Goal: Task Accomplishment & Management: Manage account settings

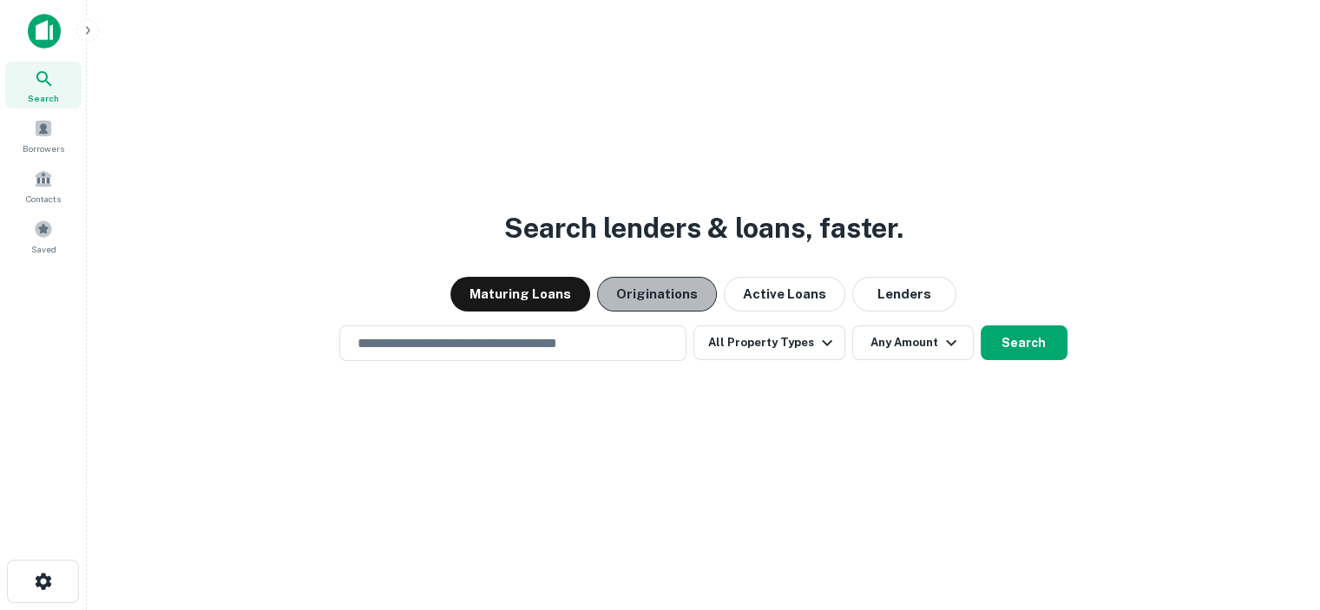
click at [669, 294] on button "Originations" at bounding box center [657, 294] width 120 height 35
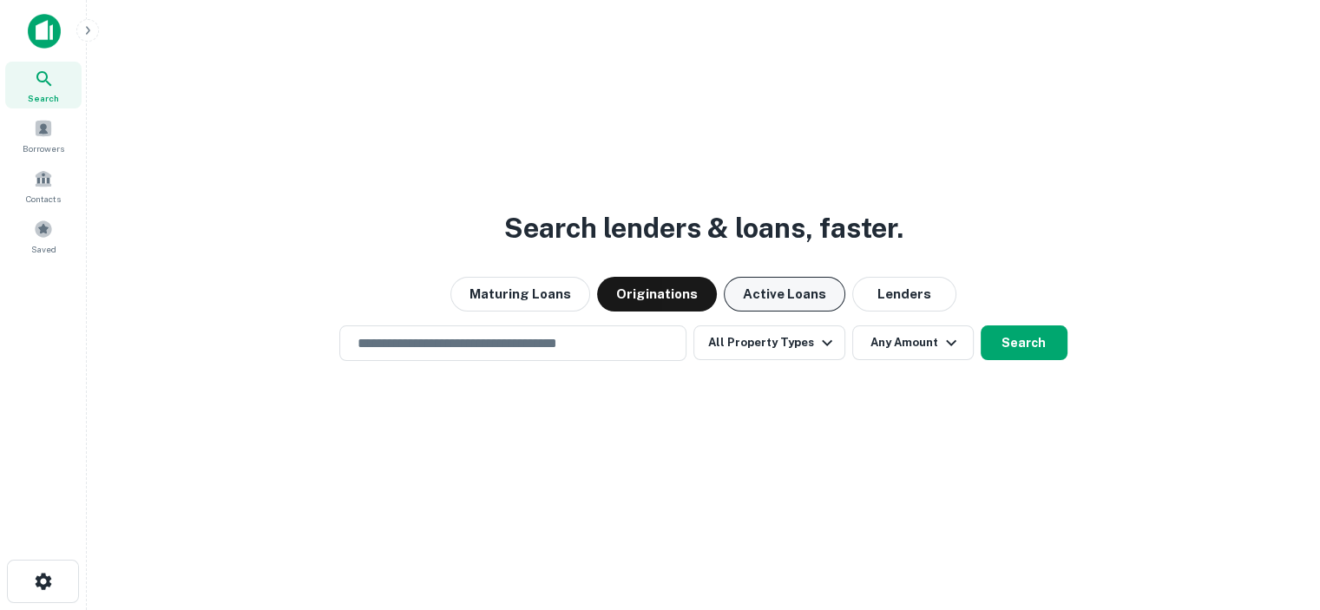
click at [781, 300] on button "Active Loans" at bounding box center [784, 294] width 121 height 35
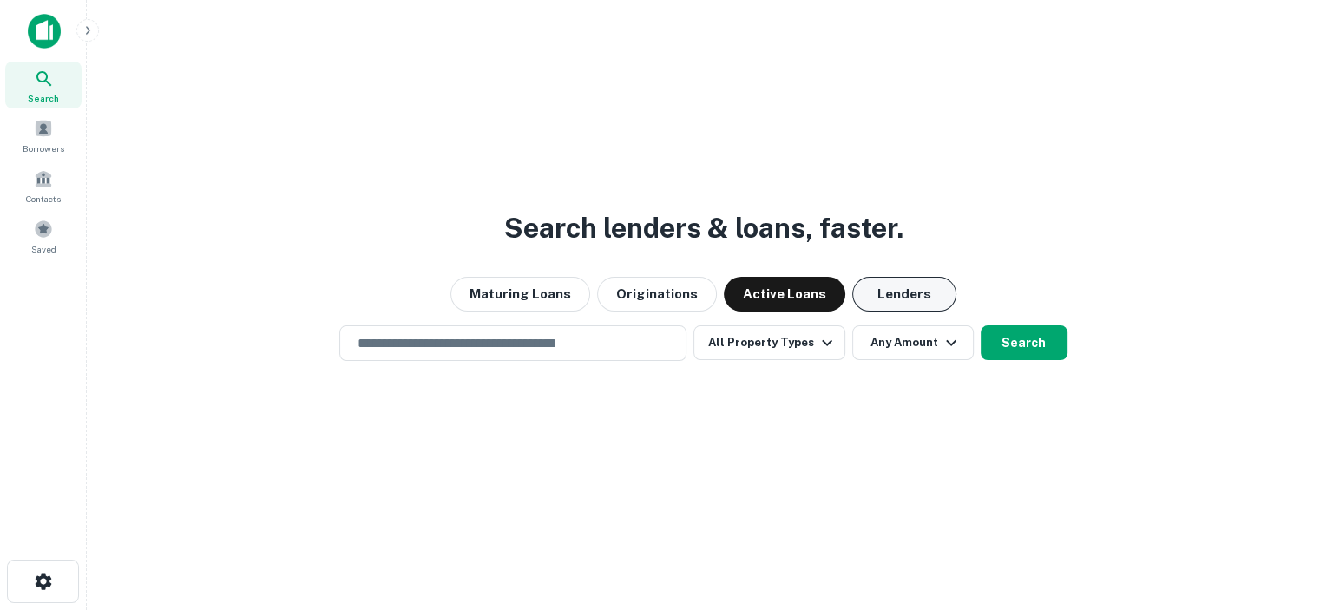
click at [918, 298] on button "Lenders" at bounding box center [904, 294] width 104 height 35
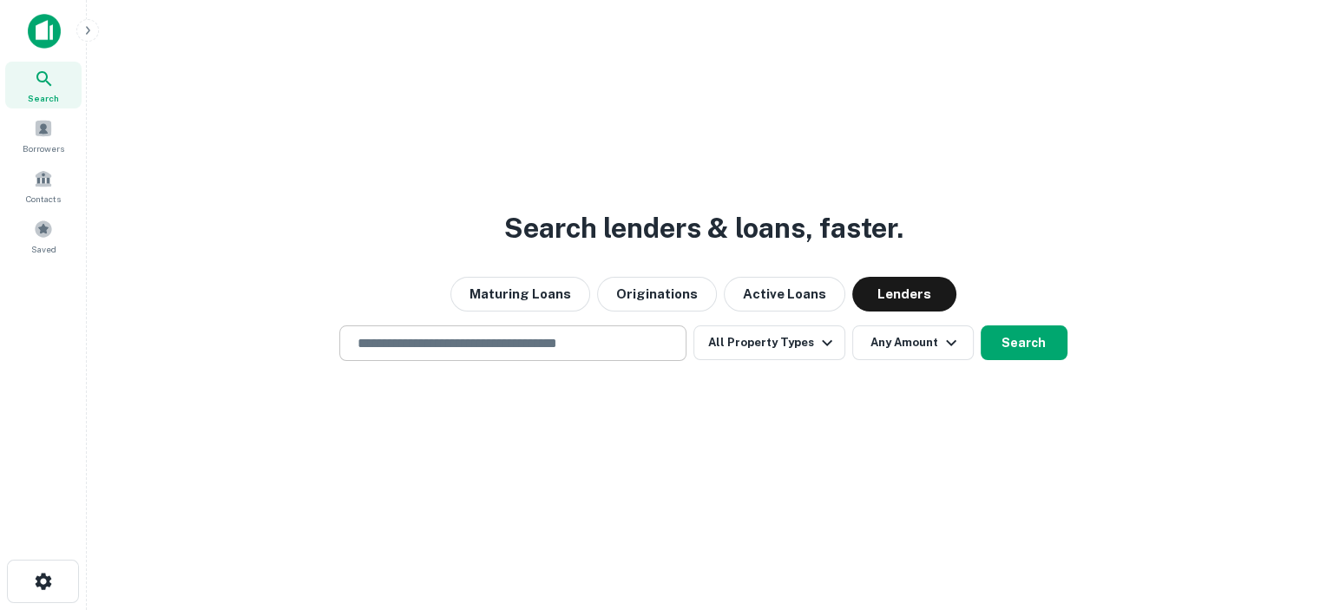
click at [567, 346] on input "text" at bounding box center [512, 343] width 331 height 20
type input "**********"
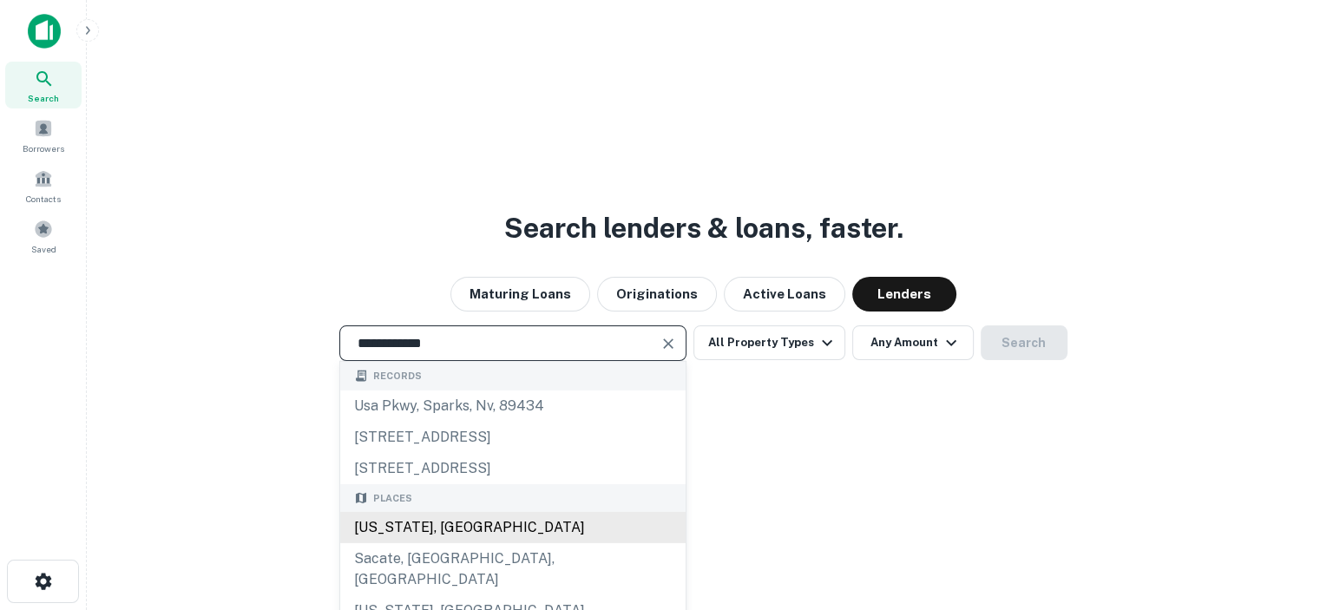
click at [391, 529] on div "[US_STATE], [GEOGRAPHIC_DATA]" at bounding box center [512, 527] width 345 height 31
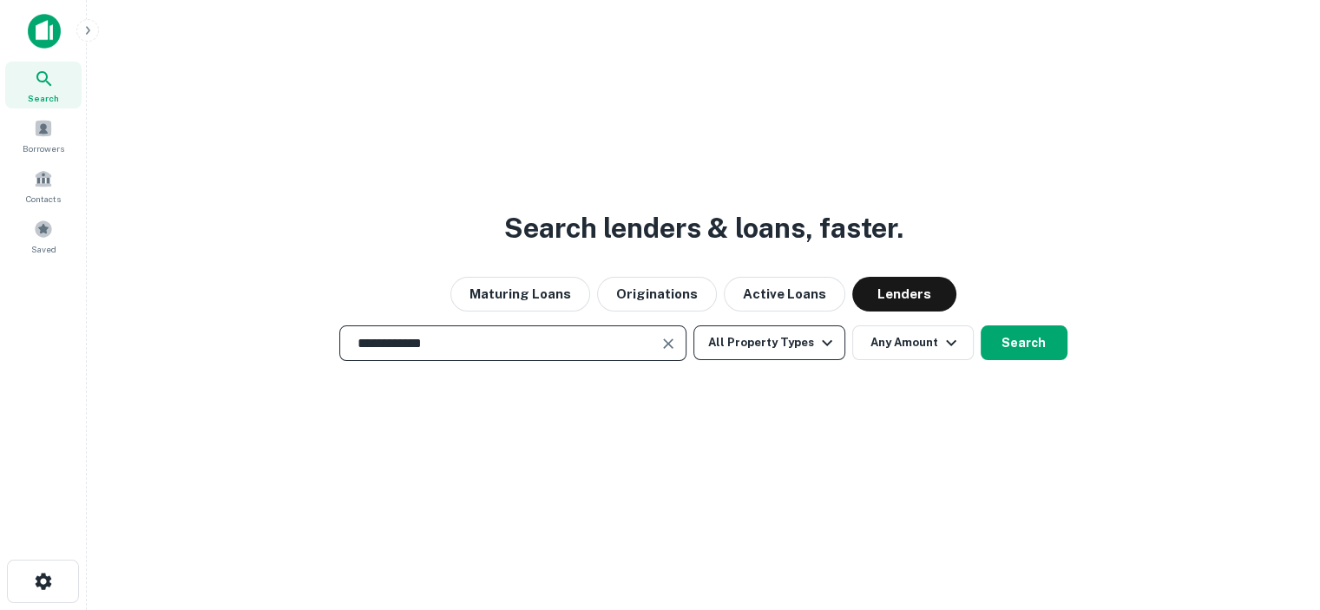
click at [787, 339] on button "All Property Types" at bounding box center [768, 342] width 151 height 35
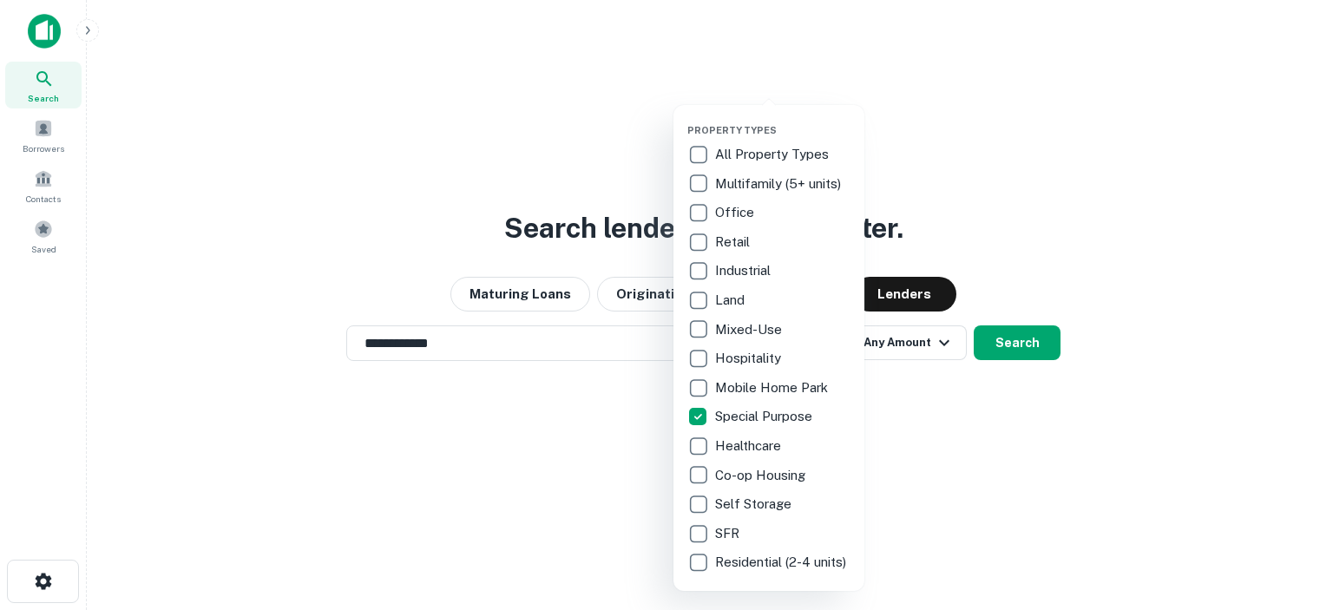
click at [960, 565] on div at bounding box center [666, 305] width 1333 height 610
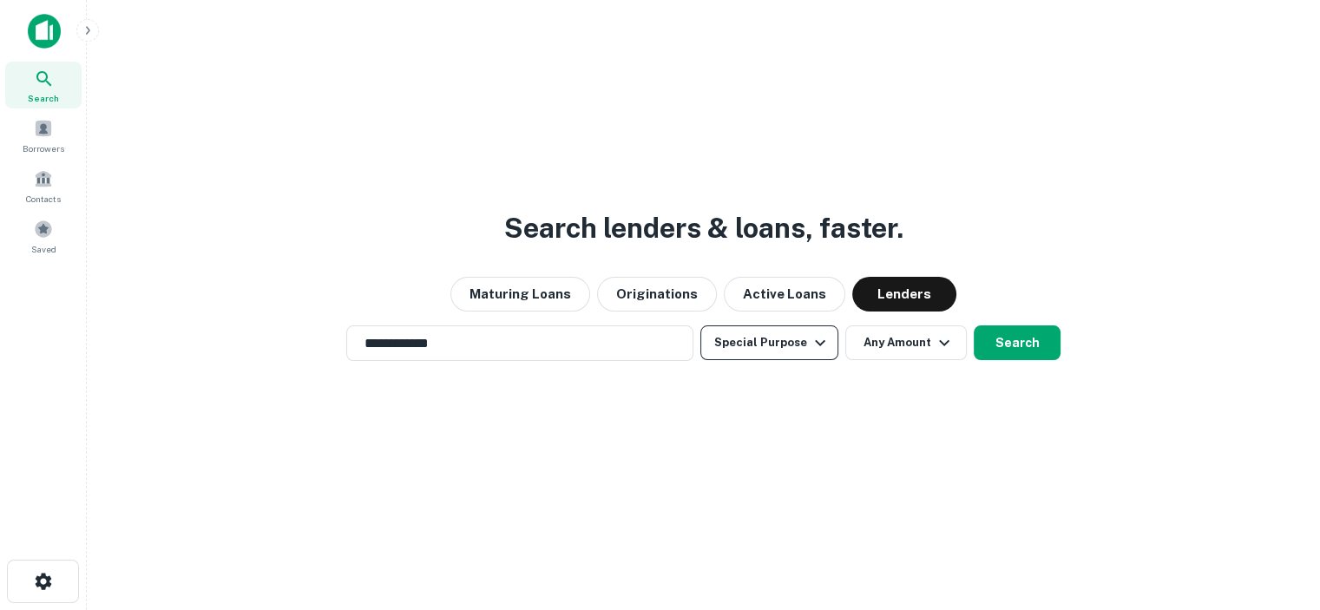
click at [814, 337] on icon "button" at bounding box center [819, 342] width 21 height 21
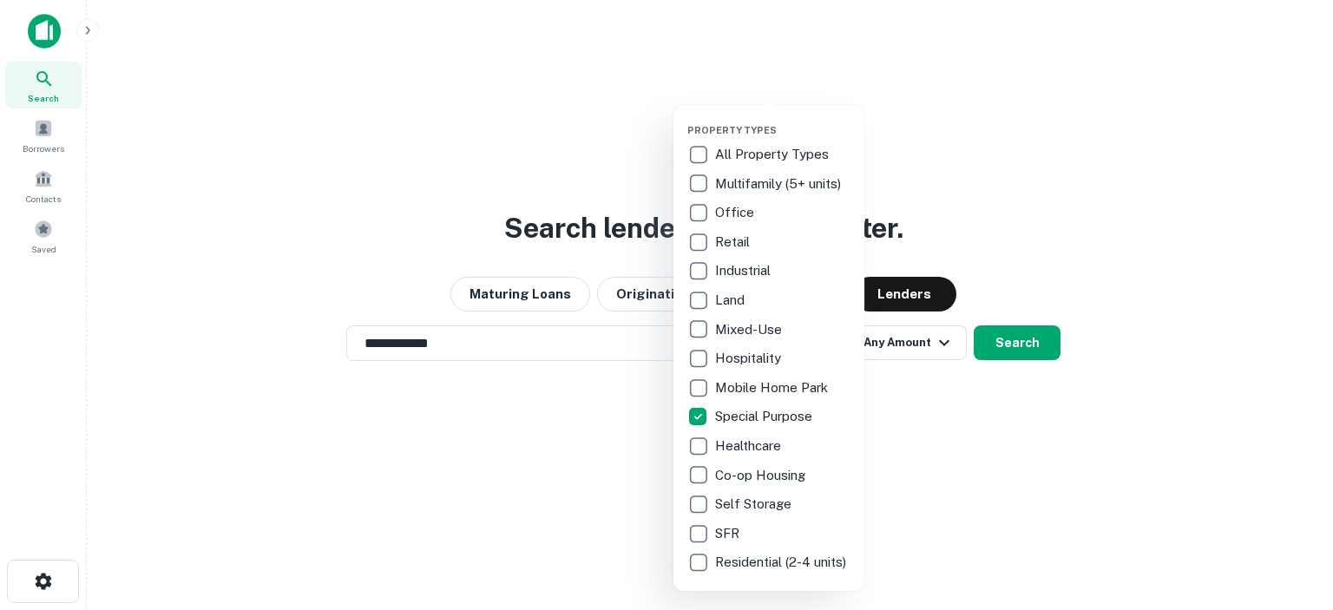
click at [903, 497] on div at bounding box center [666, 305] width 1333 height 610
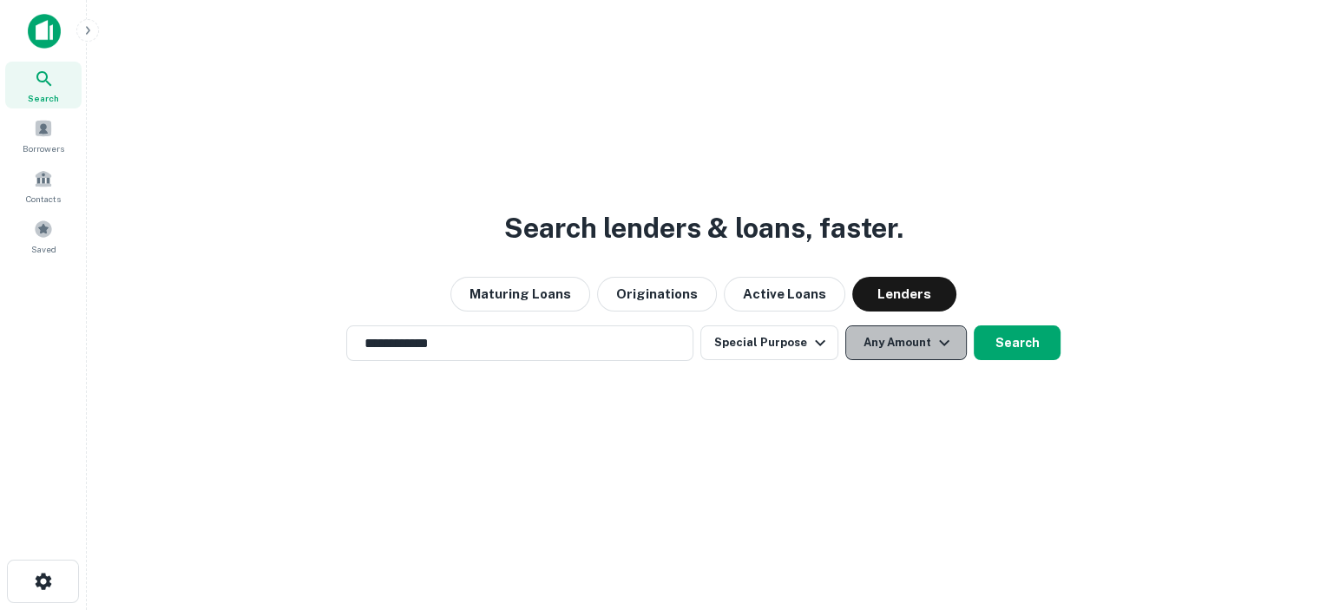
click at [940, 340] on icon "button" at bounding box center [943, 342] width 21 height 21
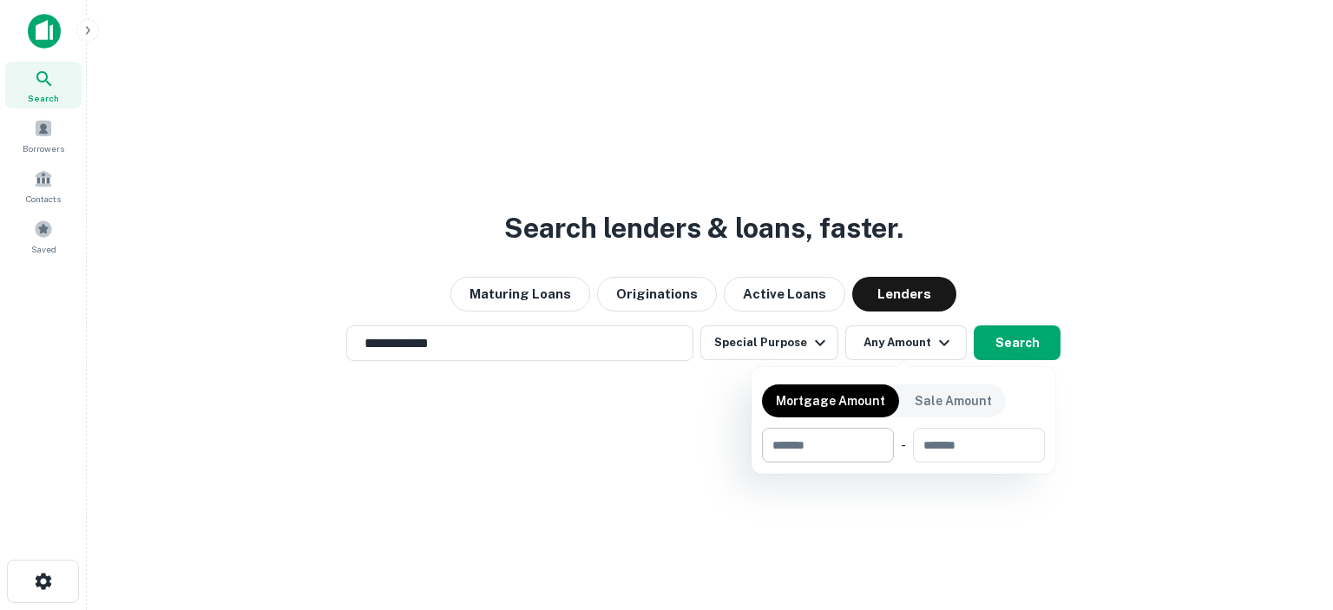
click at [819, 437] on input "number" at bounding box center [822, 445] width 120 height 35
type input "******"
click at [965, 446] on input "number" at bounding box center [979, 445] width 107 height 35
type input "*******"
click at [1007, 341] on div at bounding box center [666, 305] width 1333 height 610
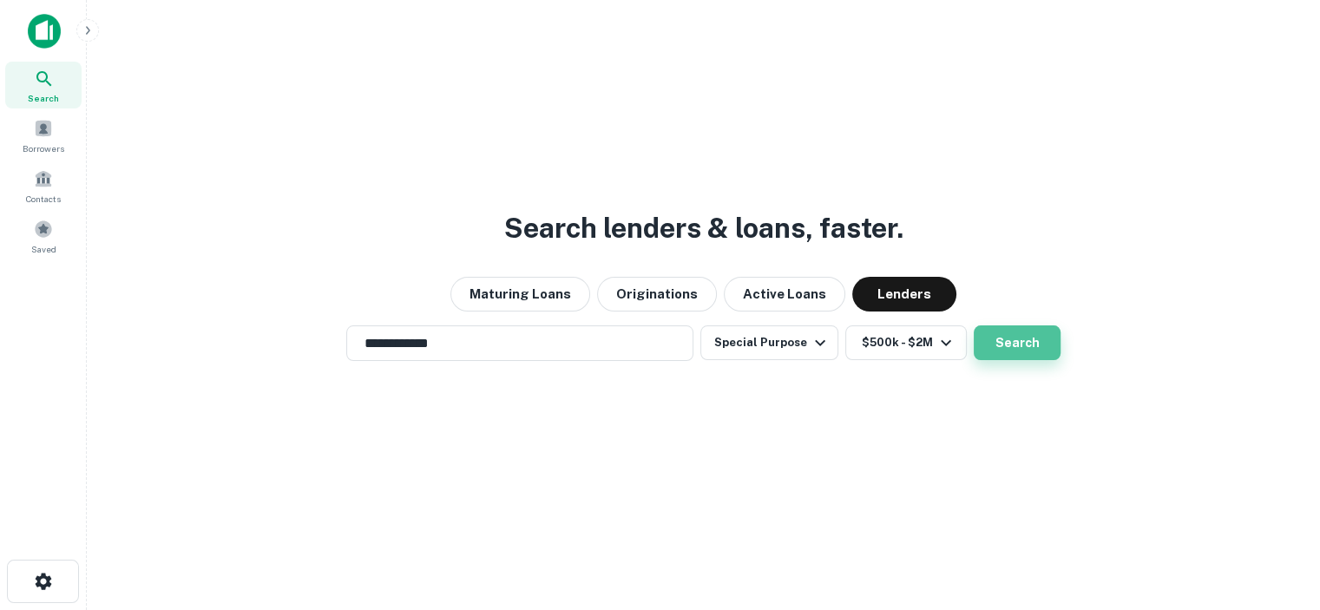
click at [1011, 336] on button "Search" at bounding box center [1016, 342] width 87 height 35
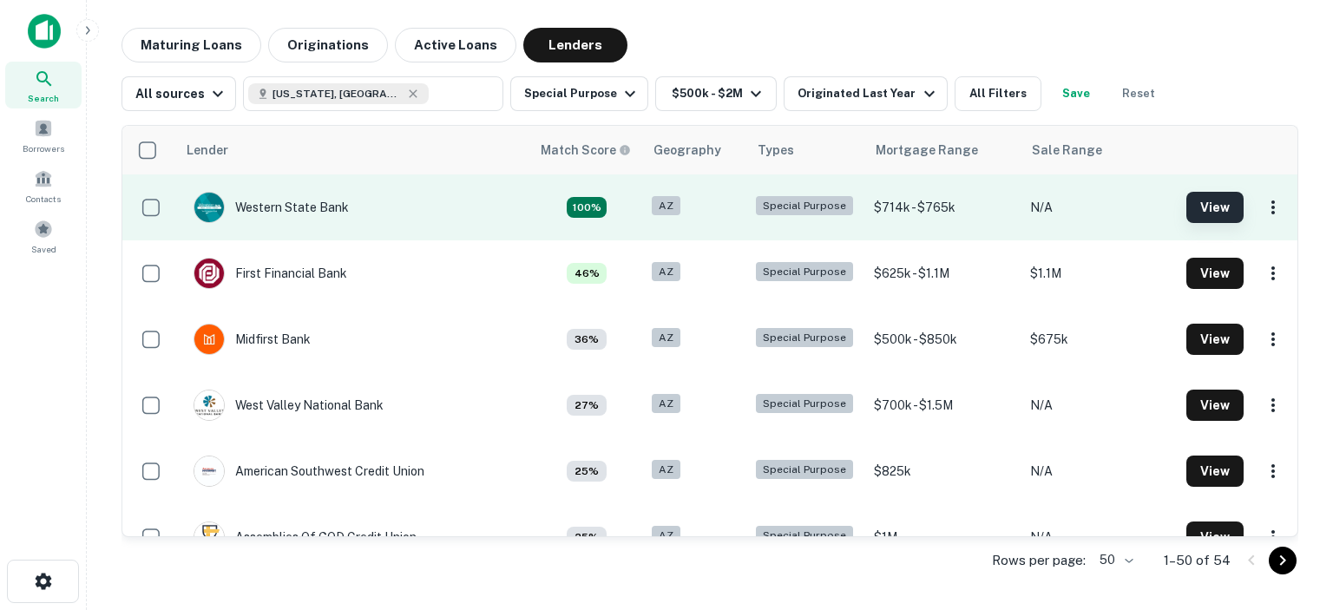
click at [1203, 207] on button "View" at bounding box center [1214, 207] width 57 height 31
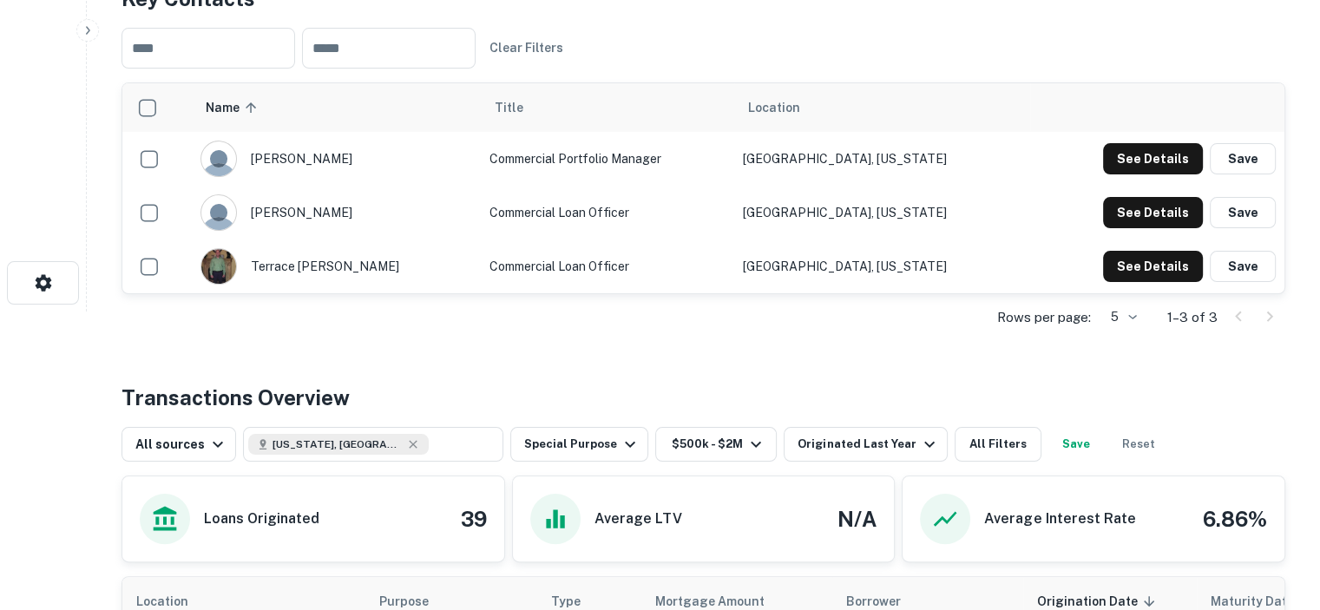
scroll to position [260, 0]
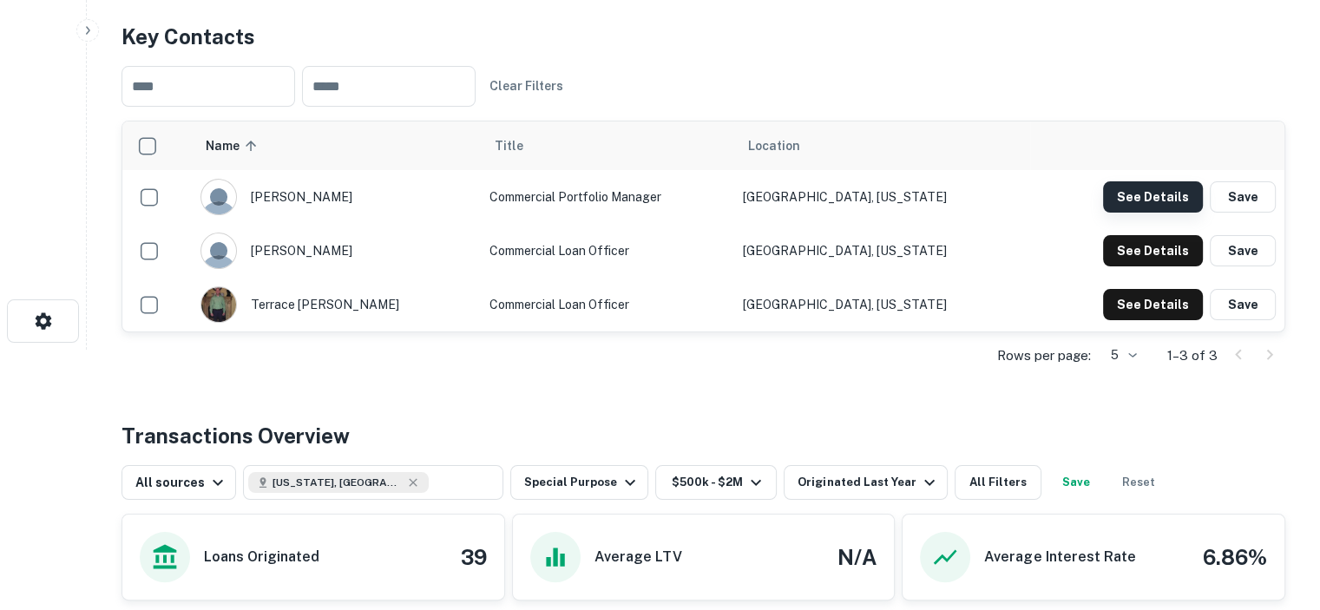
click at [1143, 198] on button "See Details" at bounding box center [1153, 196] width 100 height 31
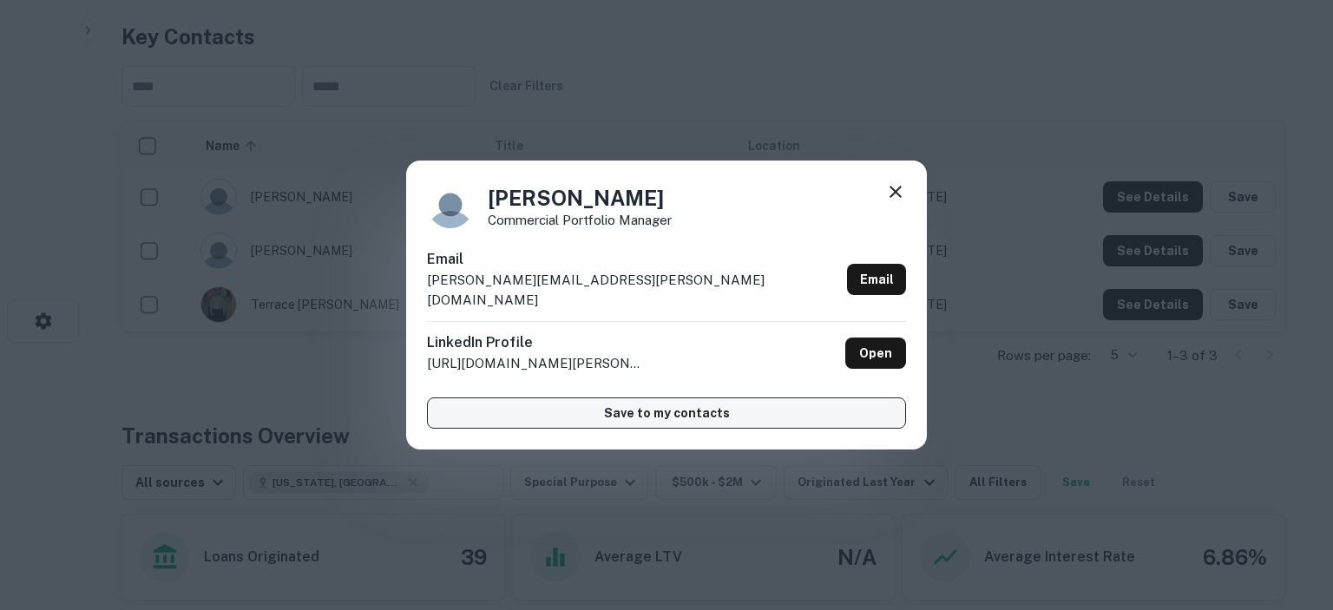
click at [669, 404] on button "Save to my contacts" at bounding box center [666, 412] width 479 height 31
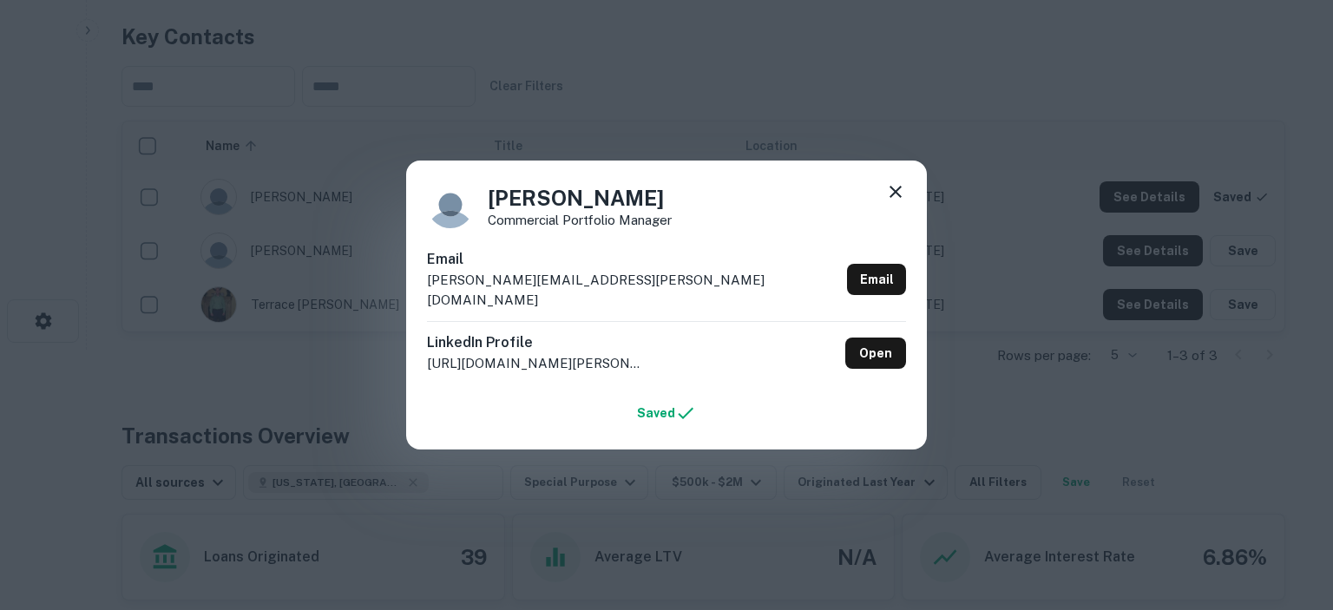
click at [897, 198] on icon at bounding box center [895, 192] width 12 height 12
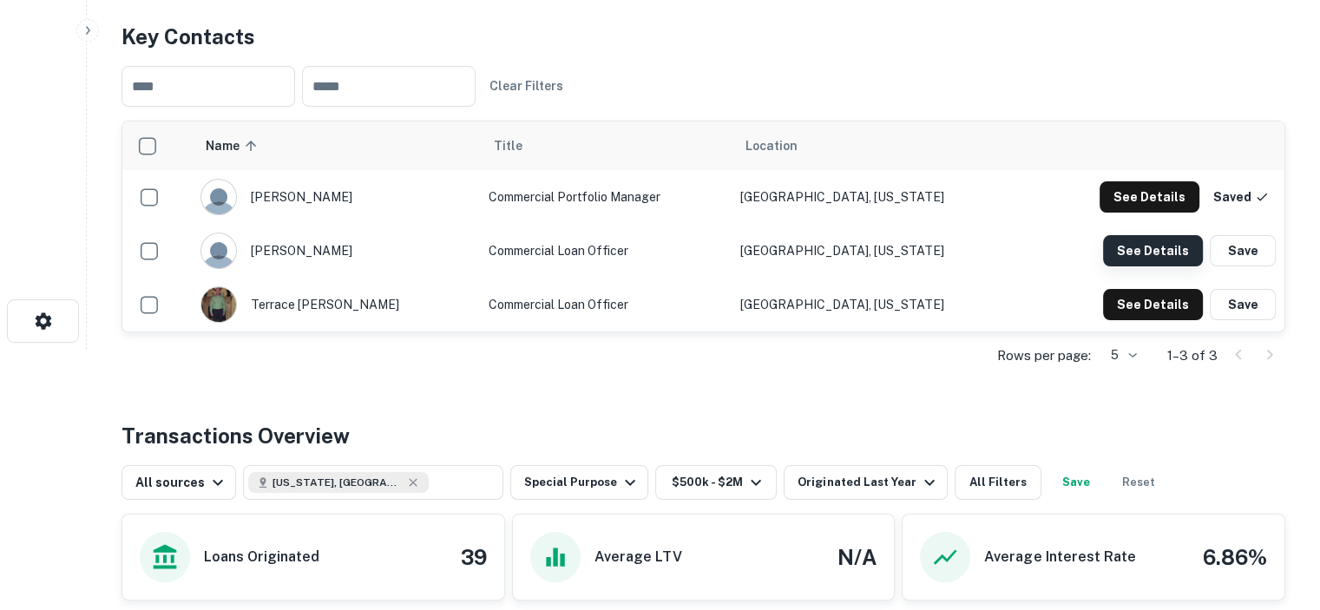
click at [1152, 213] on button "See Details" at bounding box center [1149, 196] width 100 height 31
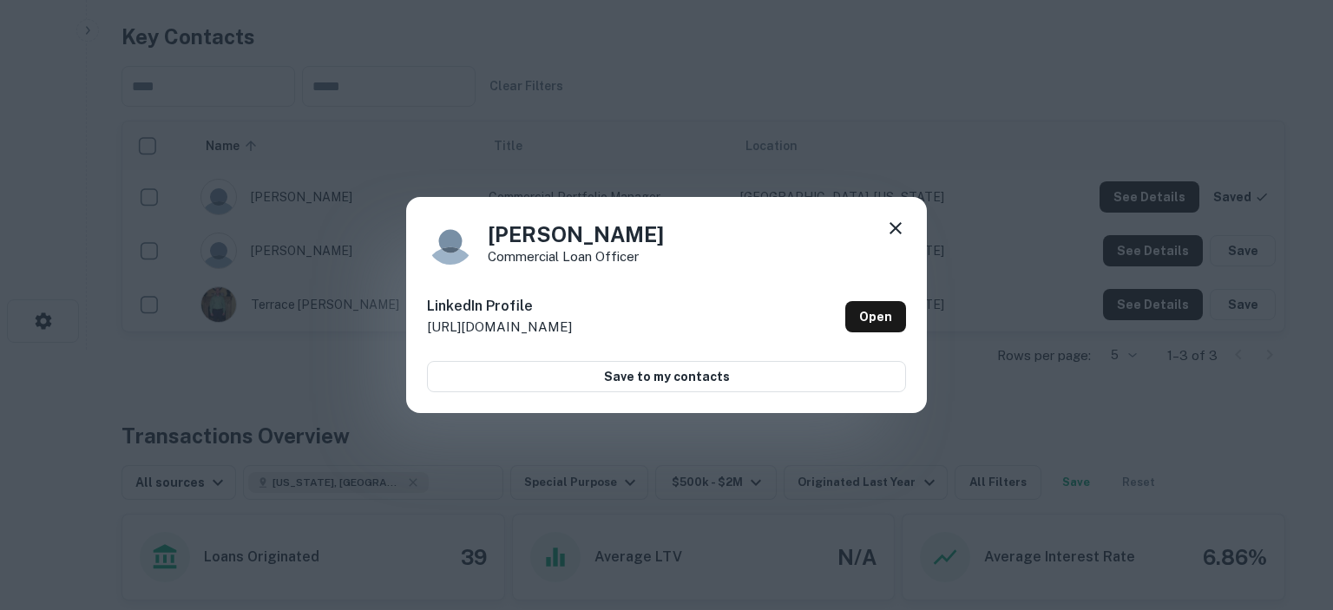
click at [894, 226] on icon at bounding box center [895, 228] width 21 height 21
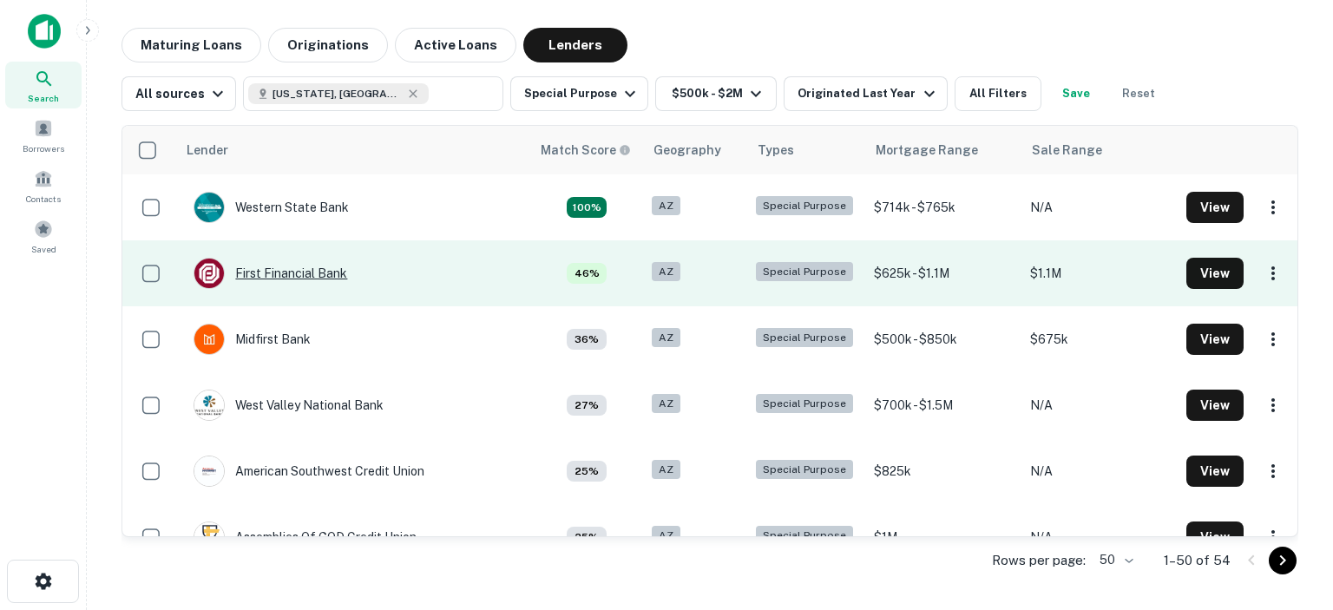
click at [302, 273] on div "First Financial Bank" at bounding box center [270, 273] width 154 height 31
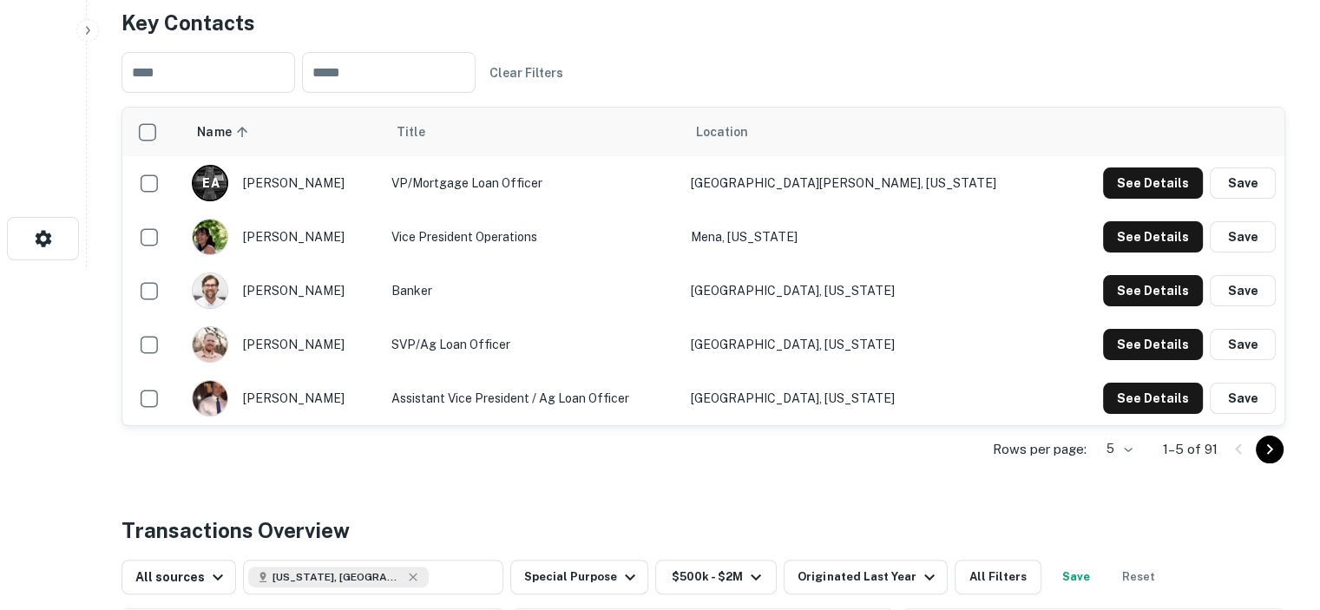
scroll to position [347, 0]
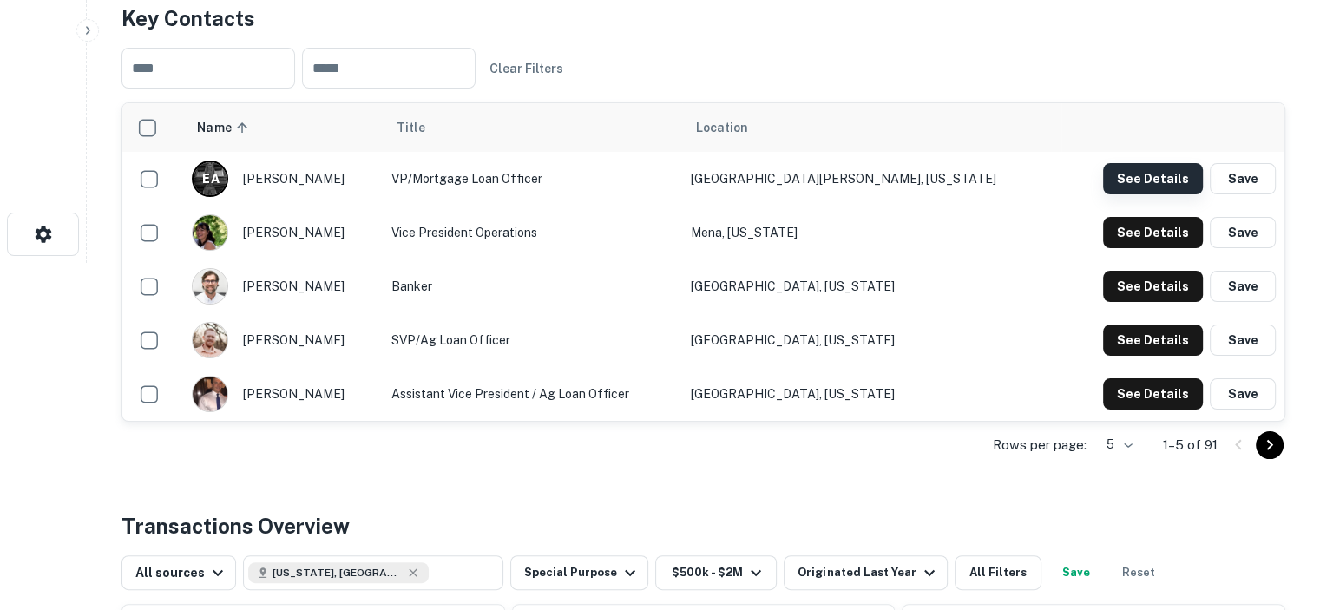
click at [1144, 183] on button "See Details" at bounding box center [1153, 178] width 100 height 31
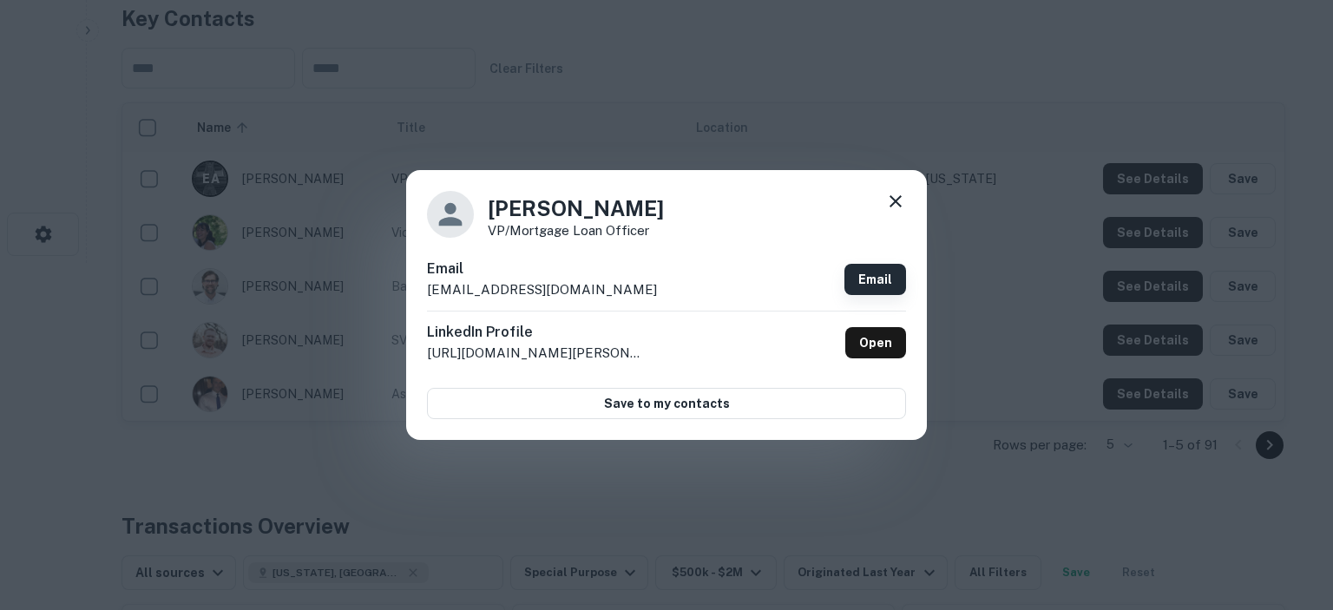
click at [874, 278] on link "Email" at bounding box center [875, 279] width 62 height 31
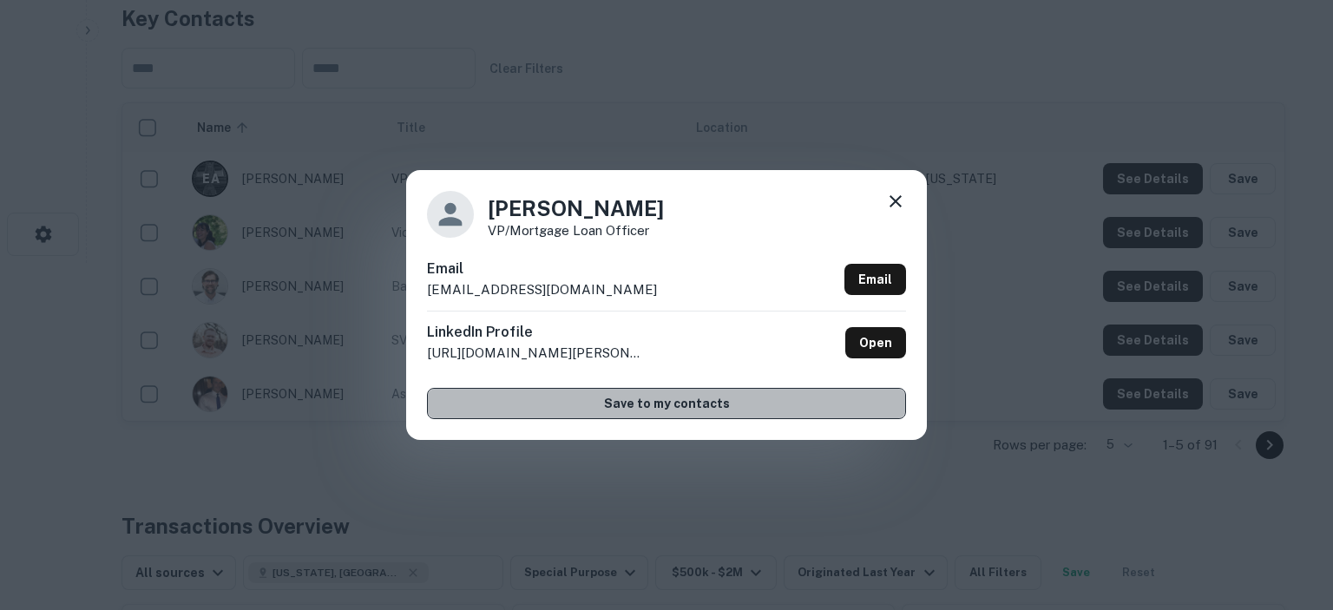
click at [646, 402] on button "Save to my contacts" at bounding box center [666, 403] width 479 height 31
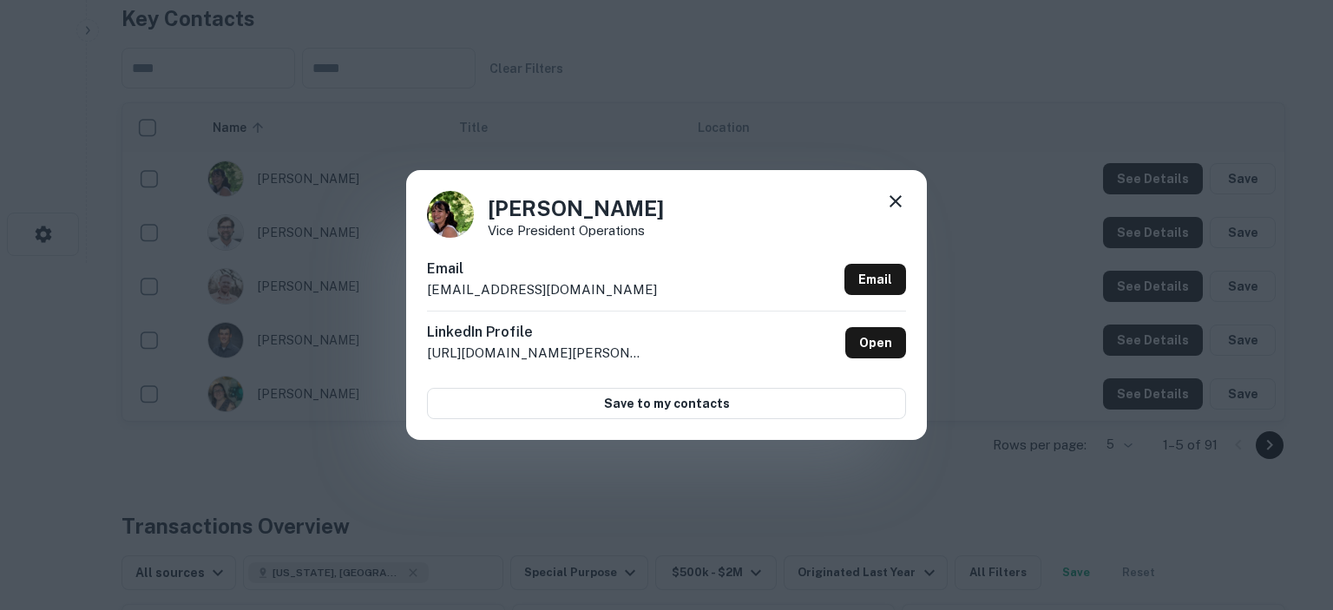
click at [892, 203] on icon at bounding box center [895, 201] width 21 height 21
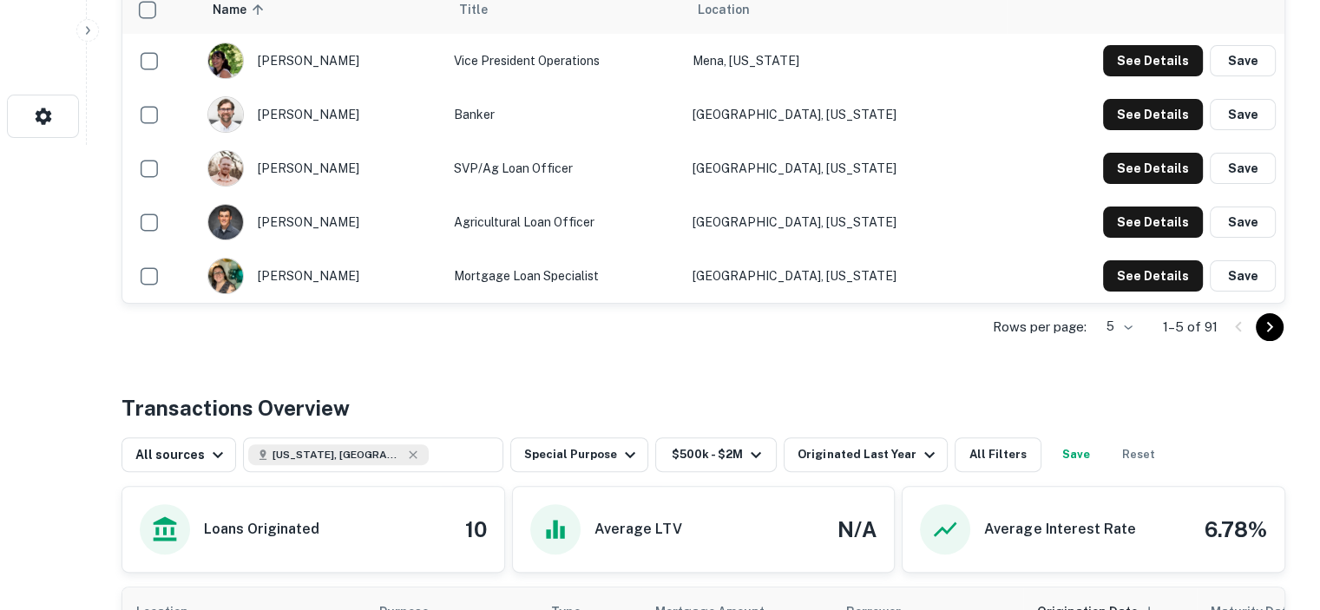
scroll to position [521, 0]
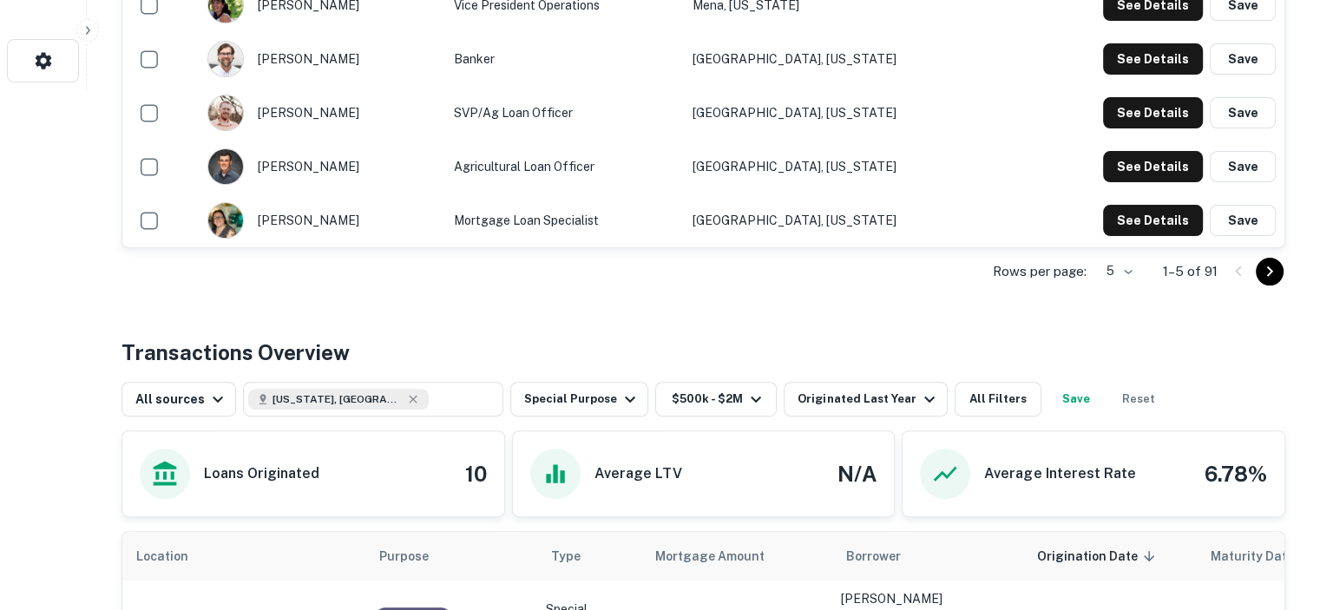
click at [1274, 271] on icon "Go to next page" at bounding box center [1269, 271] width 21 height 21
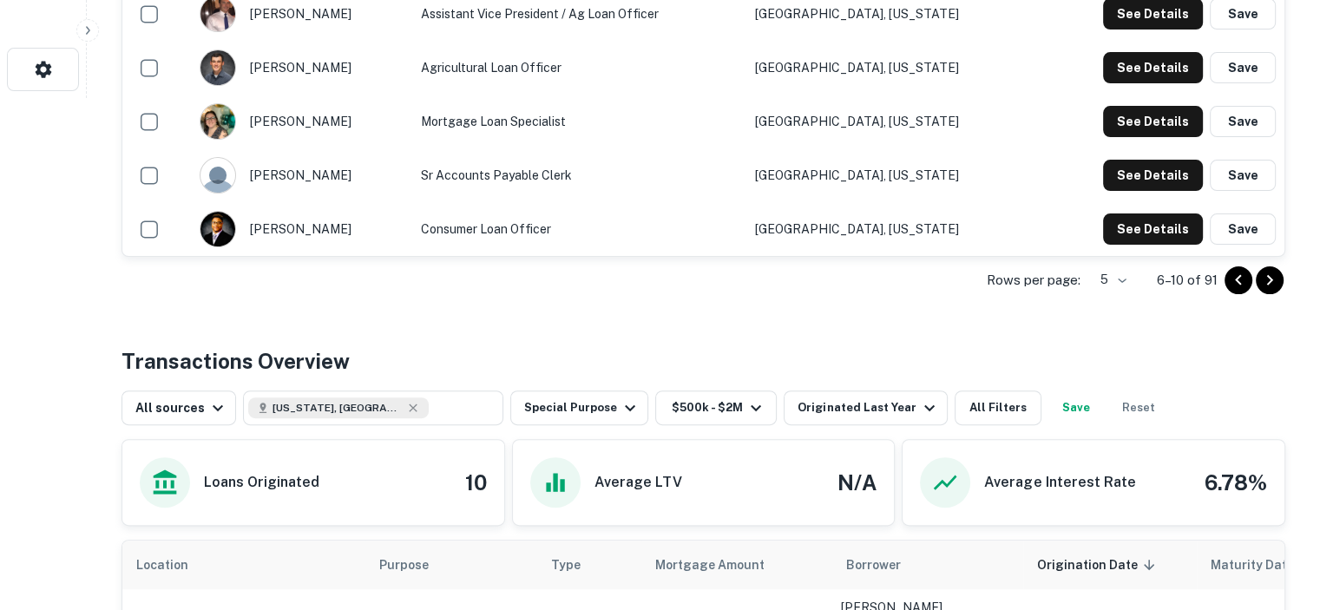
scroll to position [434, 0]
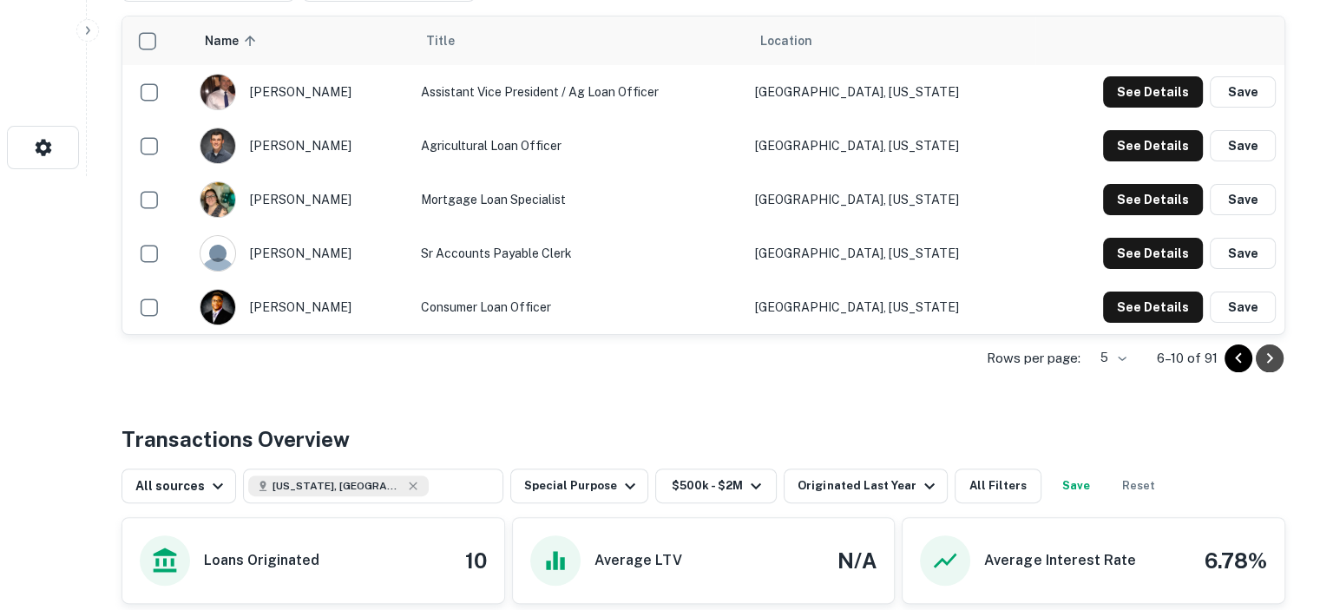
click at [1267, 354] on icon "Go to next page" at bounding box center [1270, 358] width 6 height 10
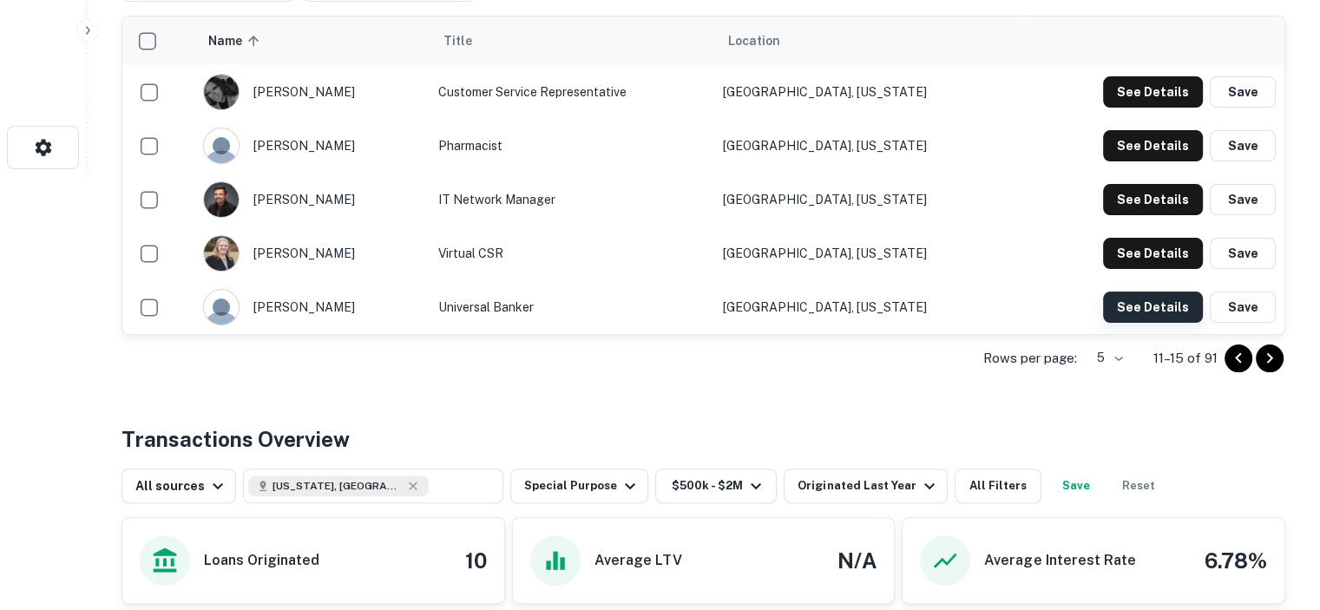
click at [1179, 108] on button "See Details" at bounding box center [1153, 91] width 100 height 31
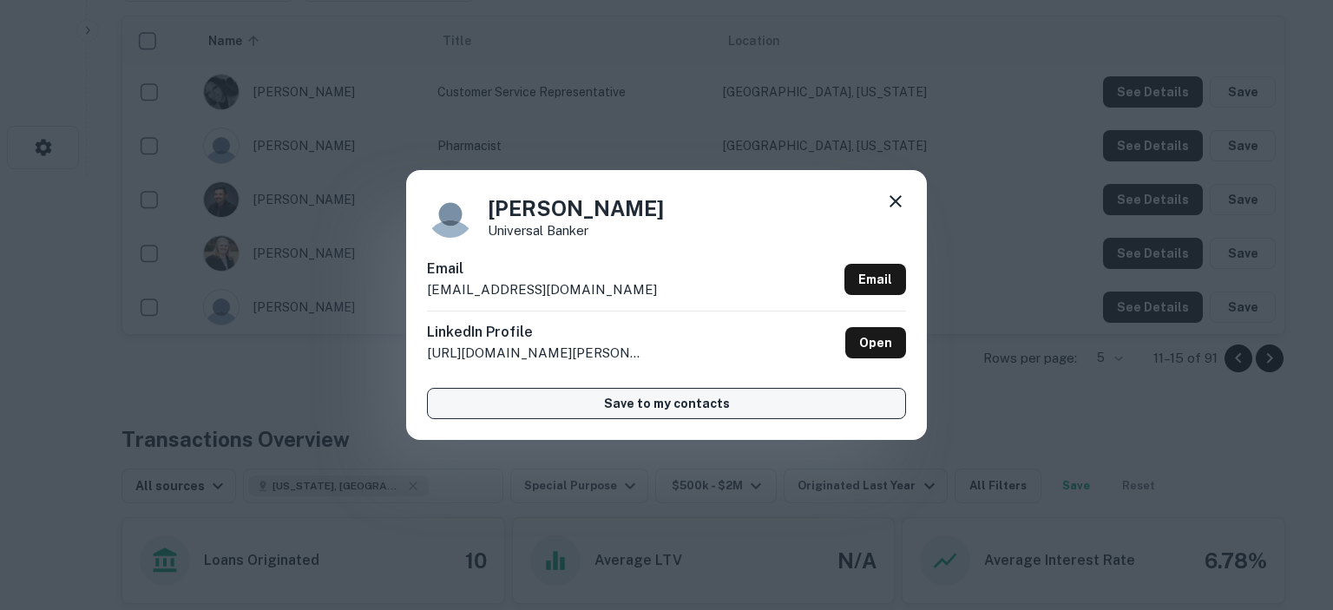
click at [630, 400] on button "Save to my contacts" at bounding box center [666, 403] width 479 height 31
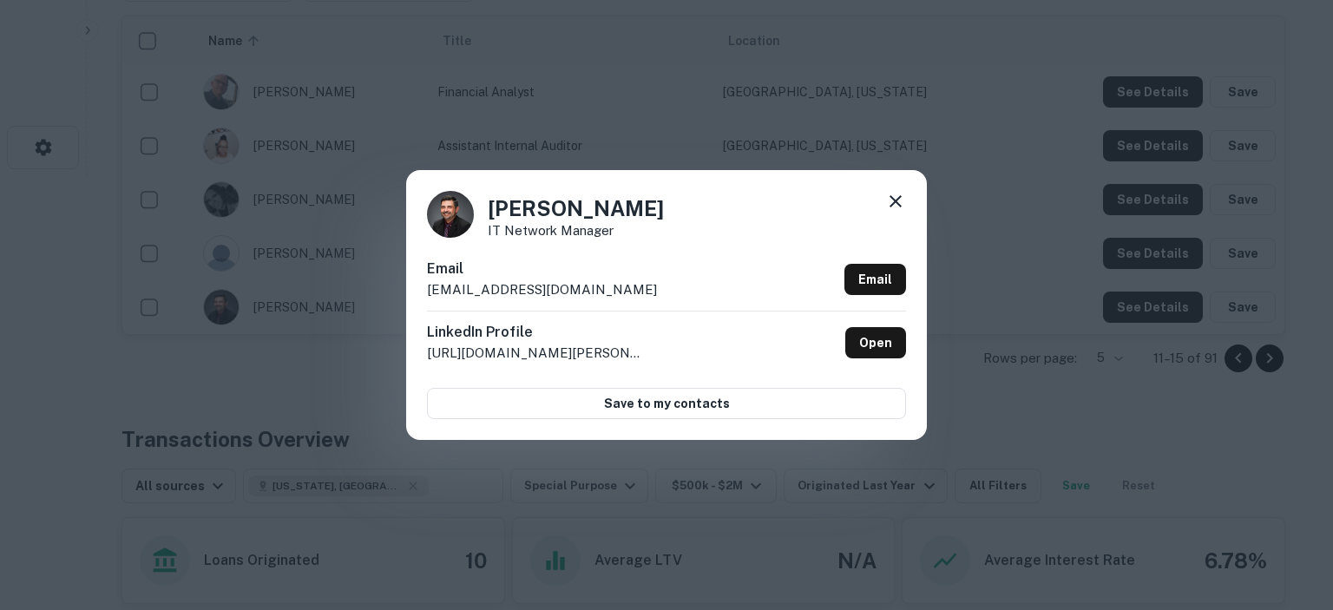
click at [894, 200] on icon at bounding box center [895, 201] width 12 height 12
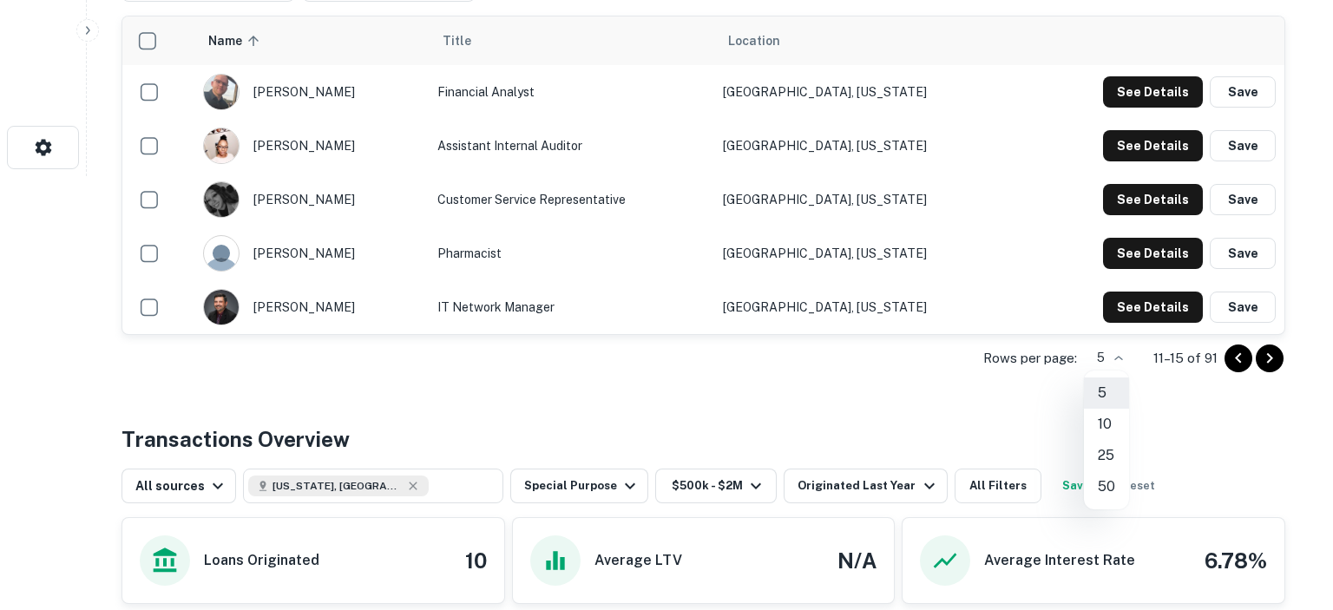
click at [1102, 479] on li "50" at bounding box center [1106, 486] width 45 height 31
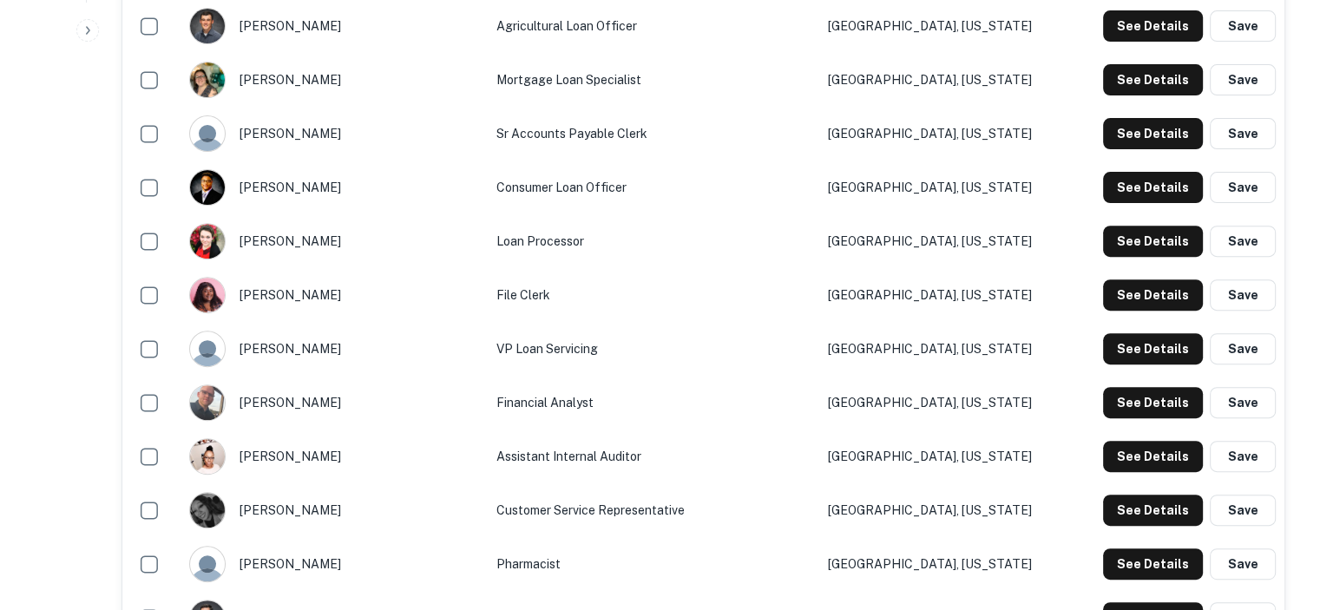
scroll to position [694, 0]
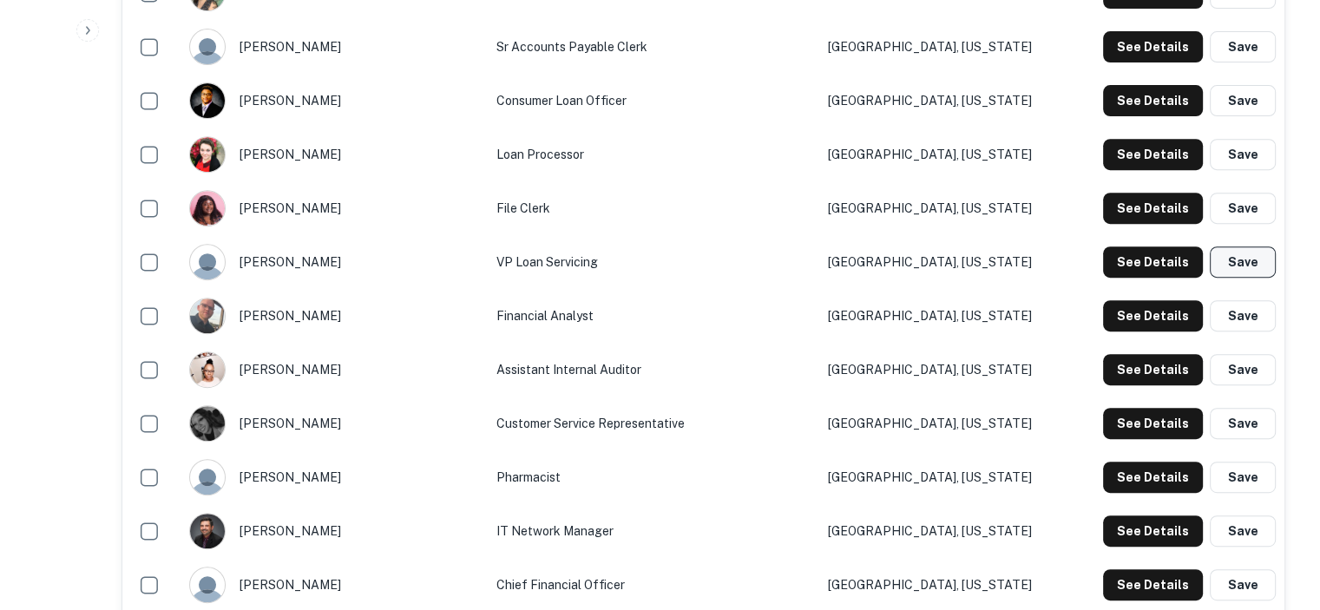
click at [1242, 259] on button "Save" at bounding box center [1242, 261] width 66 height 31
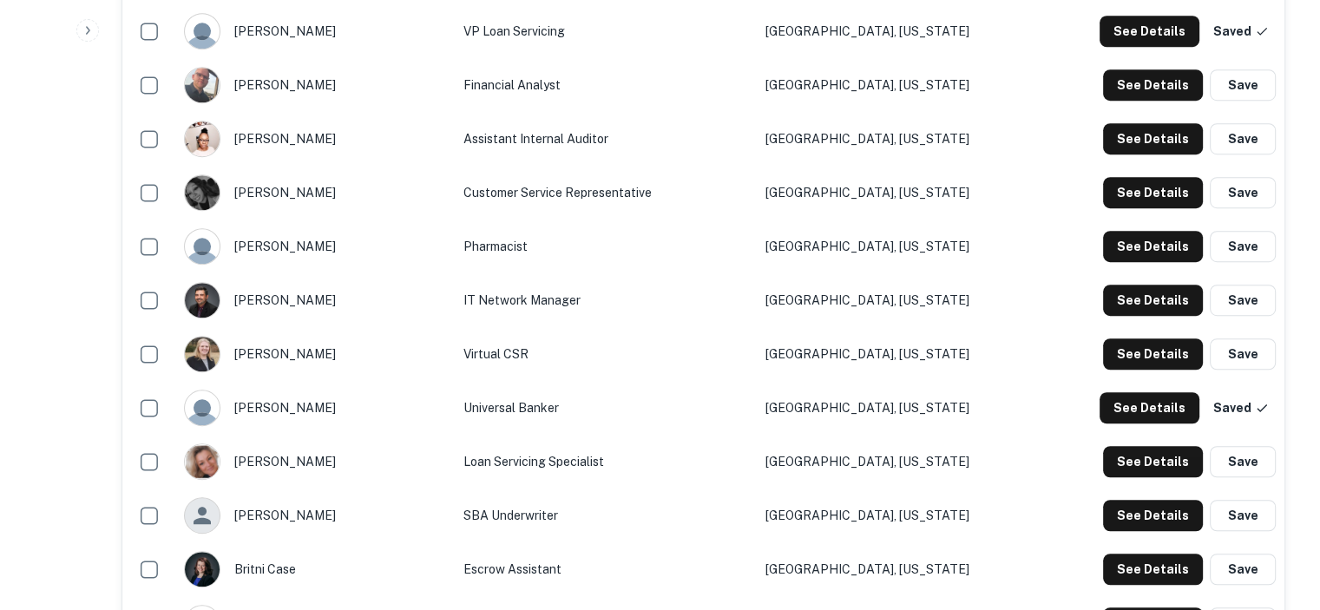
scroll to position [1128, 0]
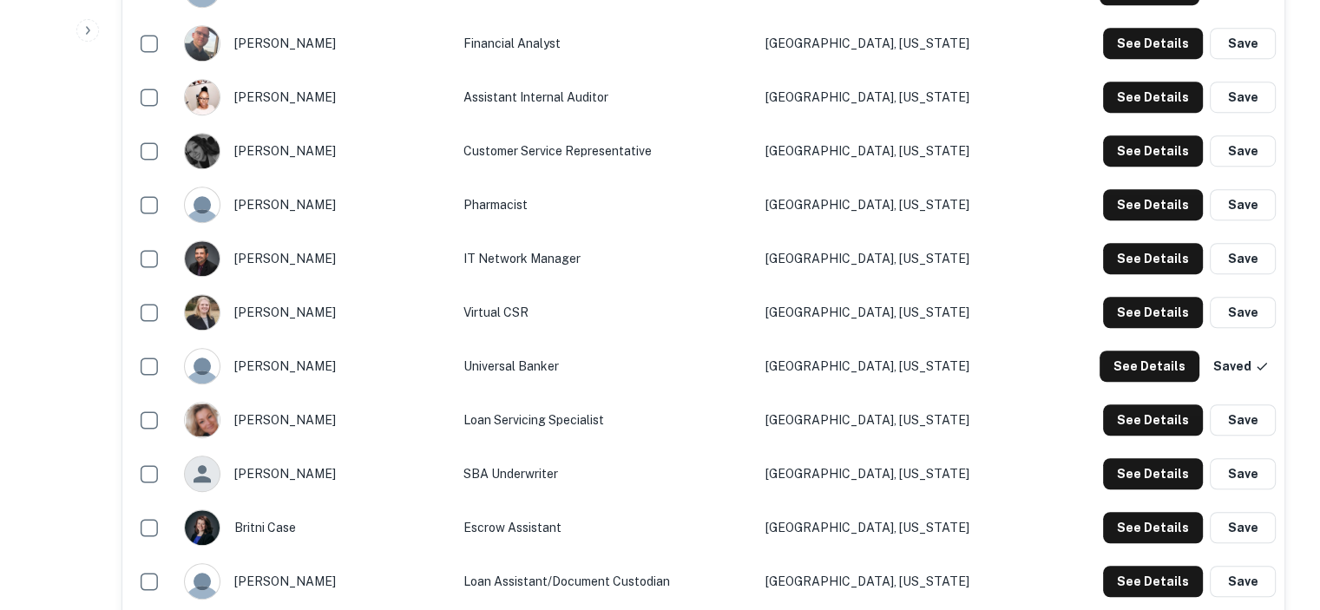
drag, startPoint x: 1235, startPoint y: 422, endPoint x: 1113, endPoint y: 437, distance: 123.3
click at [1235, 422] on button "Save" at bounding box center [1242, 419] width 66 height 31
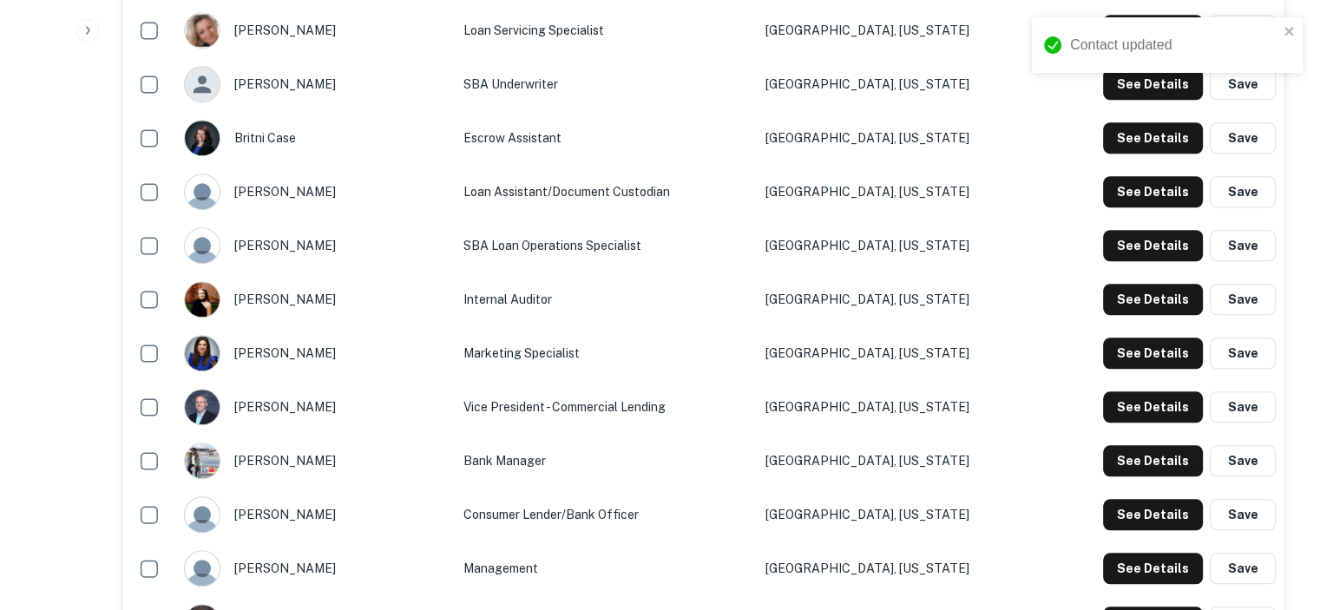
scroll to position [1562, 0]
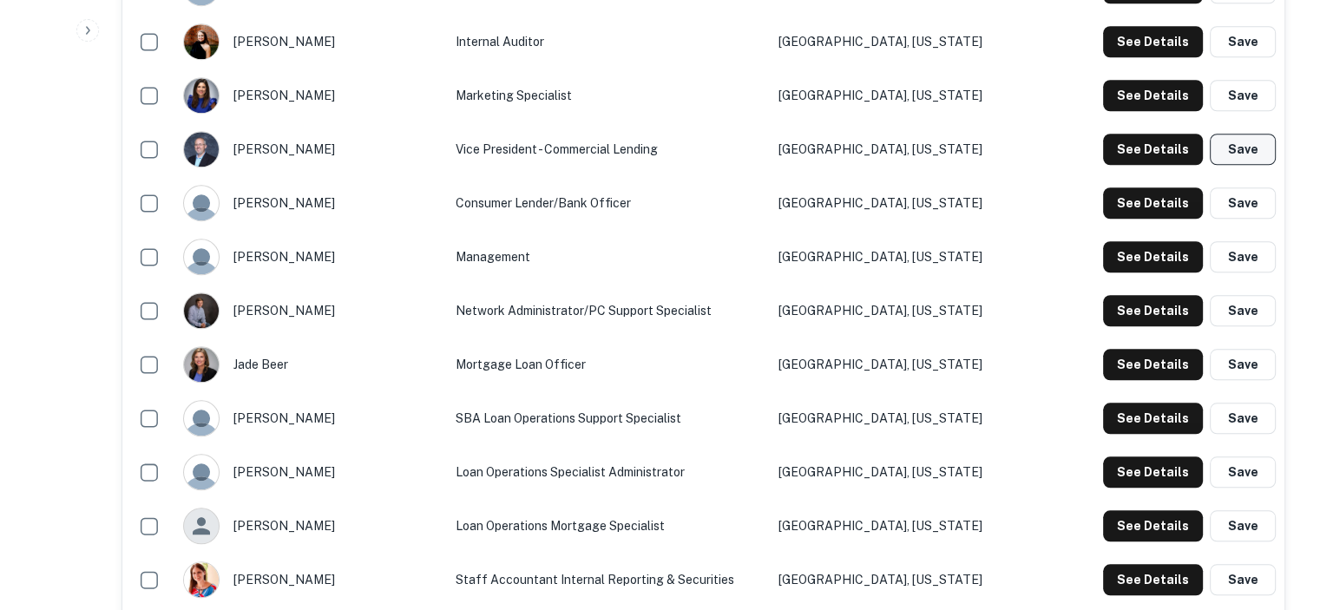
click at [1247, 141] on button "Save" at bounding box center [1242, 149] width 66 height 31
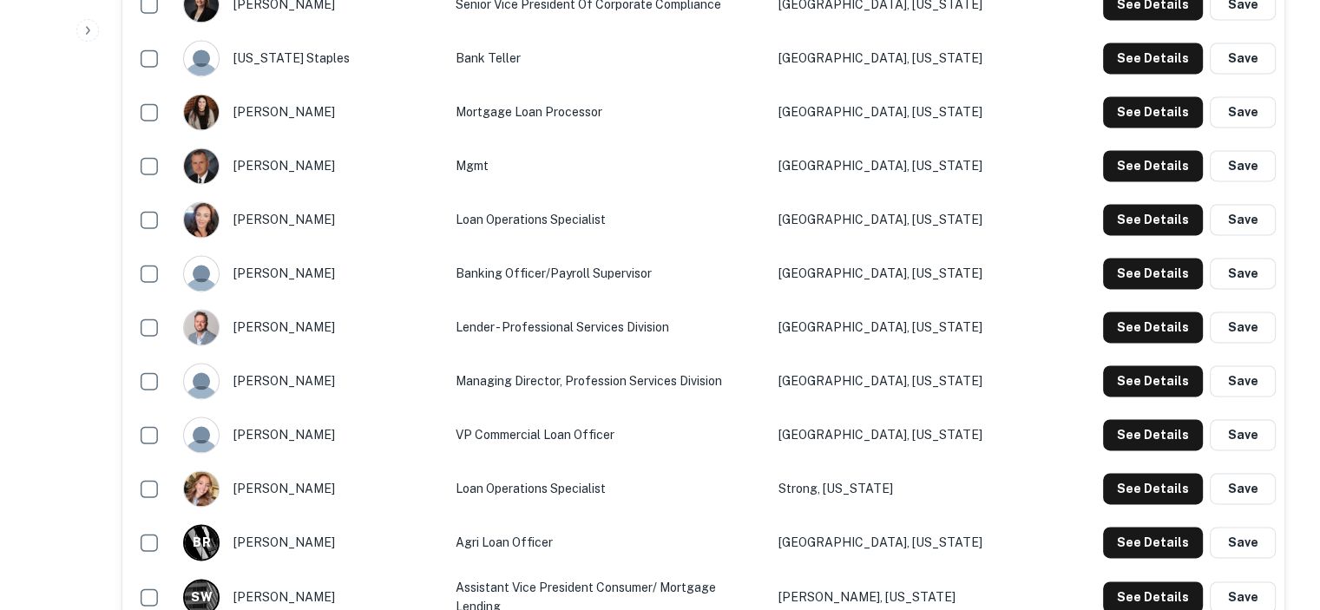
scroll to position [2516, 0]
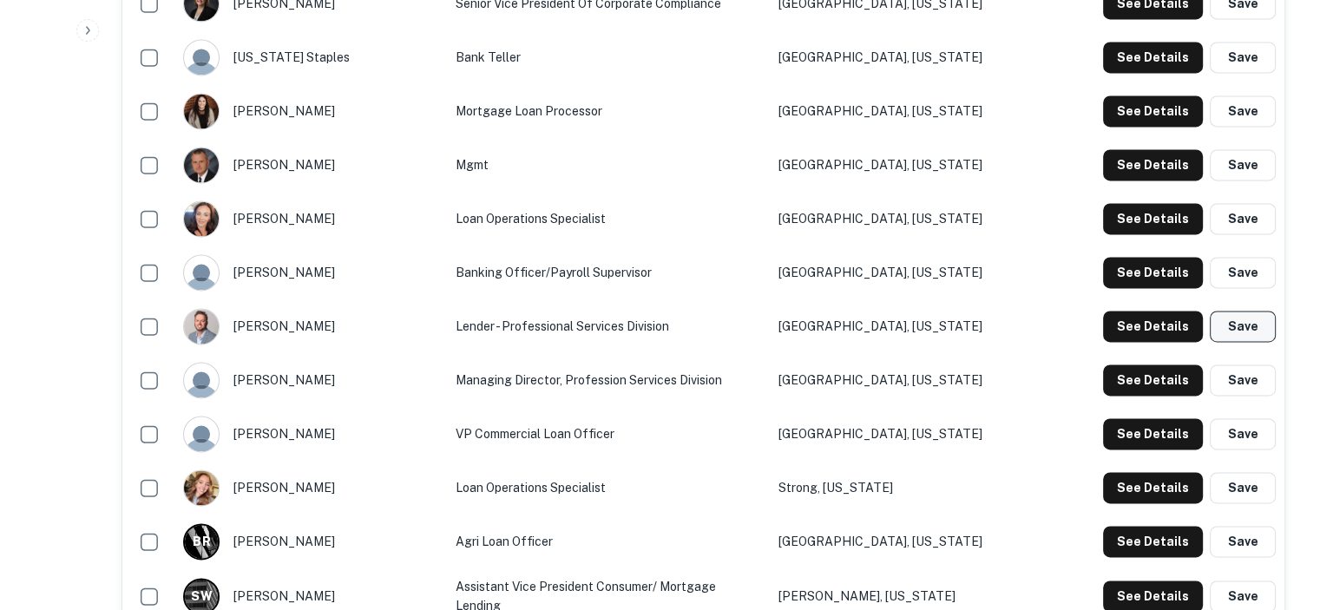
click at [1246, 324] on button "Save" at bounding box center [1242, 326] width 66 height 31
click at [1246, 324] on div "See Details Save" at bounding box center [1189, 326] width 173 height 31
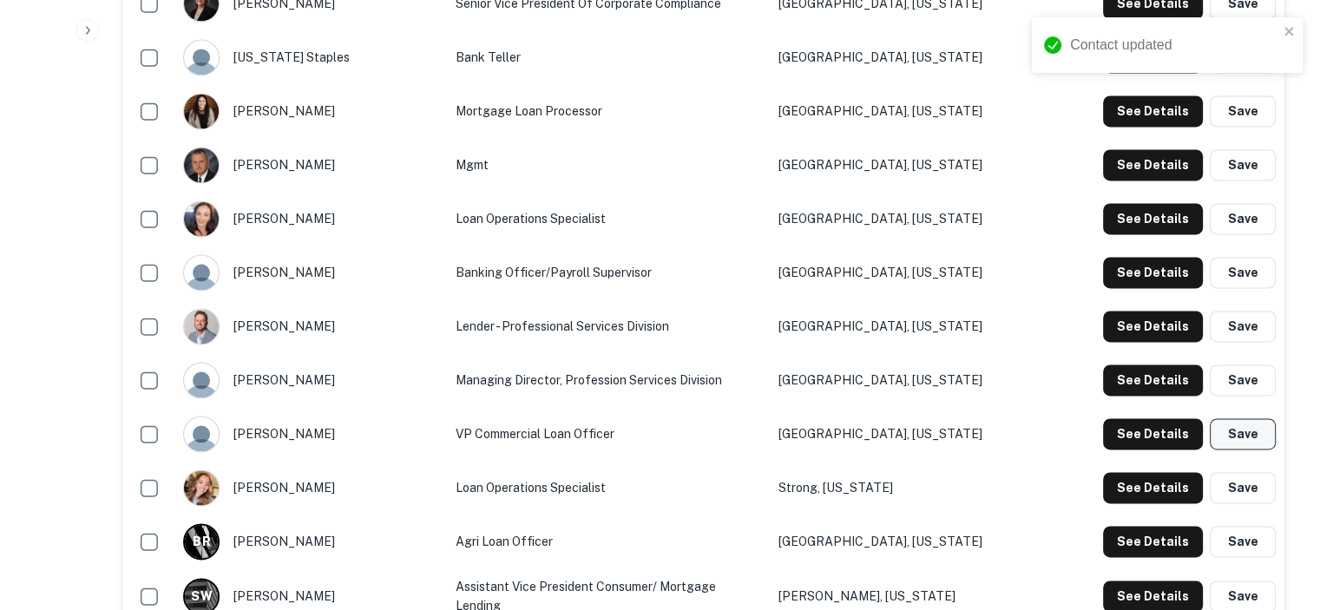
click at [1249, 429] on button "Save" at bounding box center [1242, 433] width 66 height 31
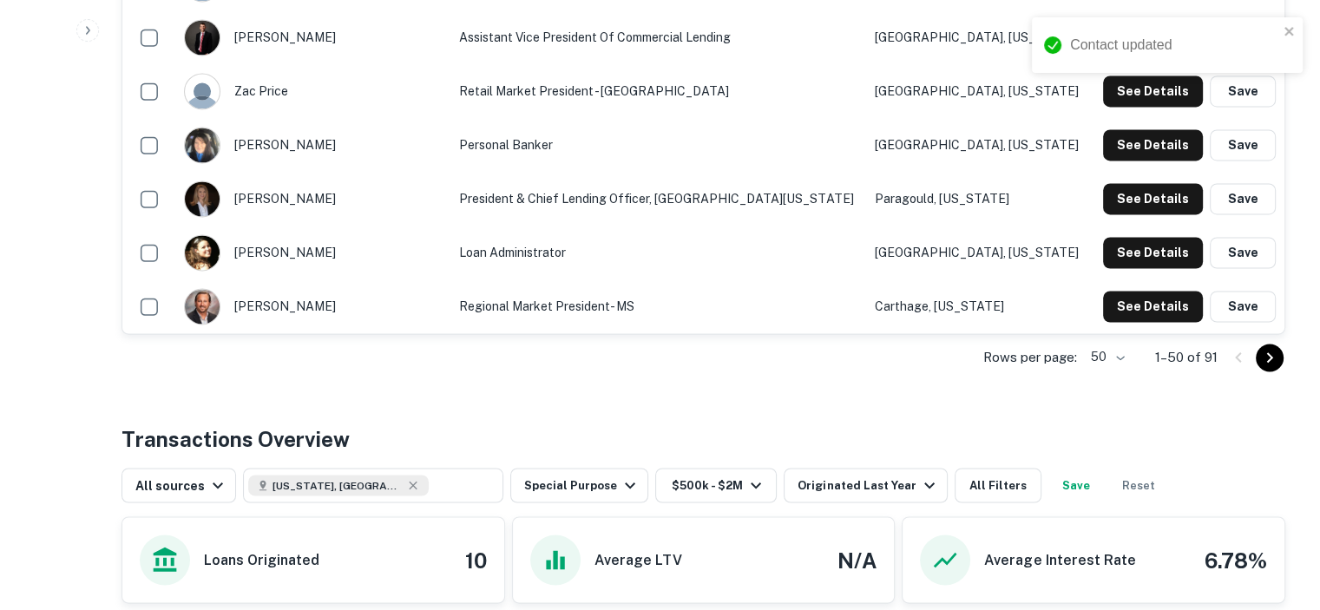
scroll to position [2863, 0]
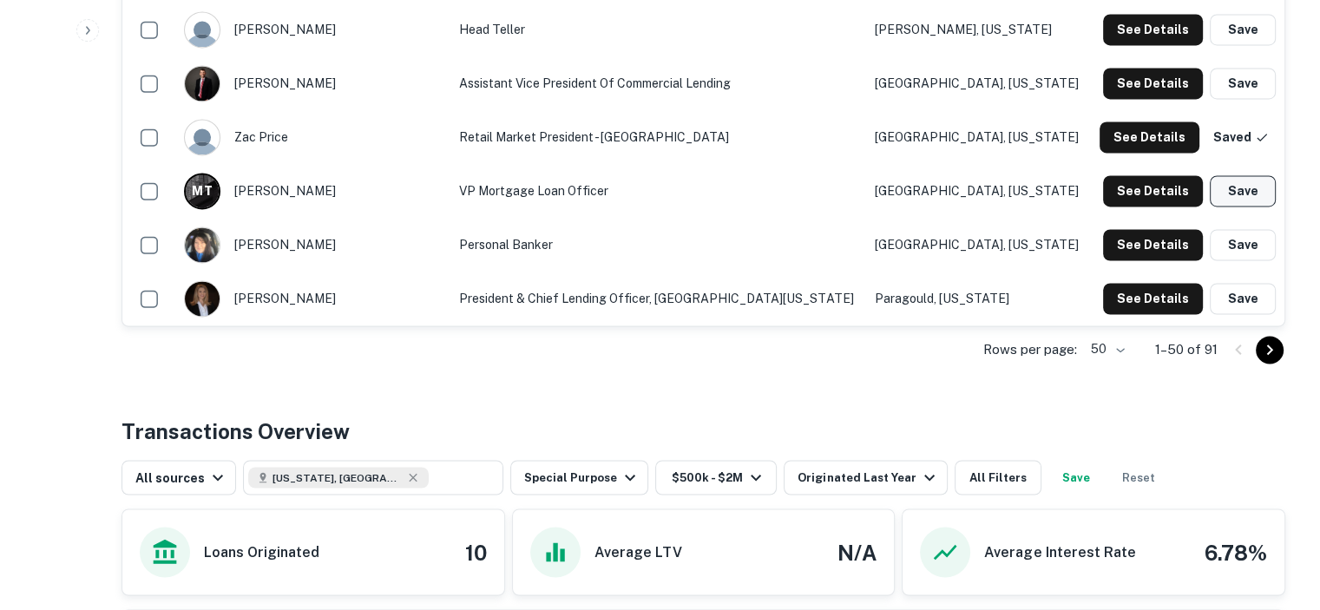
click at [1257, 189] on button "Save" at bounding box center [1242, 190] width 66 height 31
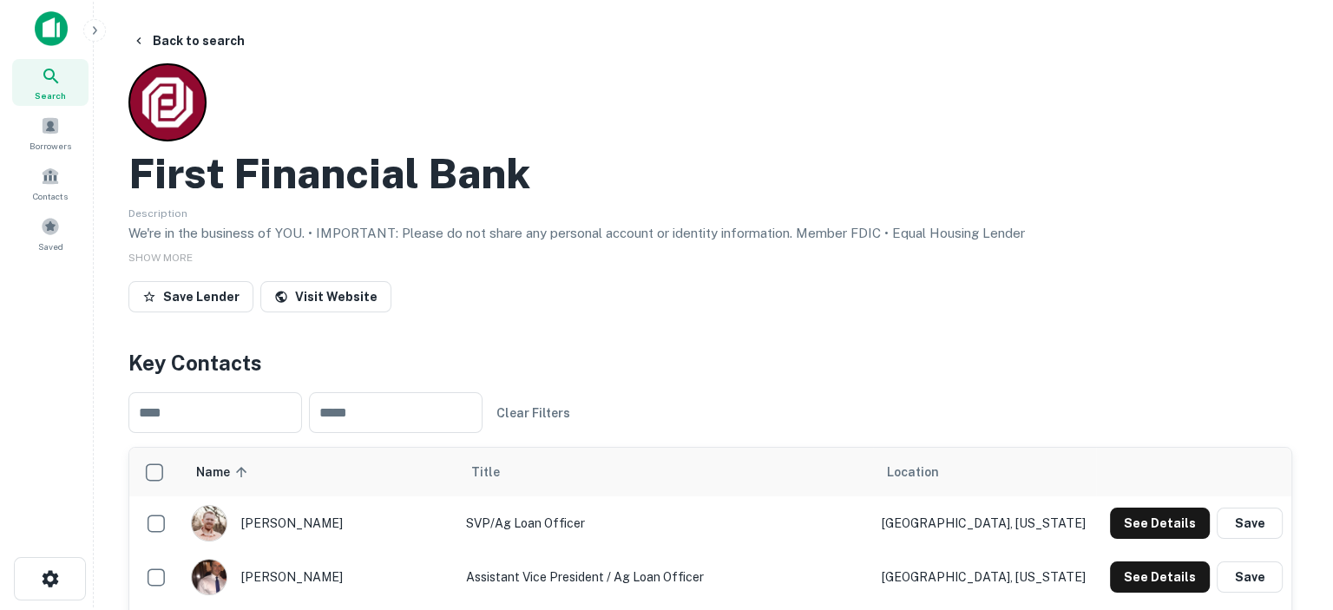
scroll to position [0, 0]
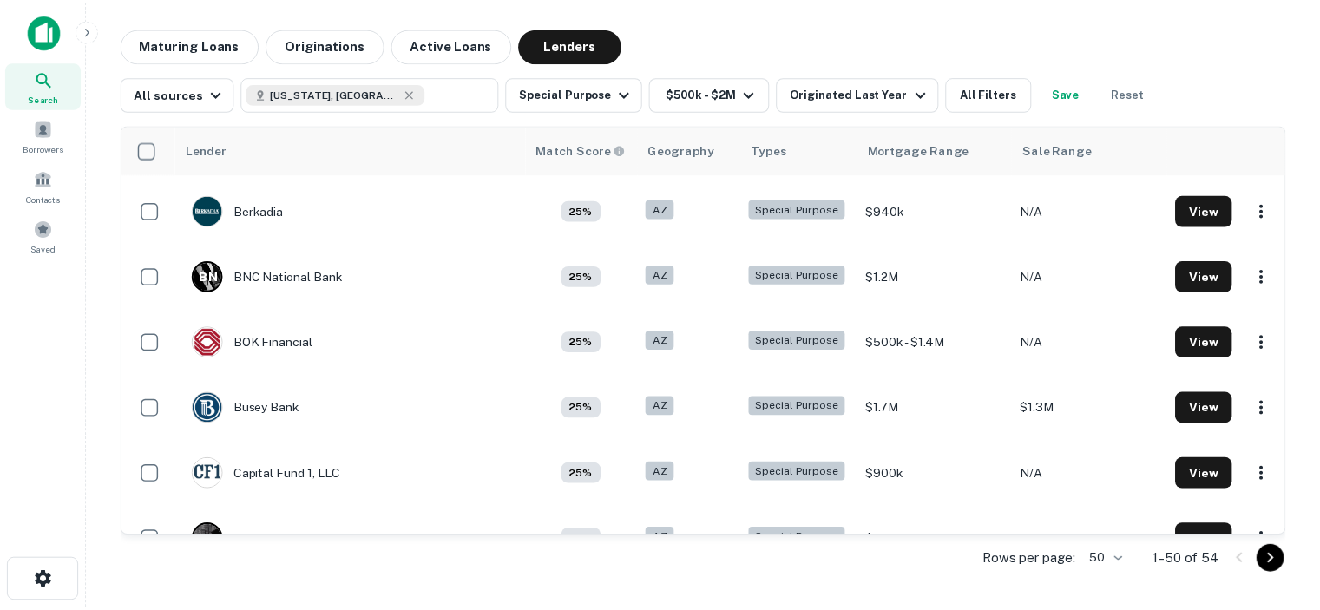
scroll to position [694, 0]
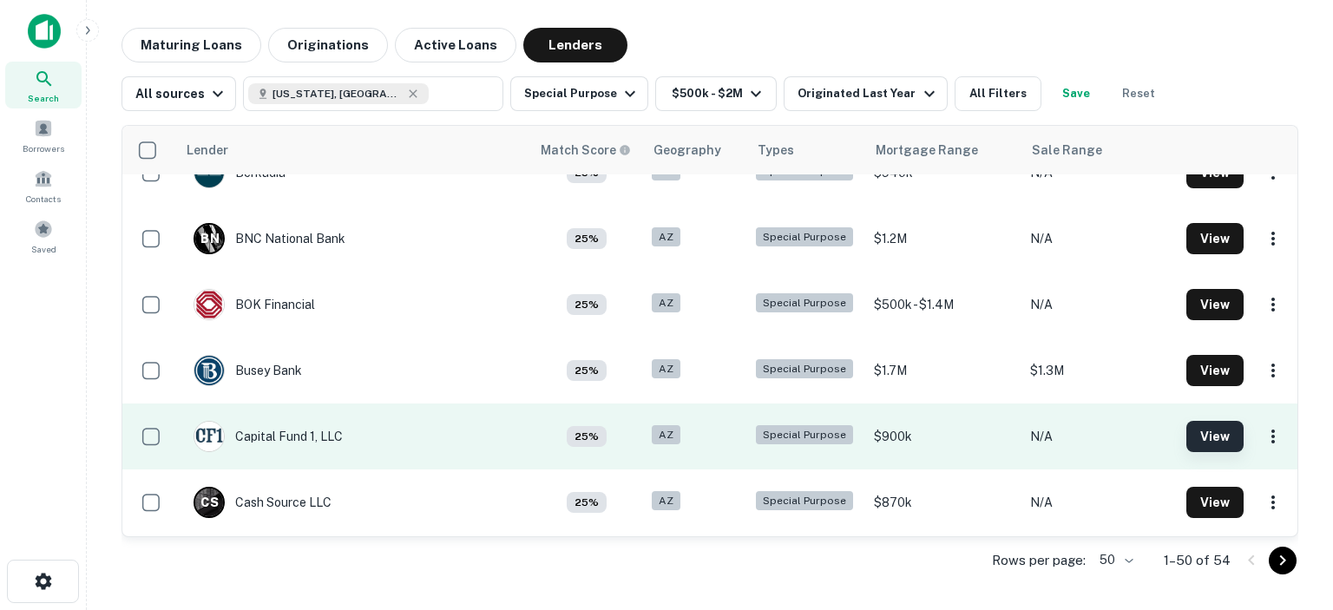
click at [1195, 433] on button "View" at bounding box center [1214, 436] width 57 height 31
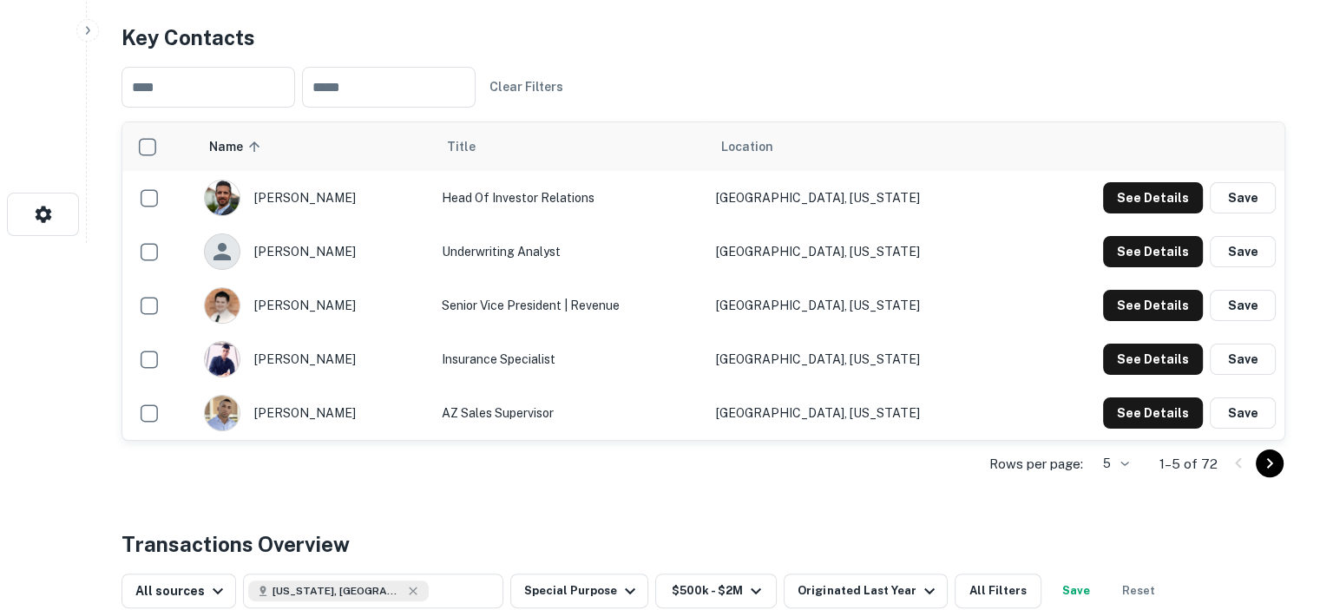
scroll to position [434, 0]
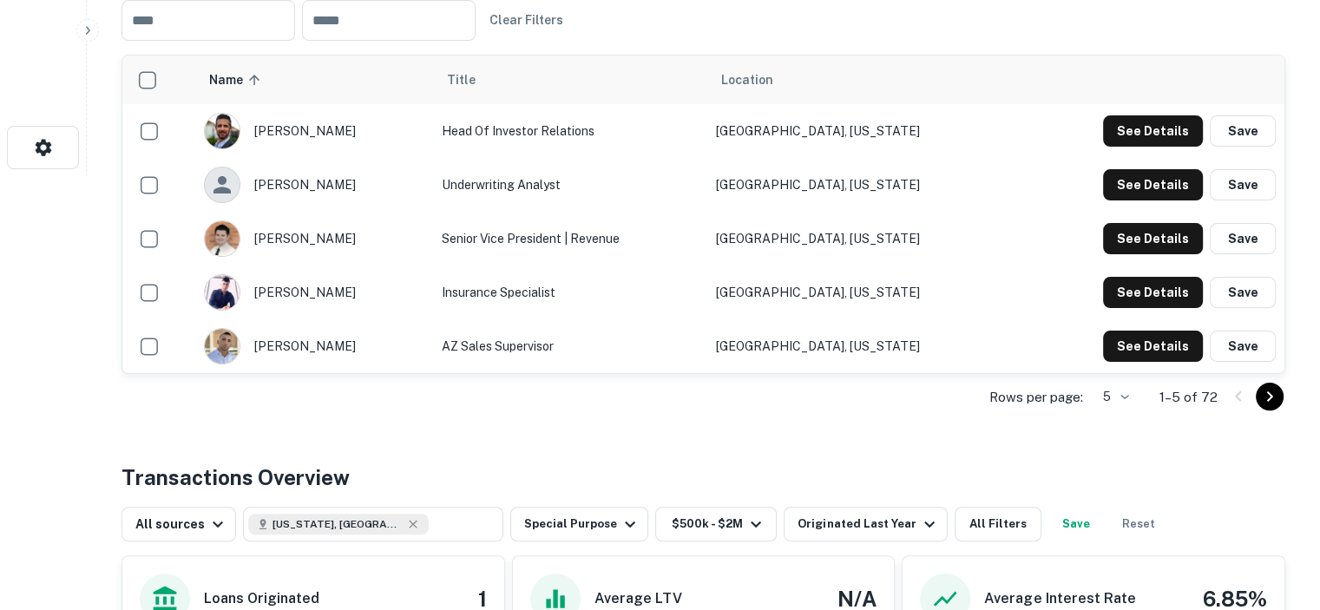
click at [1269, 391] on icon "Go to next page" at bounding box center [1269, 396] width 21 height 21
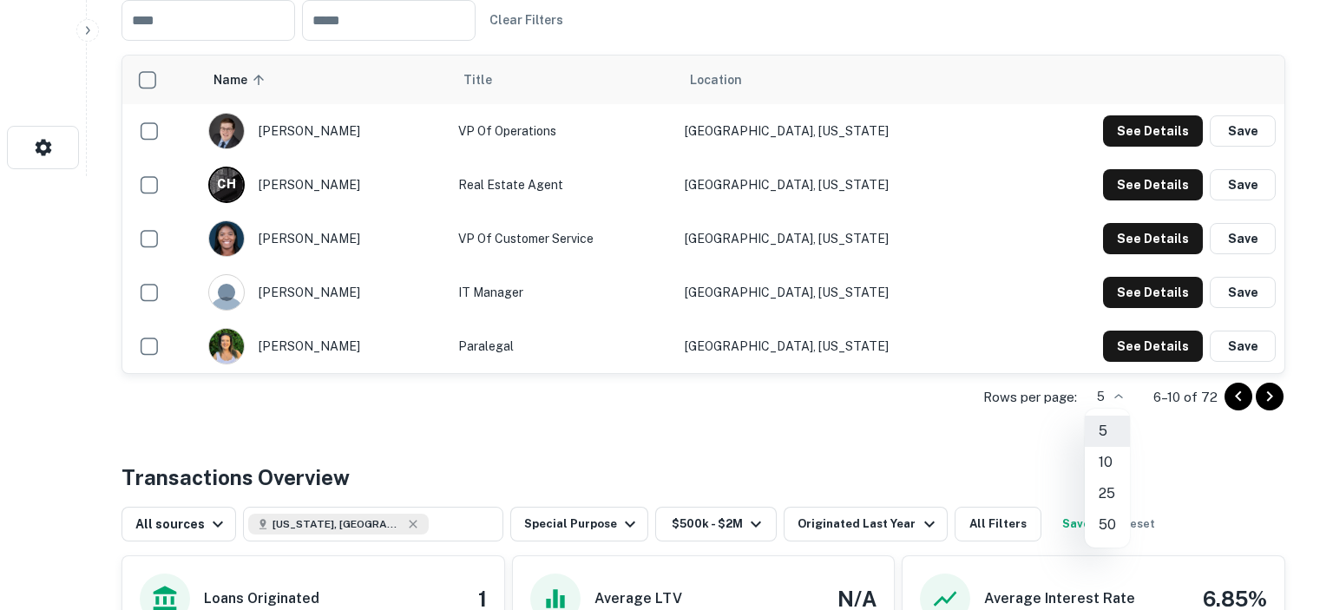
click at [1107, 524] on li "50" at bounding box center [1106, 524] width 45 height 31
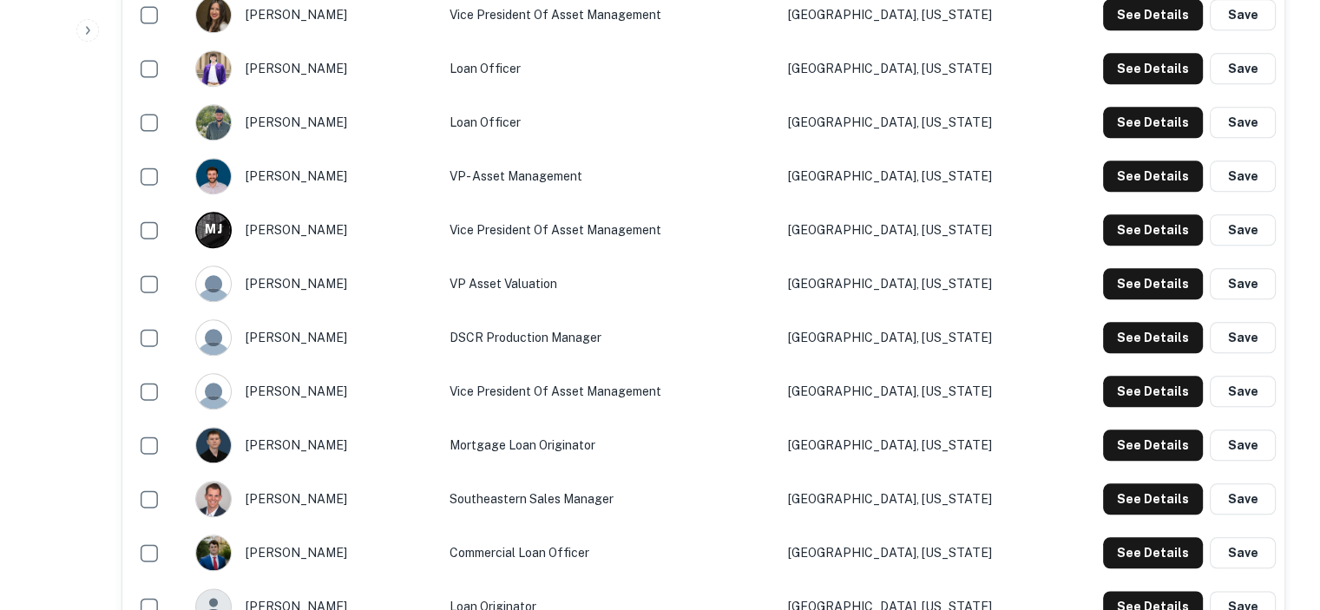
scroll to position [1909, 0]
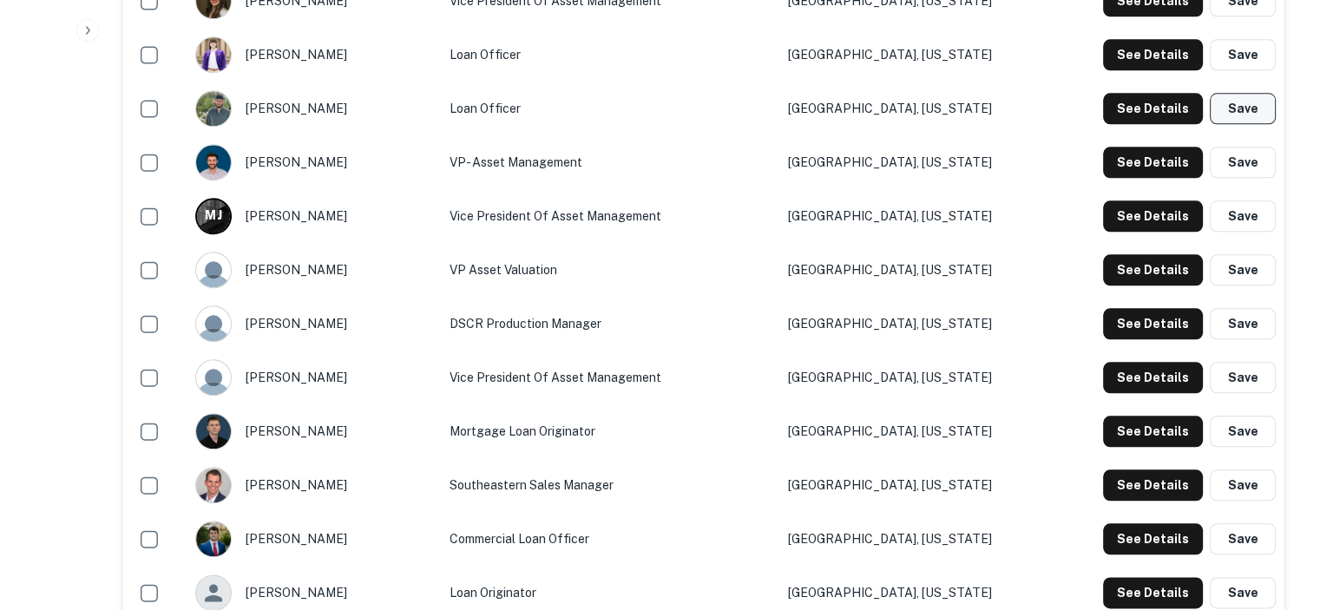
click at [1248, 108] on button "Save" at bounding box center [1242, 108] width 66 height 31
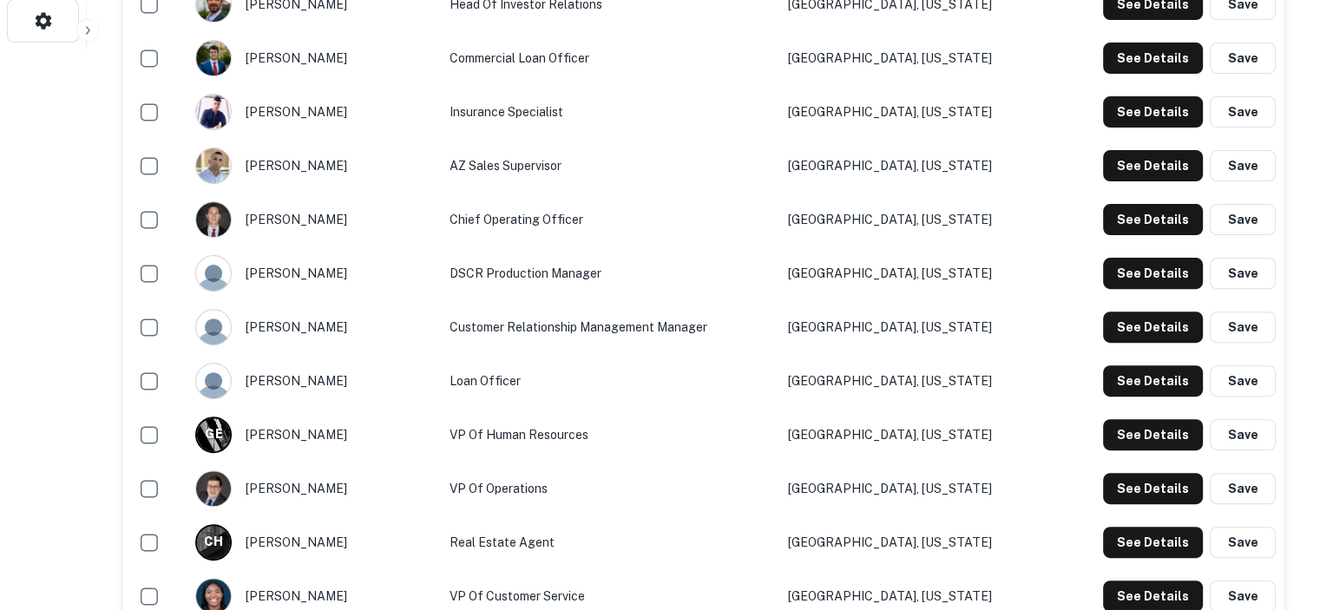
scroll to position [521, 0]
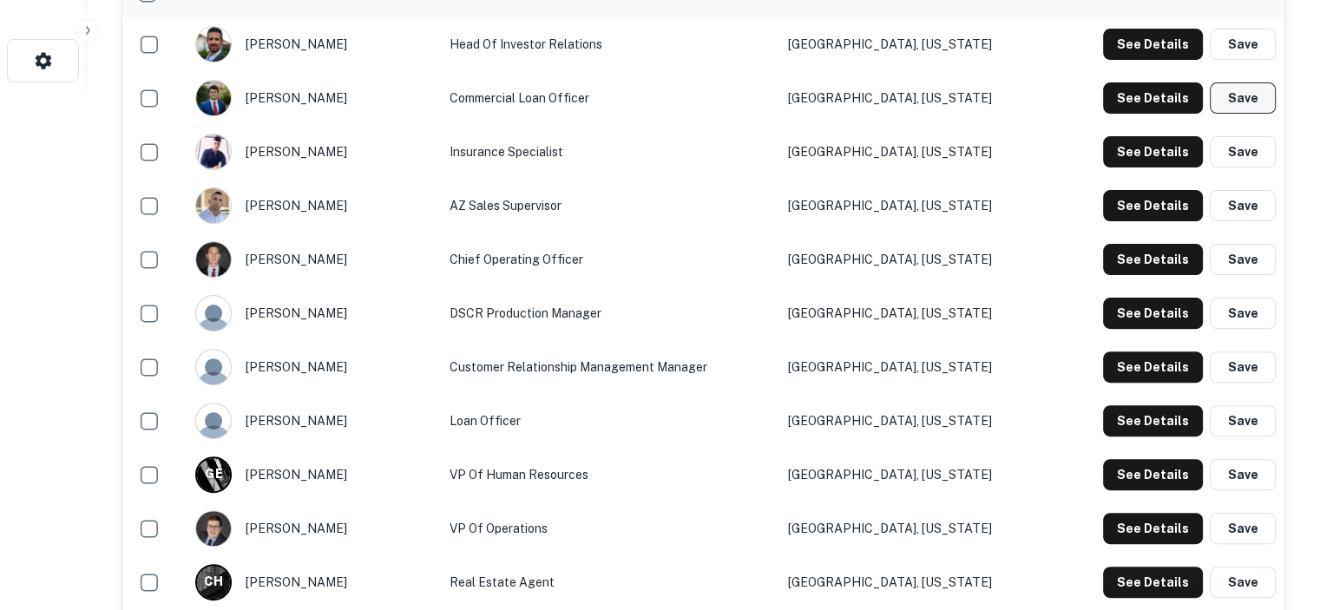
click at [1243, 100] on button "Save" at bounding box center [1242, 97] width 66 height 31
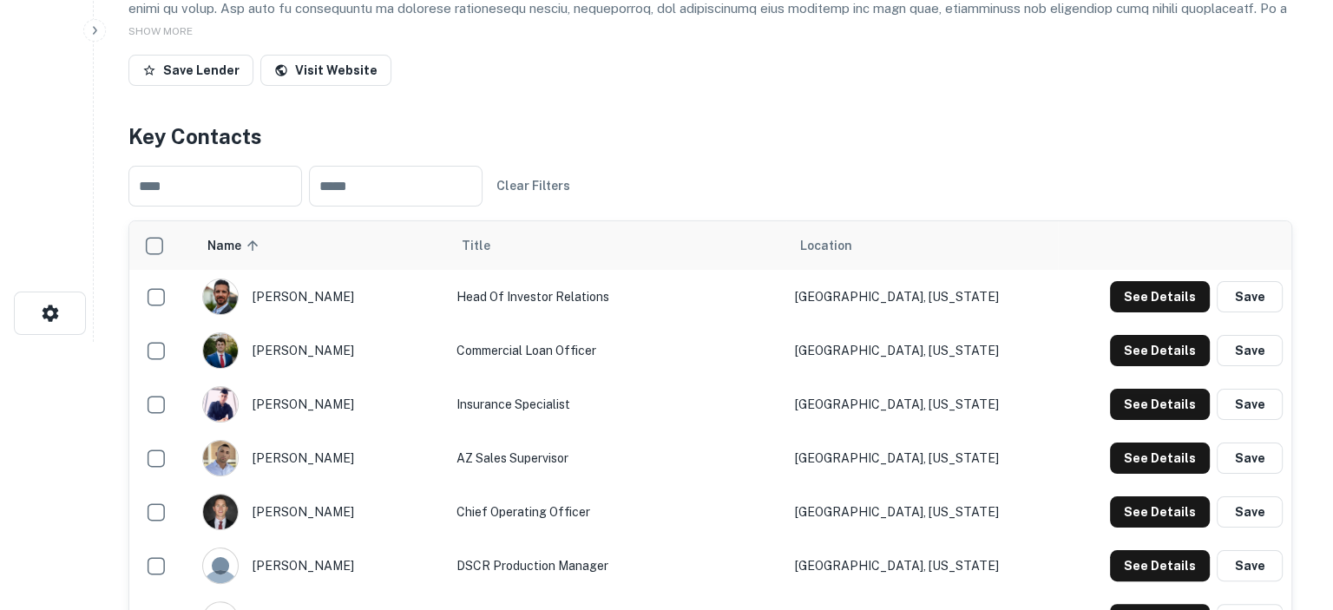
scroll to position [0, 0]
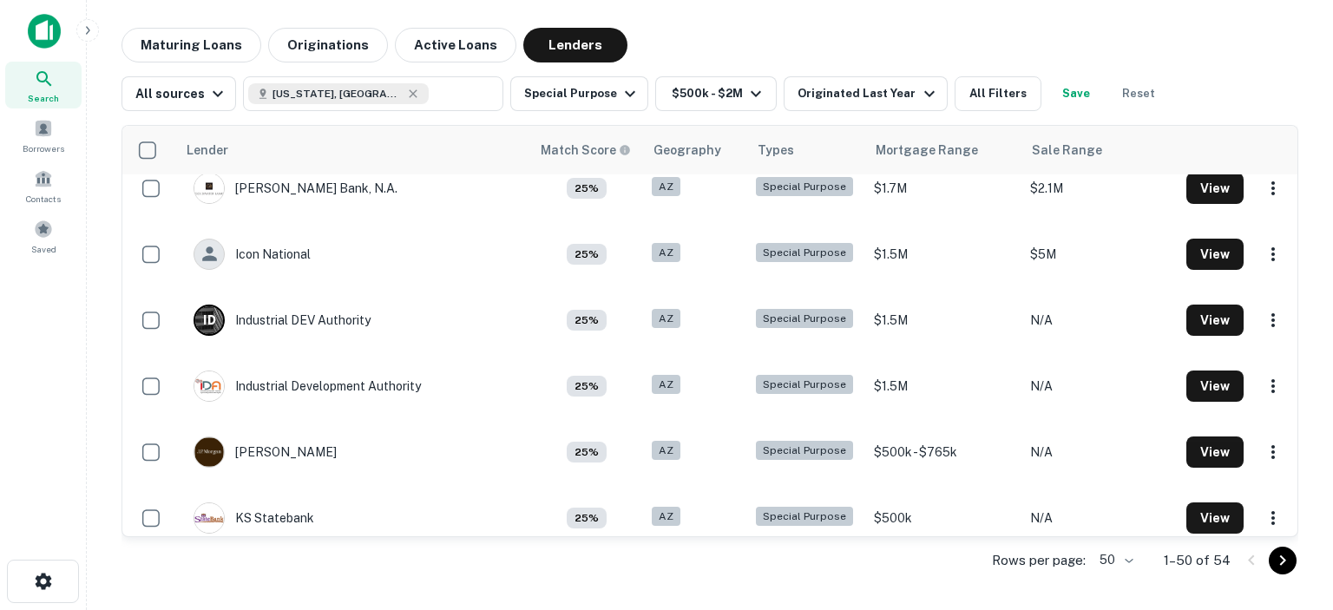
scroll to position [1822, 0]
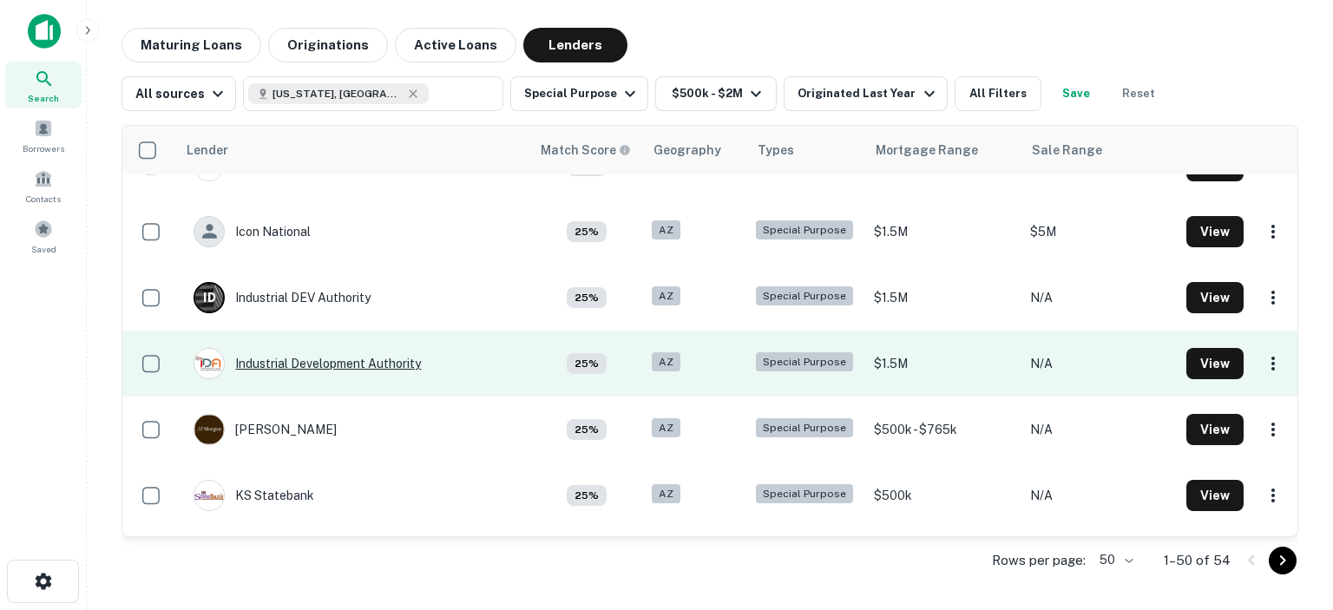
click at [324, 361] on div "Industrial Development Authority" at bounding box center [306, 363] width 227 height 31
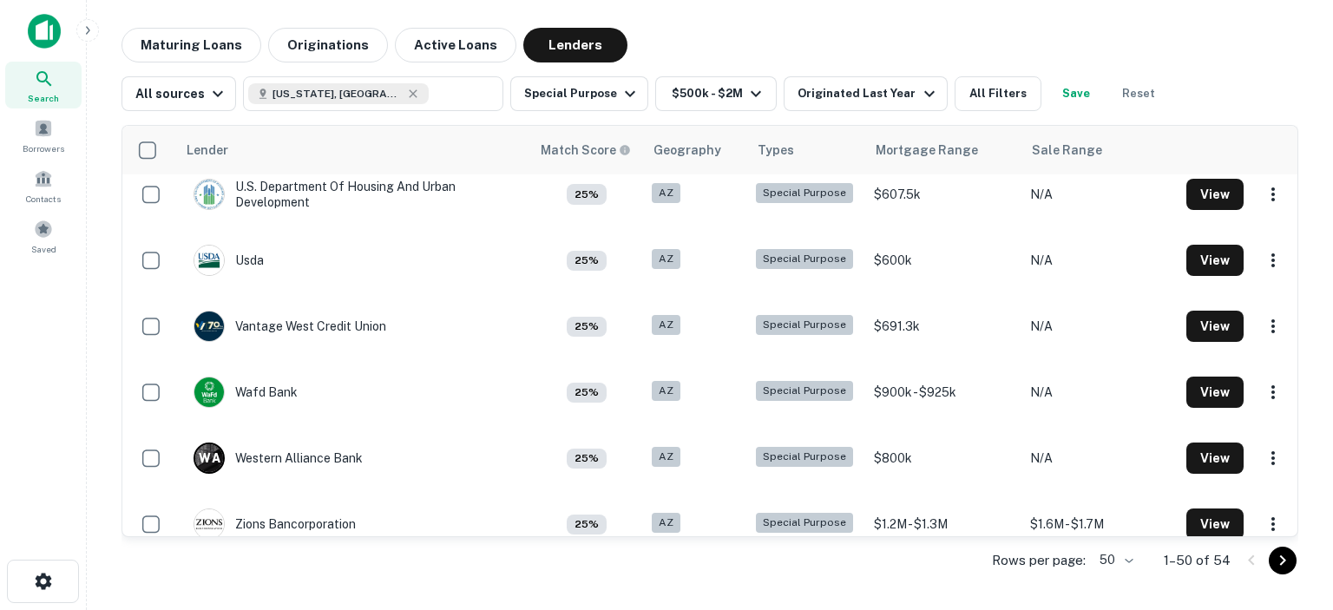
scroll to position [2935, 0]
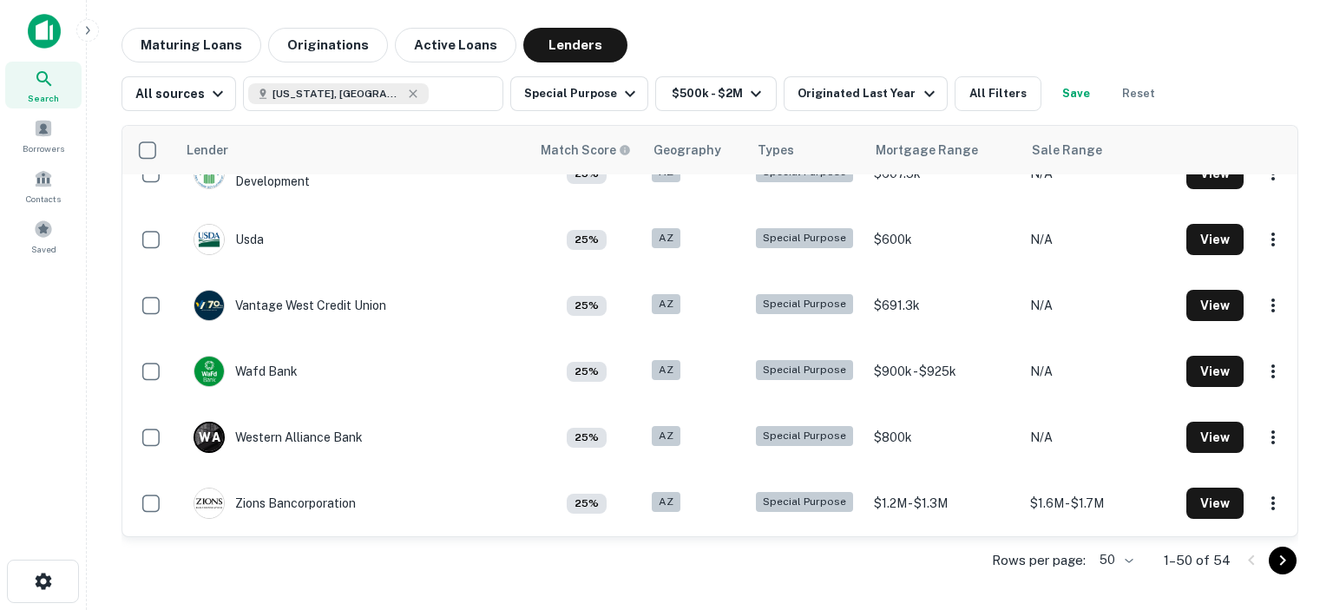
click at [1279, 560] on icon "Go to next page" at bounding box center [1282, 560] width 21 height 21
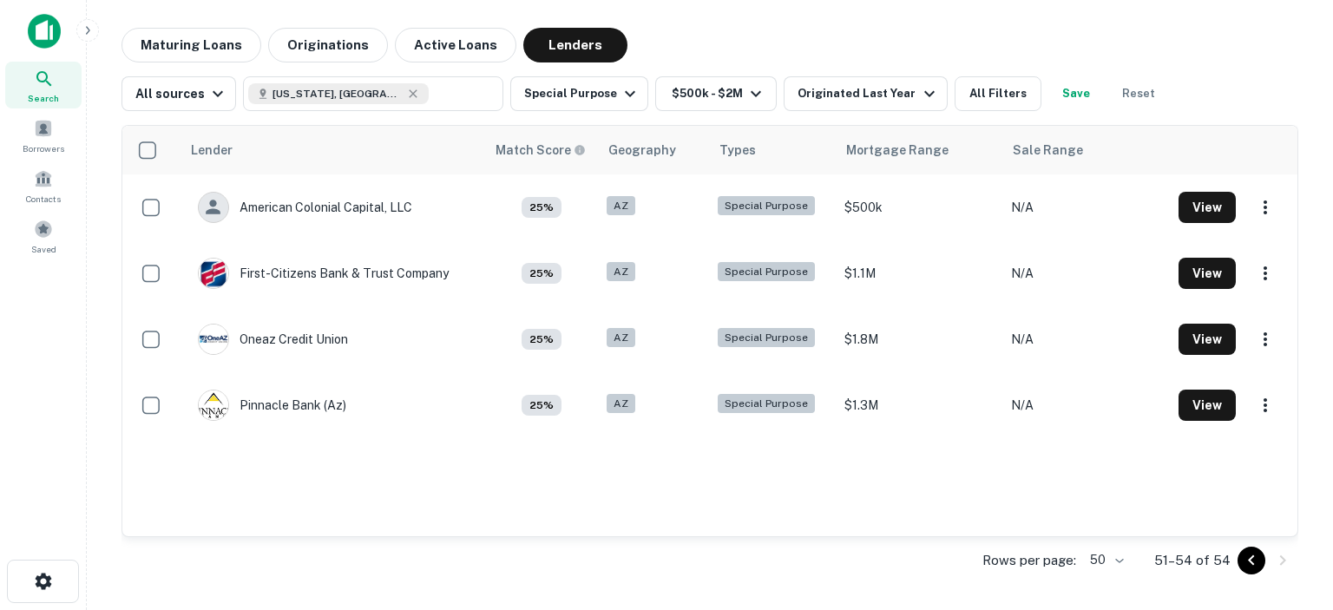
click at [1253, 560] on icon "Go to previous page" at bounding box center [1251, 560] width 21 height 21
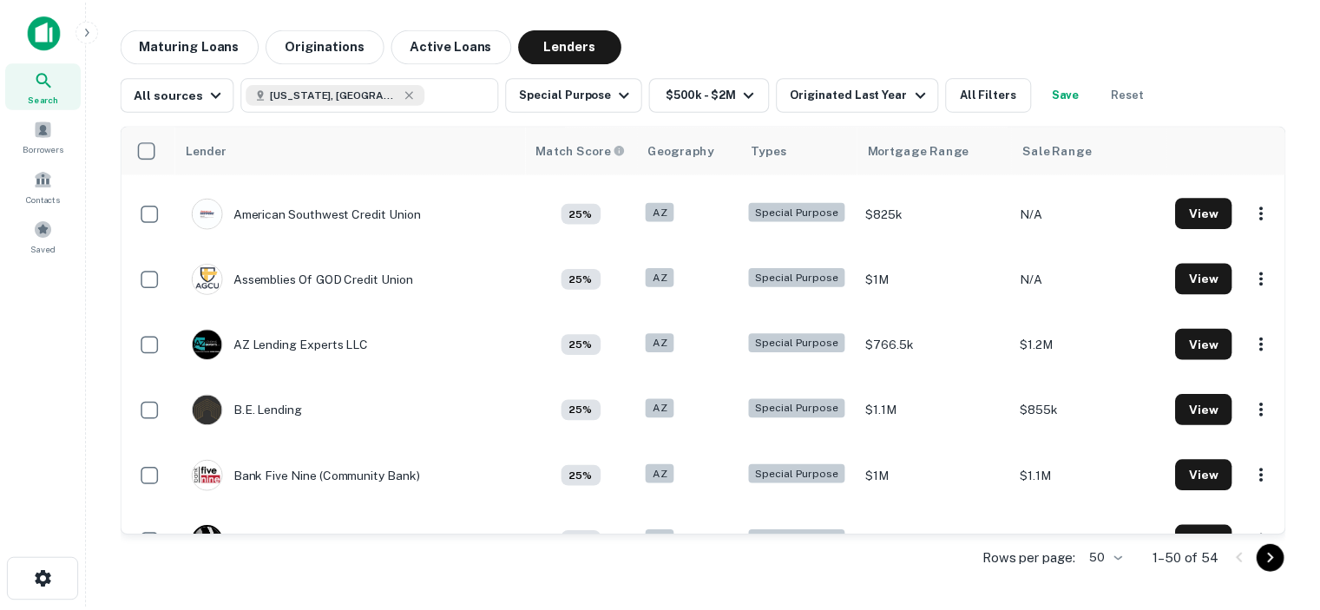
scroll to position [260, 0]
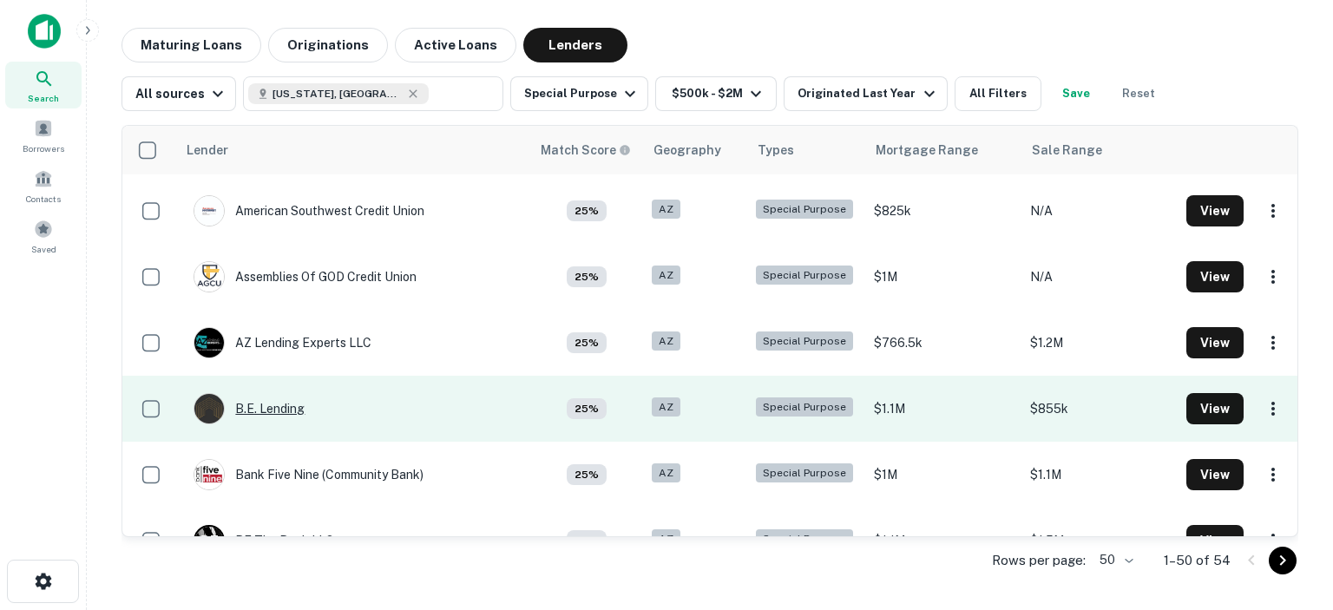
click at [285, 409] on div "B.e. Lending" at bounding box center [248, 408] width 111 height 31
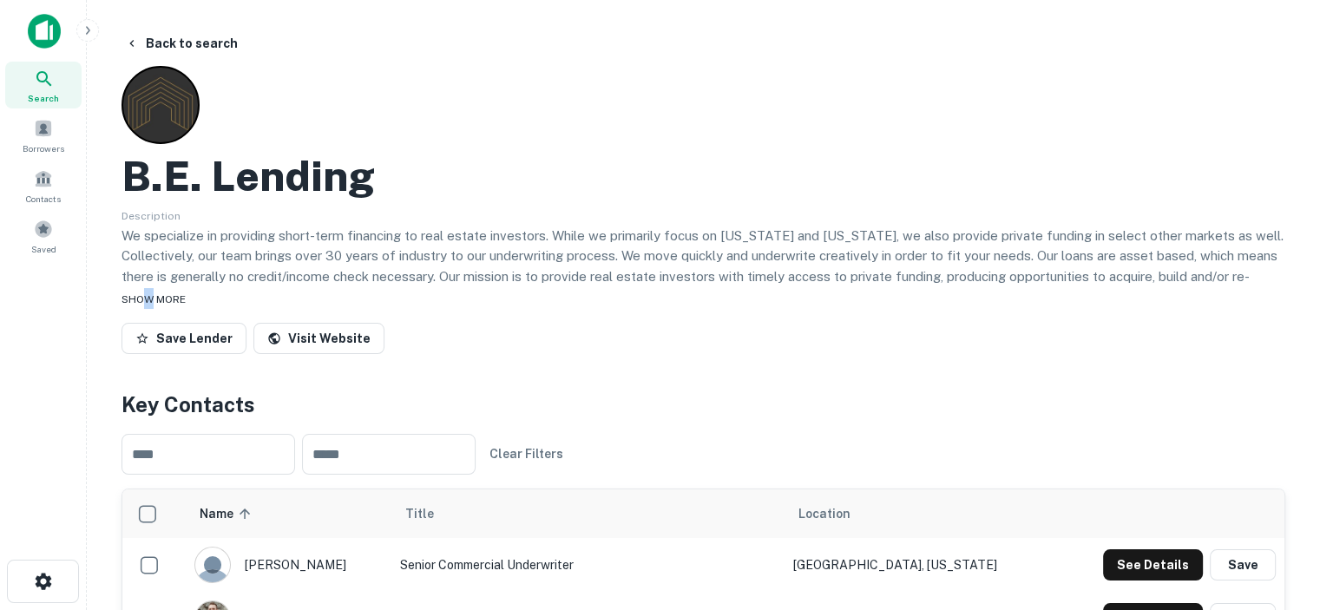
click at [150, 293] on span "SHOW MORE" at bounding box center [153, 299] width 64 height 12
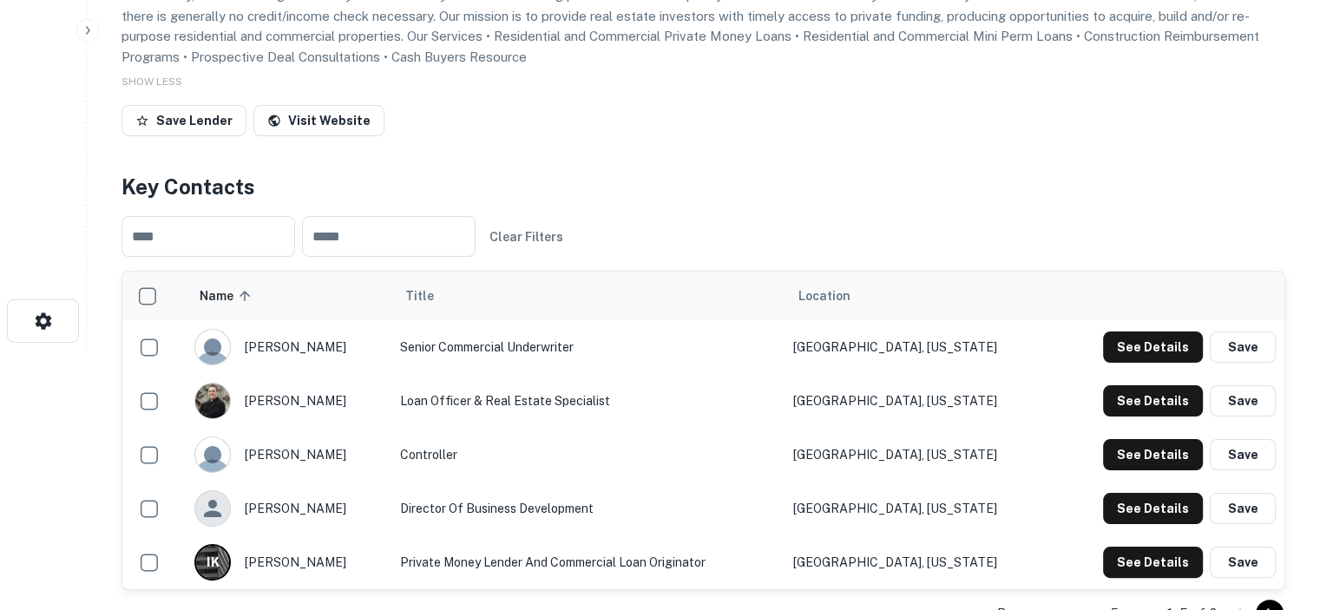
scroll to position [347, 0]
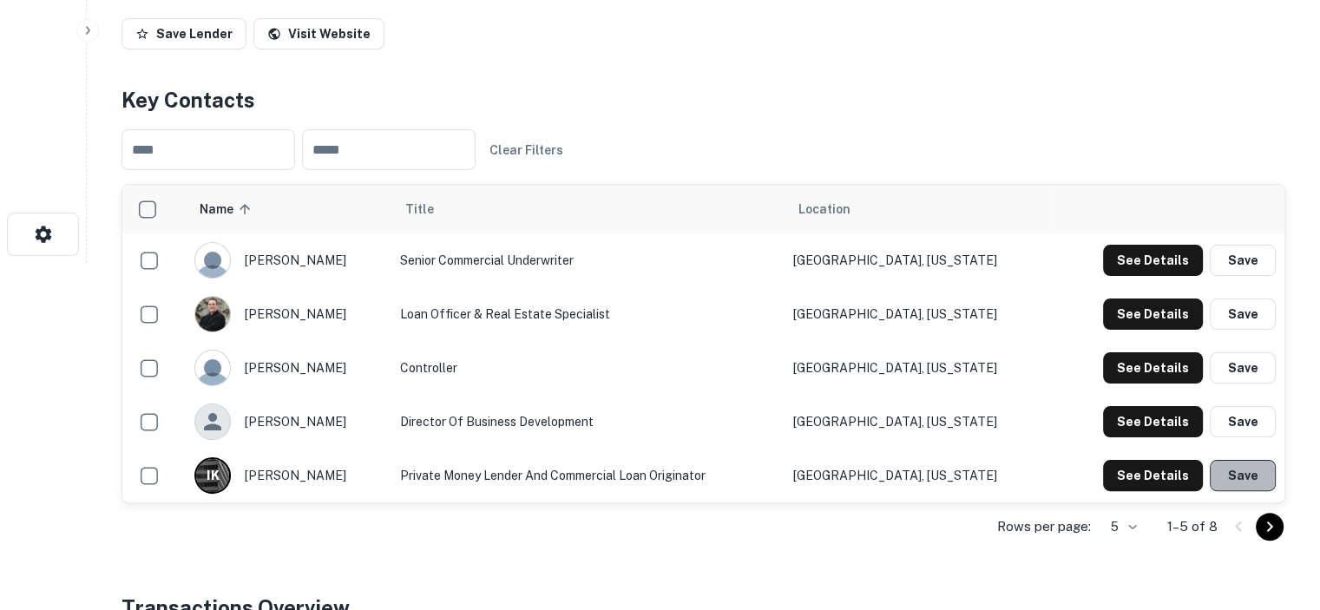
click at [1235, 470] on button "Save" at bounding box center [1242, 475] width 66 height 31
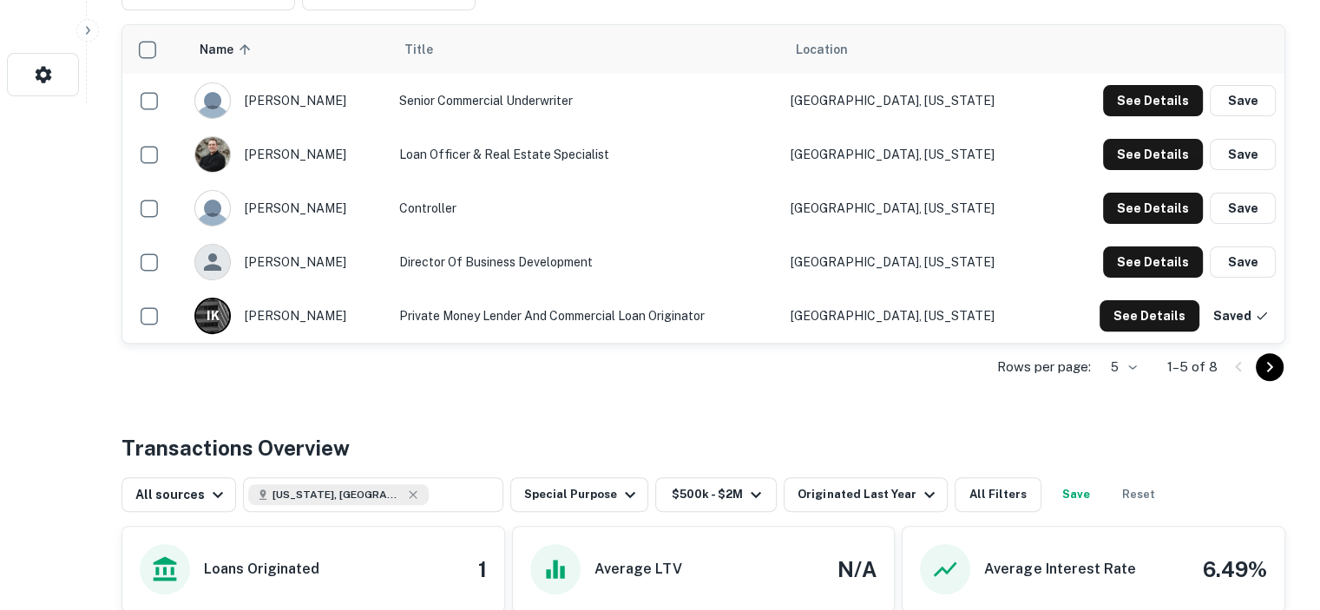
scroll to position [521, 0]
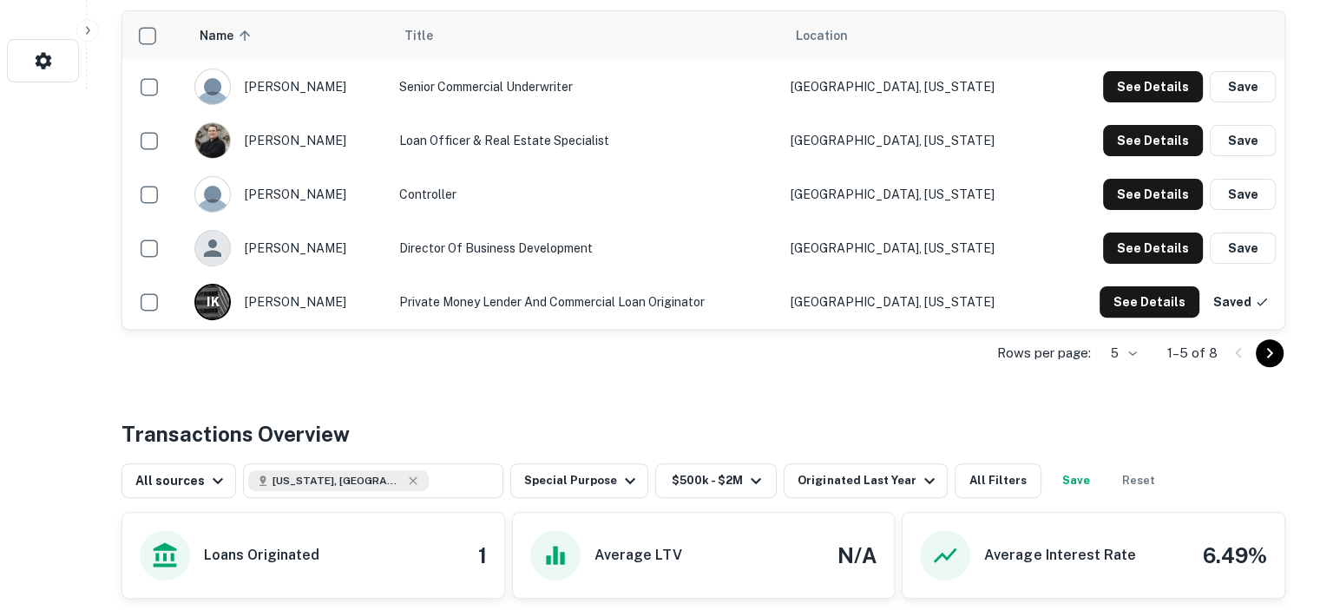
click at [1267, 350] on icon "Go to next page" at bounding box center [1269, 353] width 21 height 21
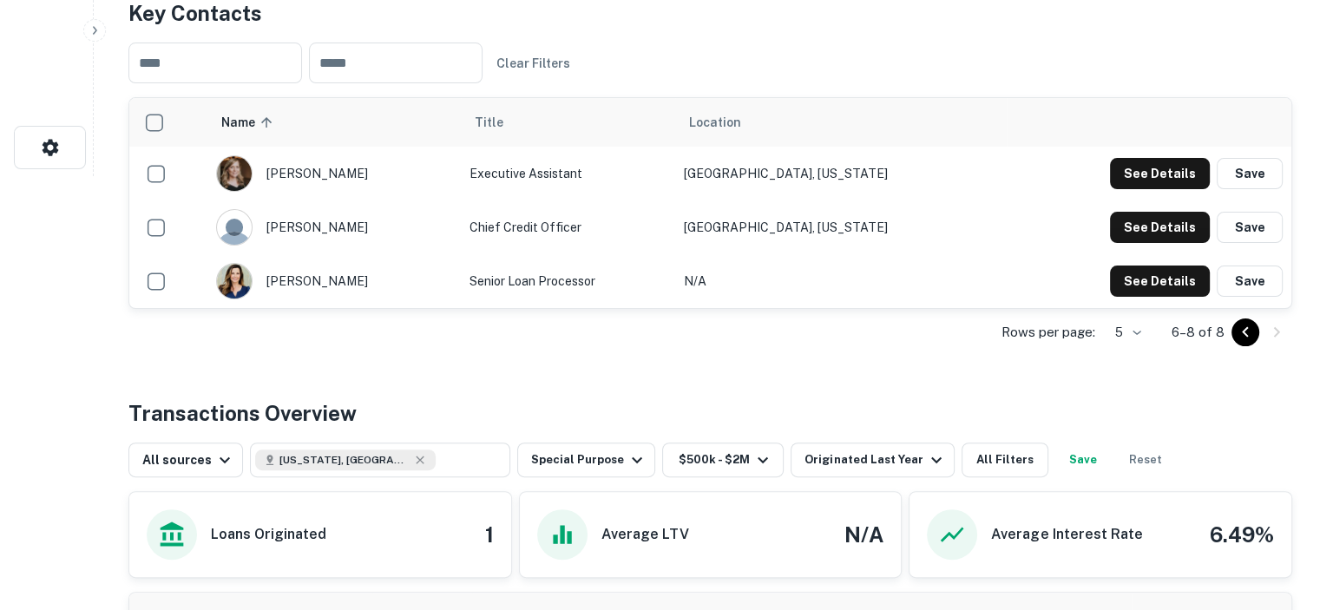
scroll to position [0, 0]
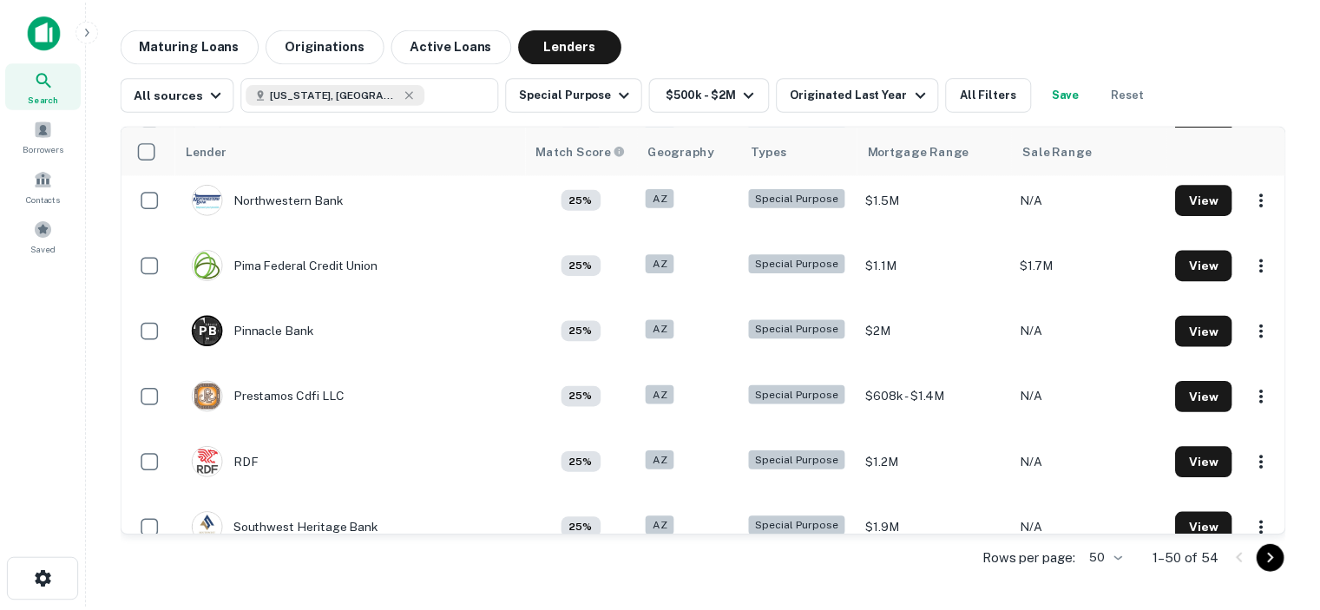
scroll to position [2342, 0]
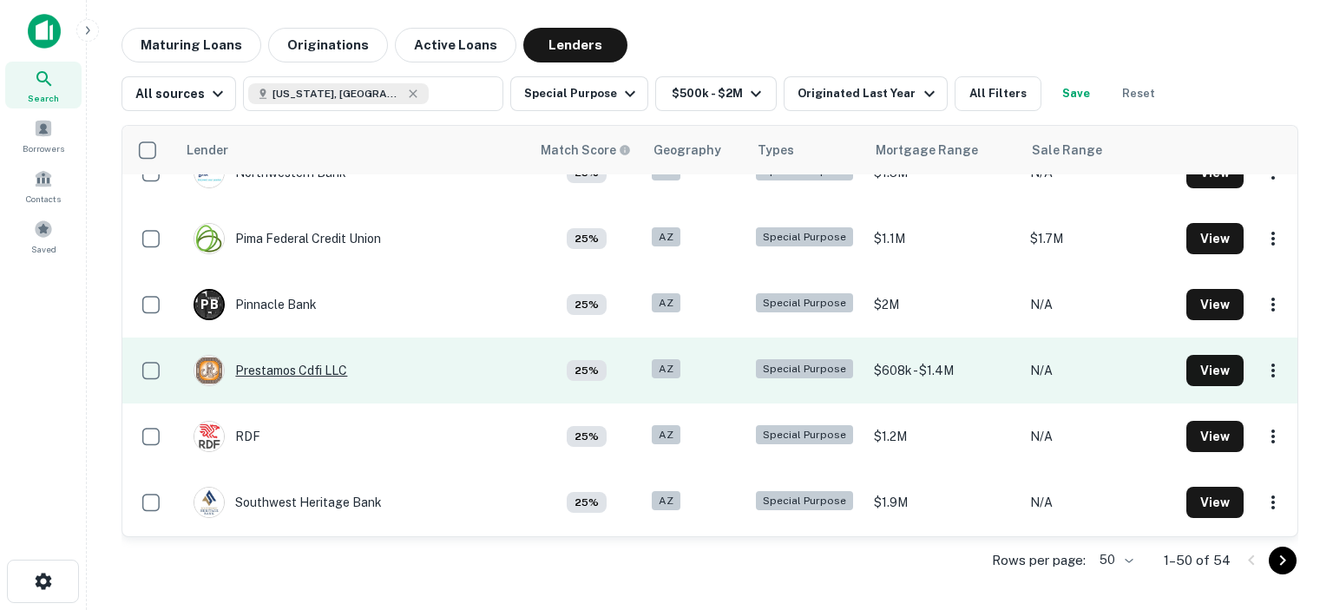
click at [271, 370] on div "Prestamos Cdfi LLC" at bounding box center [270, 370] width 154 height 31
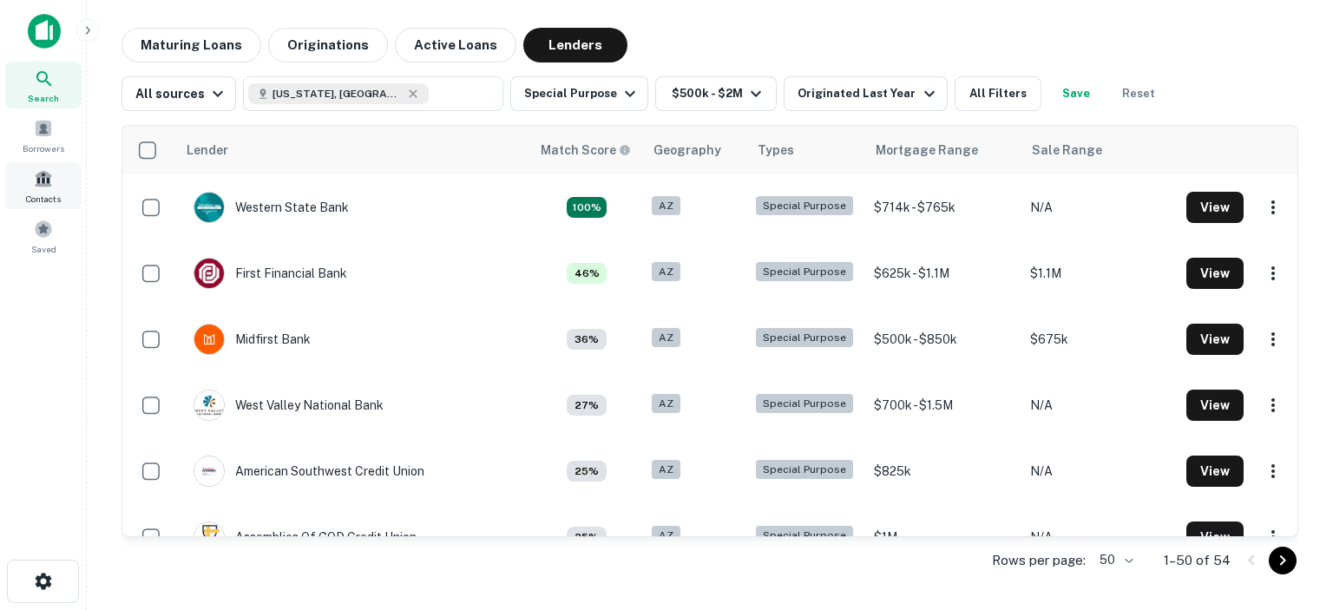
click at [34, 180] on span at bounding box center [43, 178] width 19 height 19
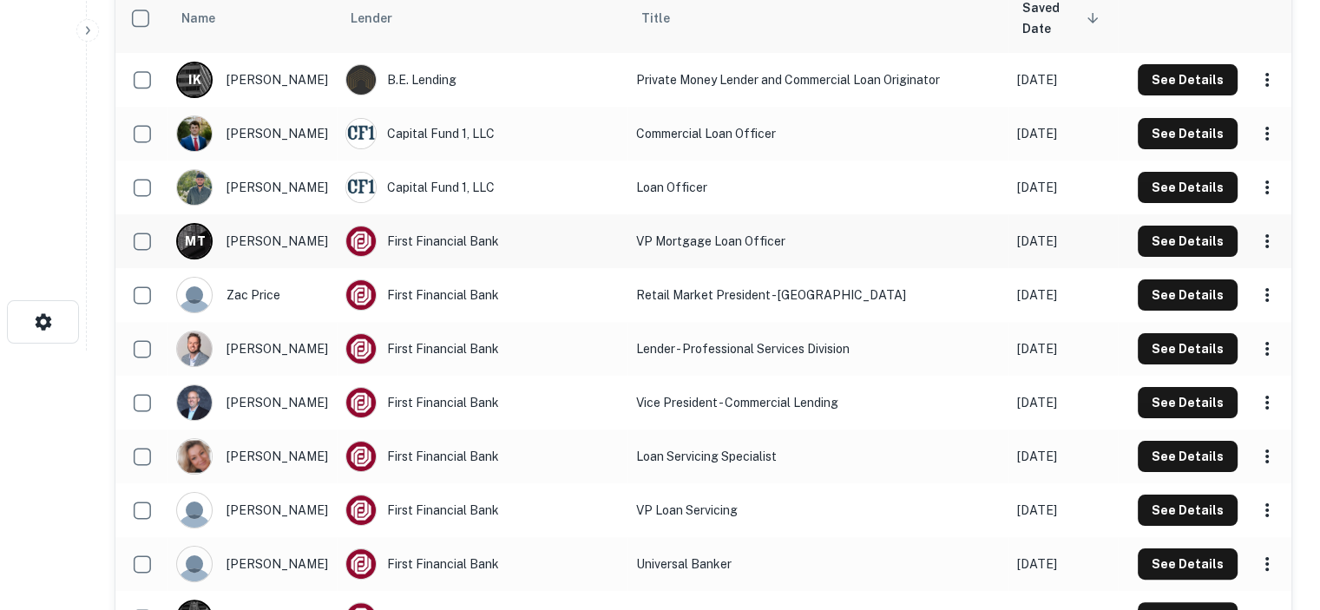
scroll to position [260, 0]
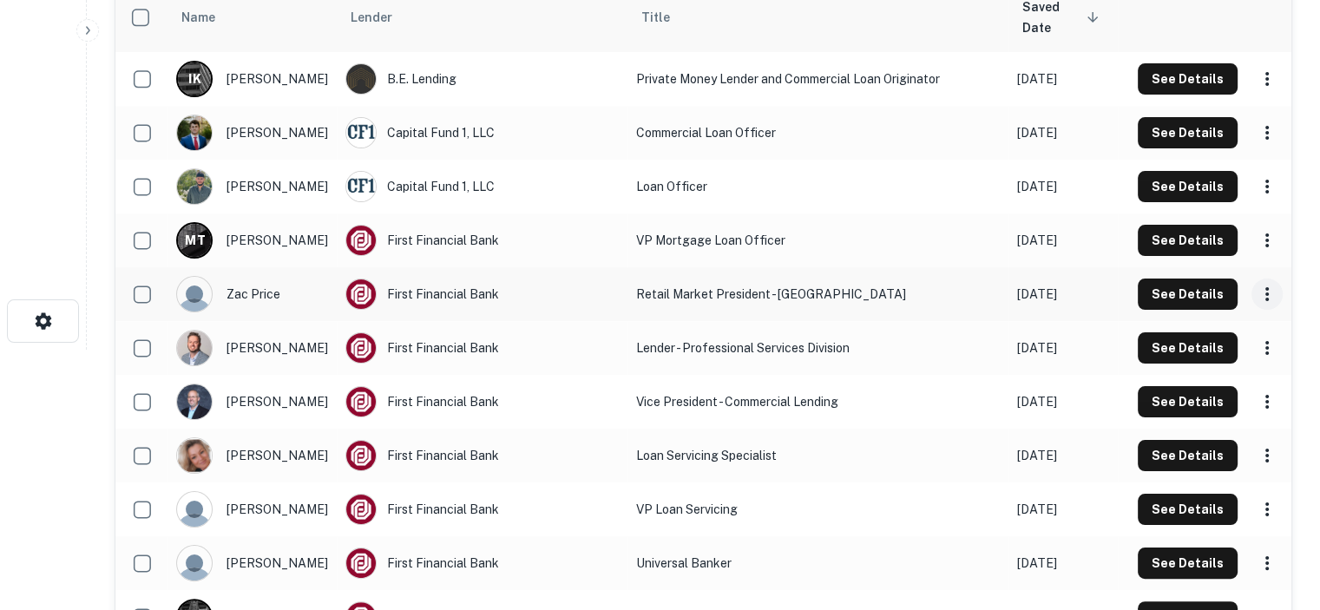
click at [1269, 298] on icon "scrollable content" at bounding box center [1266, 294] width 21 height 21
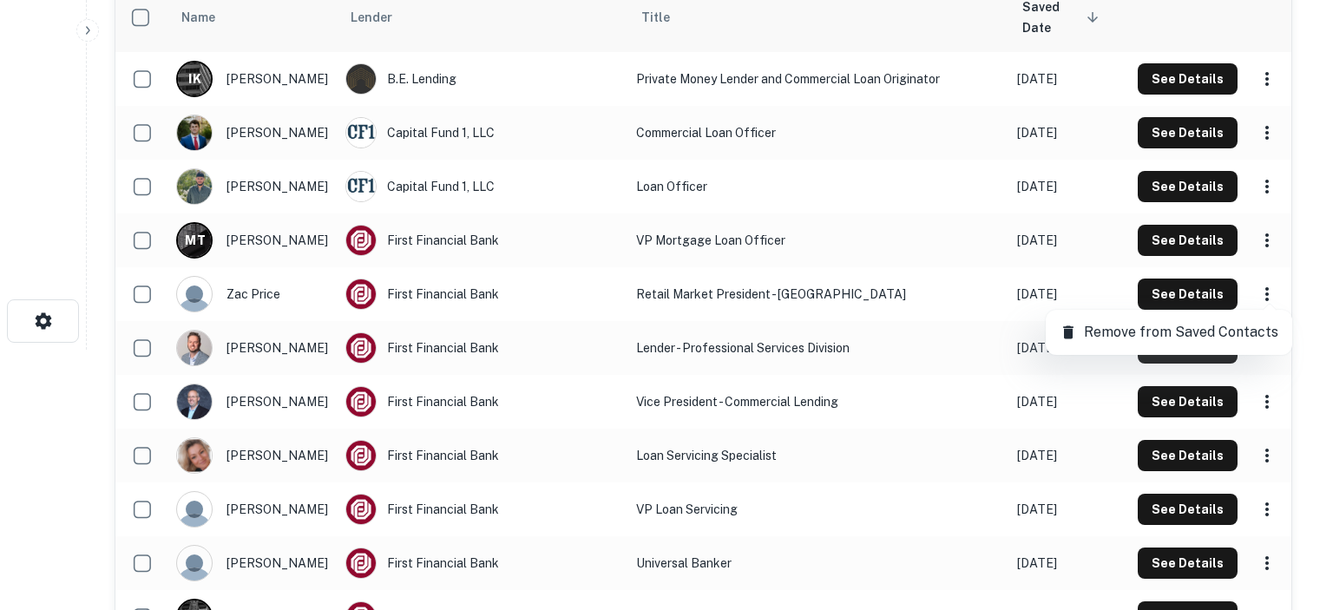
click at [1156, 328] on p "Remove from Saved Contacts" at bounding box center [1181, 332] width 194 height 21
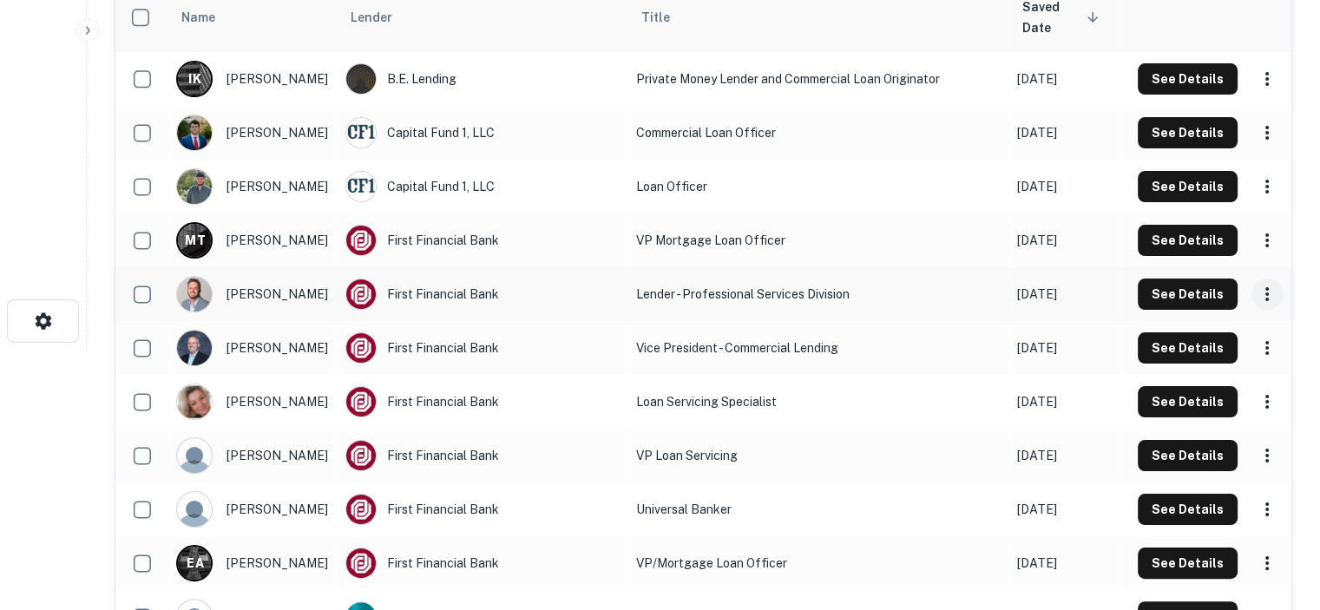
click at [1268, 291] on icon "scrollable content" at bounding box center [1266, 294] width 21 height 21
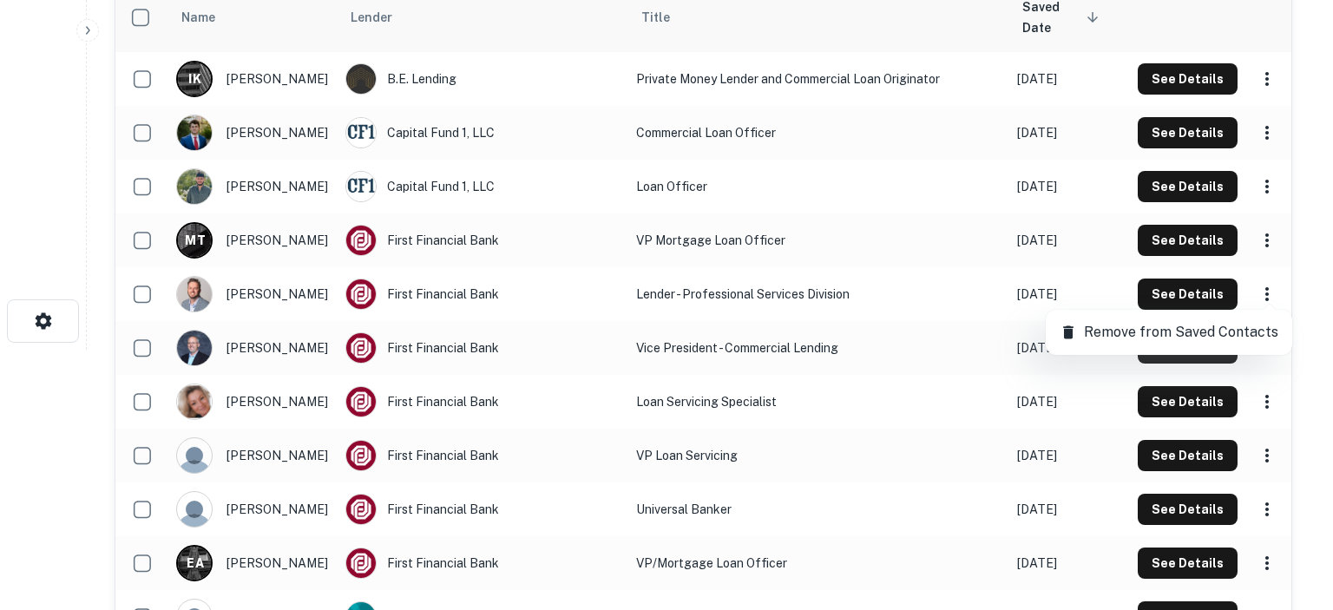
click at [1147, 336] on p "Remove from Saved Contacts" at bounding box center [1181, 332] width 194 height 21
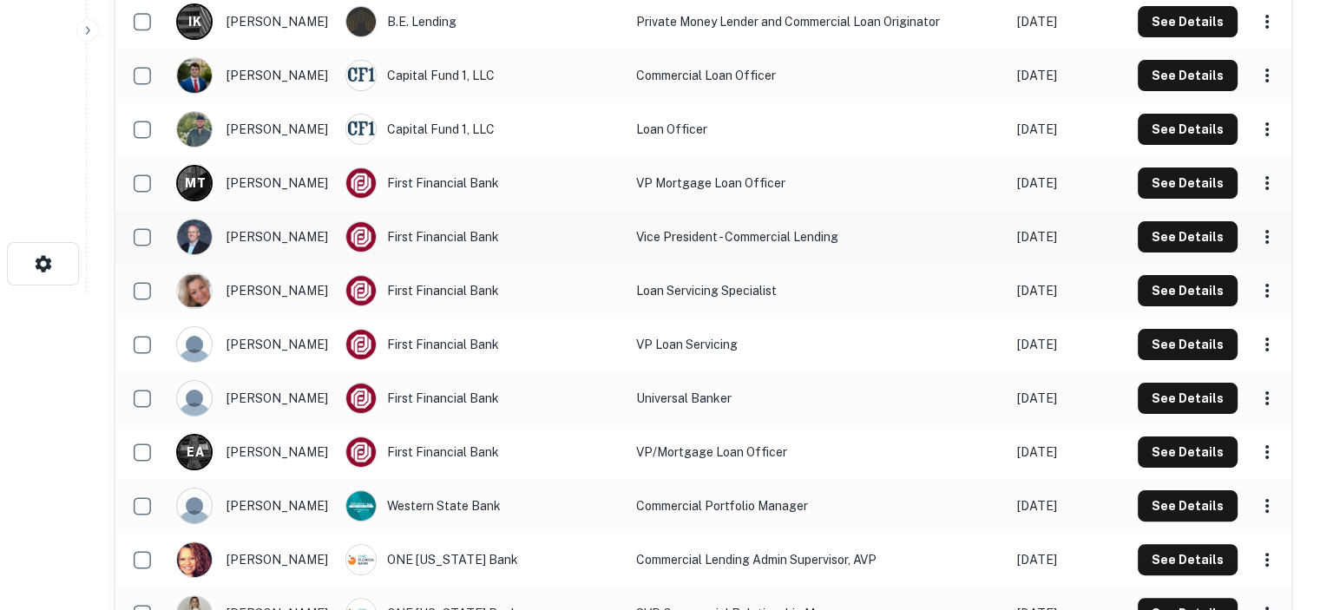
scroll to position [347, 0]
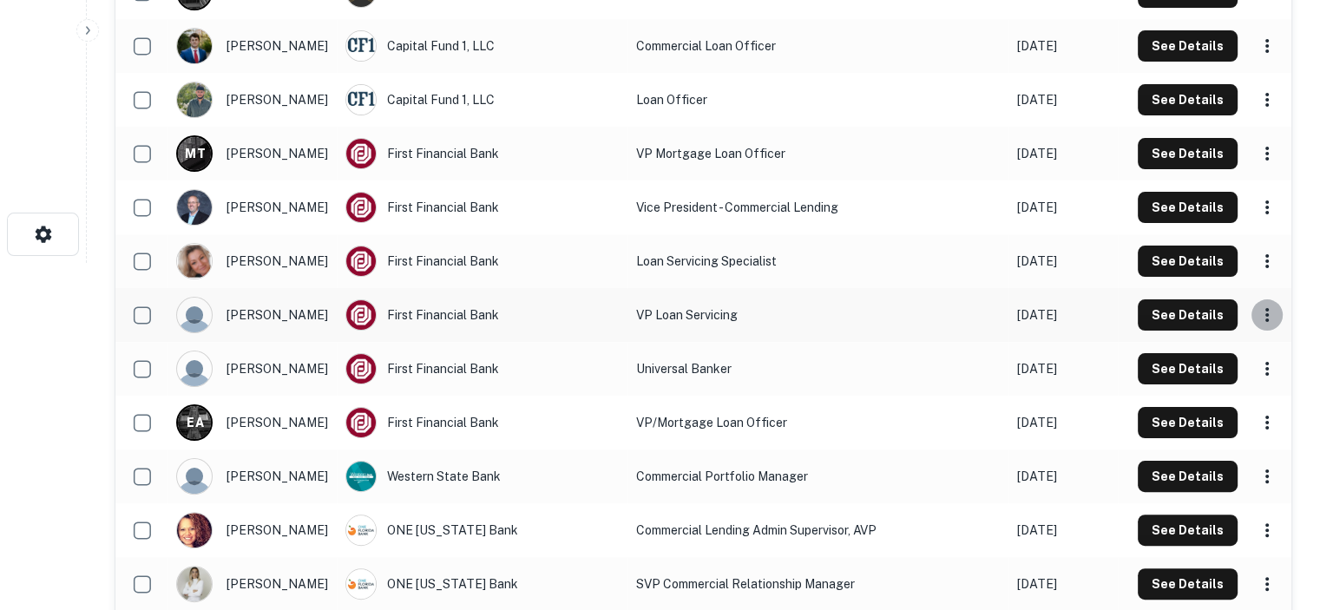
click at [1267, 314] on icon "scrollable content" at bounding box center [1266, 315] width 3 height 14
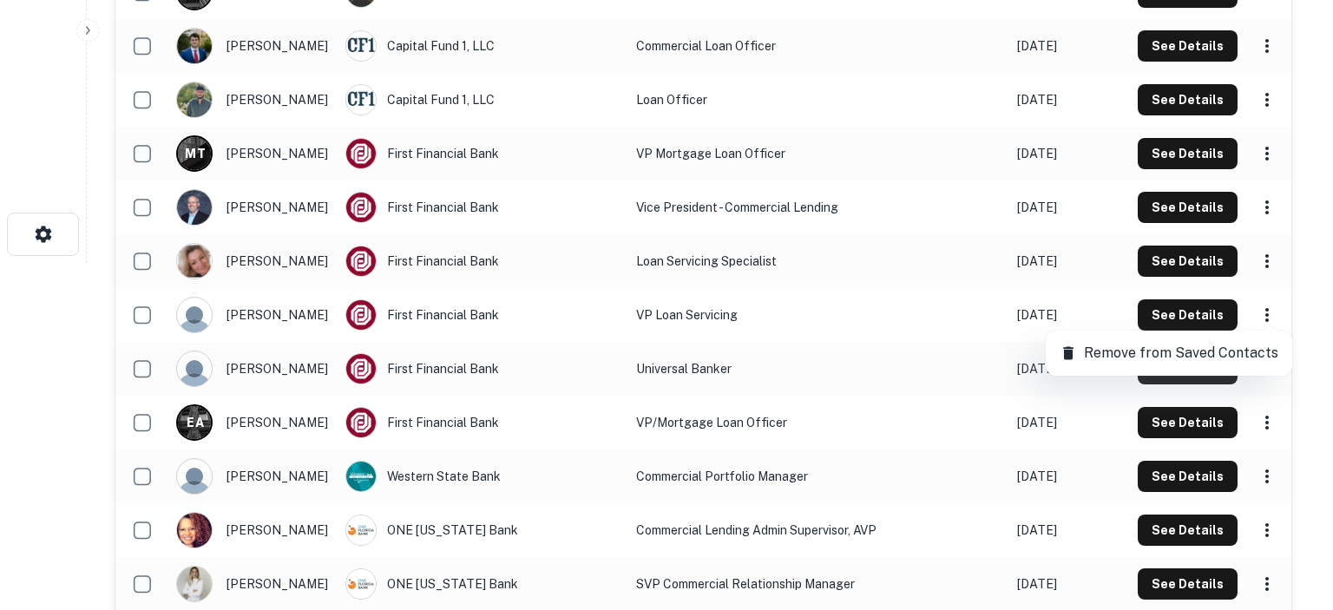
click at [1112, 364] on li "Remove from Saved Contacts" at bounding box center [1168, 352] width 232 height 31
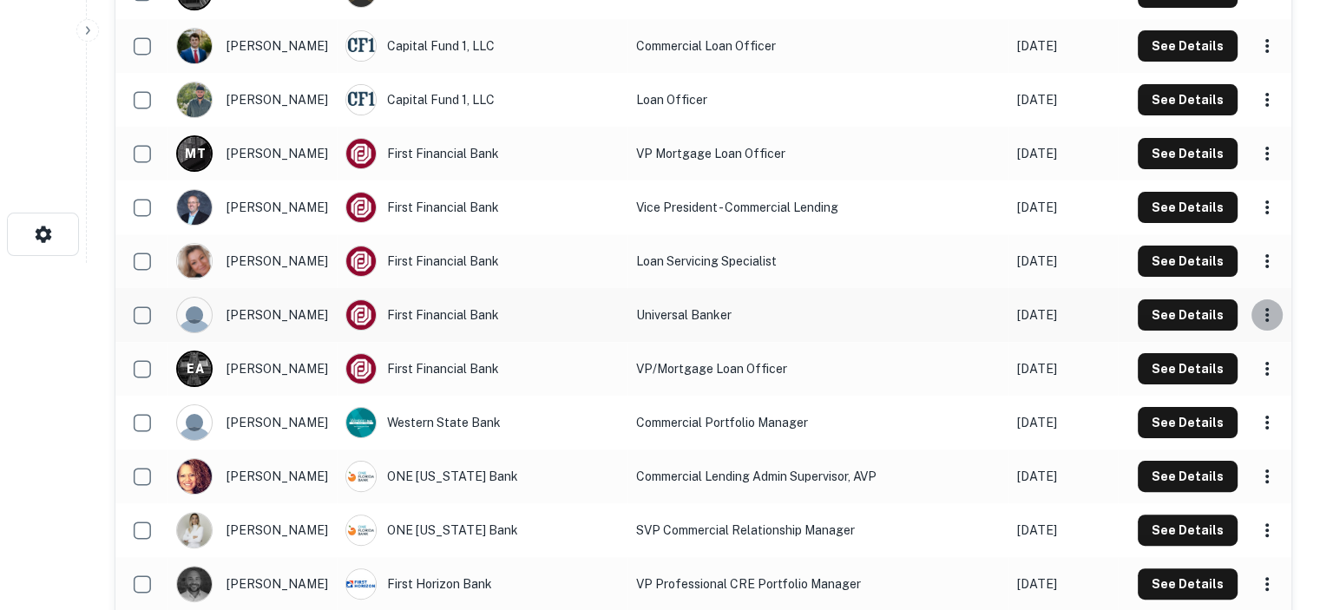
click at [1267, 320] on icon "scrollable content" at bounding box center [1266, 315] width 3 height 14
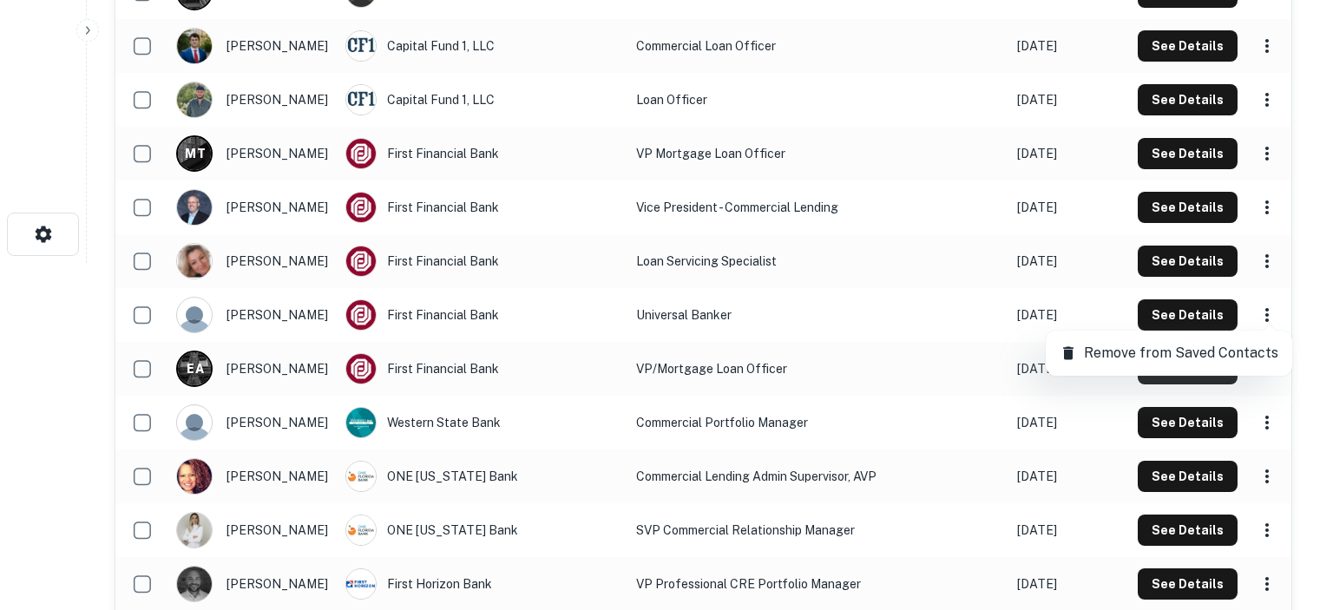
click at [1110, 350] on p "Remove from Saved Contacts" at bounding box center [1181, 353] width 194 height 21
click at [1110, 350] on div "Remove from Saved Contacts" at bounding box center [666, 305] width 1333 height 610
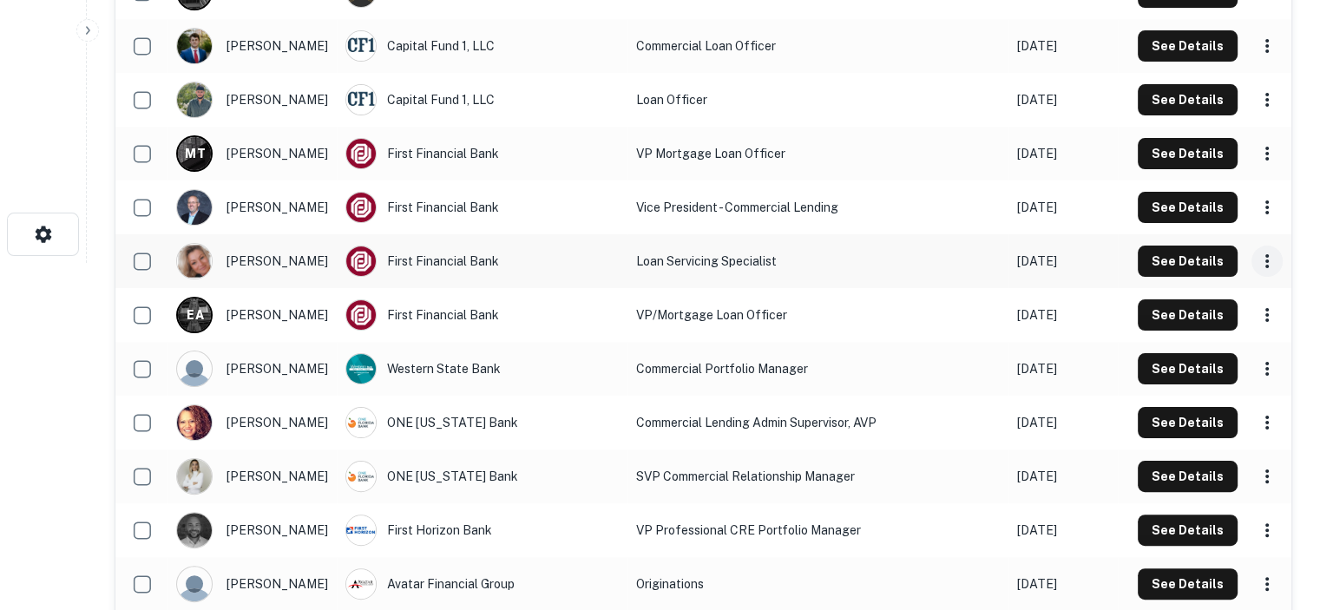
click at [1267, 260] on icon "scrollable content" at bounding box center [1266, 261] width 3 height 14
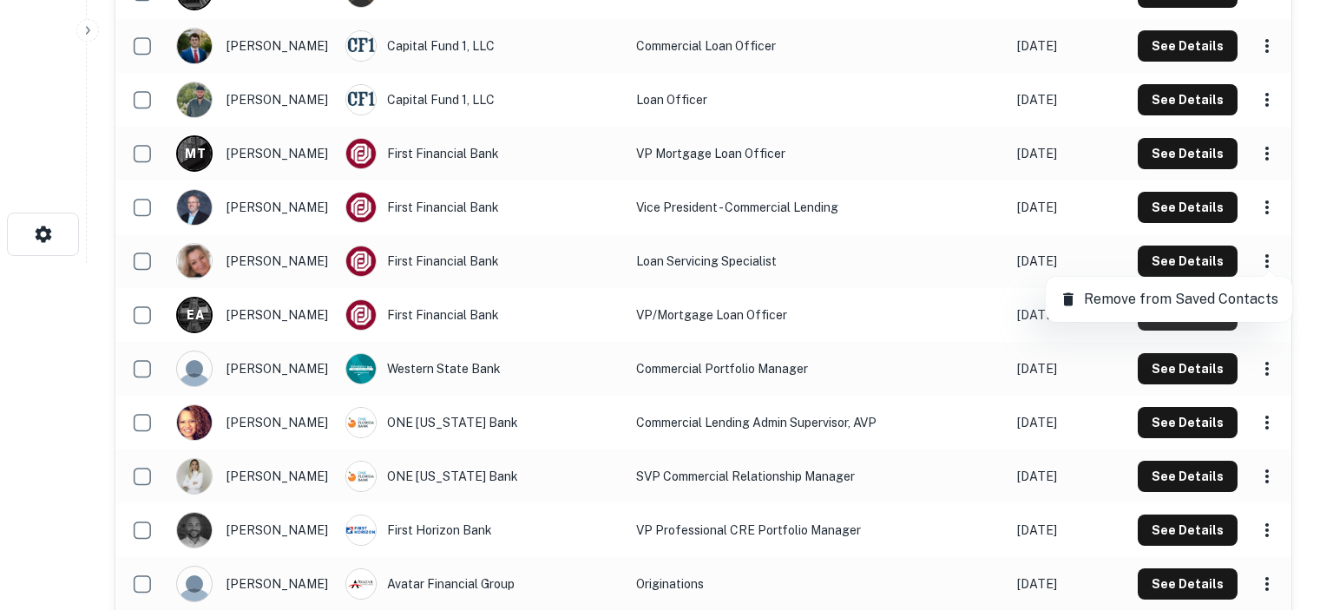
click at [1125, 294] on p "Remove from Saved Contacts" at bounding box center [1181, 299] width 194 height 21
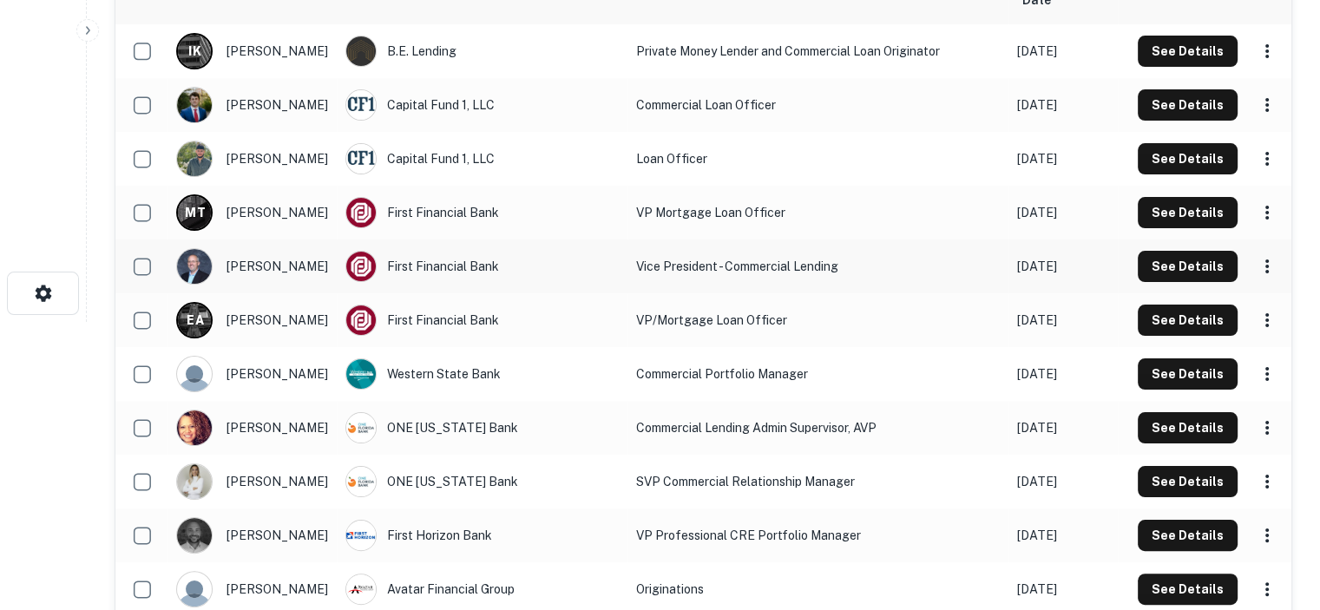
scroll to position [260, 0]
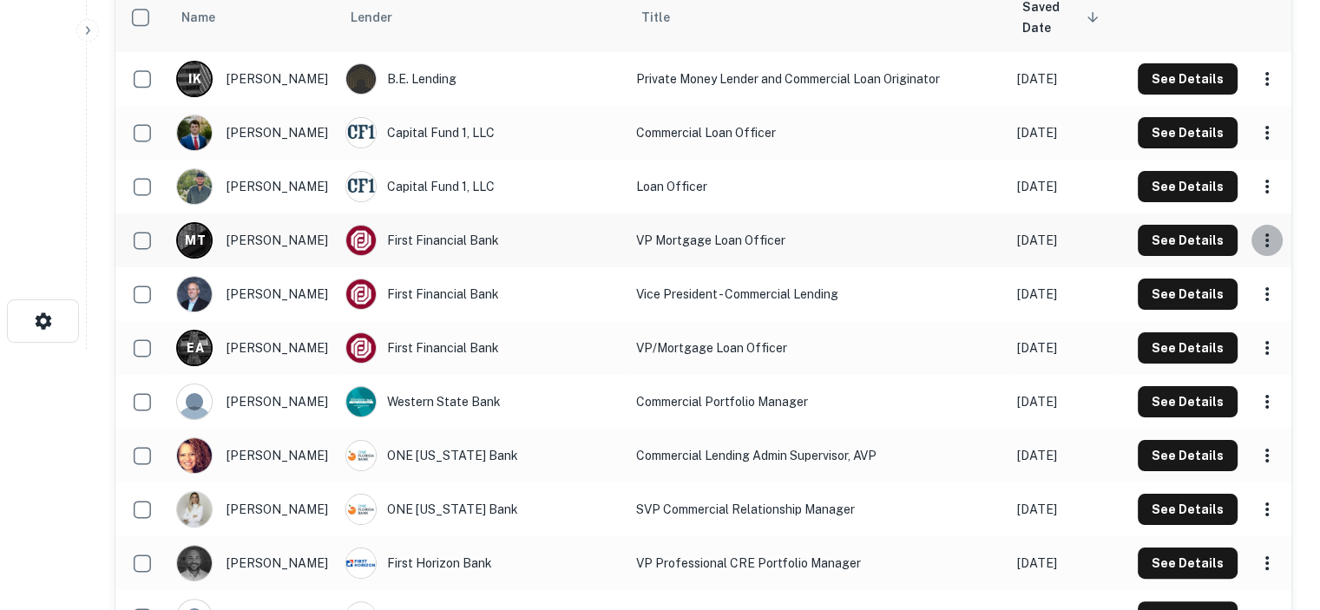
click at [1263, 242] on icon "scrollable content" at bounding box center [1266, 240] width 21 height 21
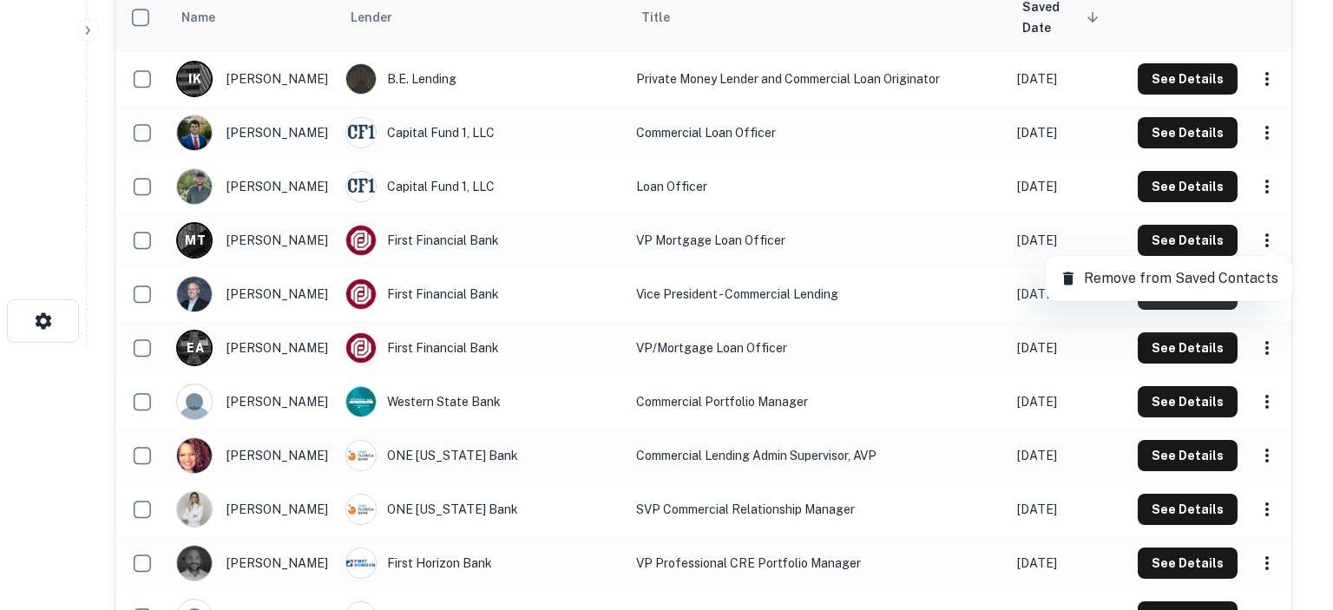
click at [1162, 269] on p "Remove from Saved Contacts" at bounding box center [1181, 278] width 194 height 21
click at [1162, 269] on div at bounding box center [666, 305] width 1333 height 610
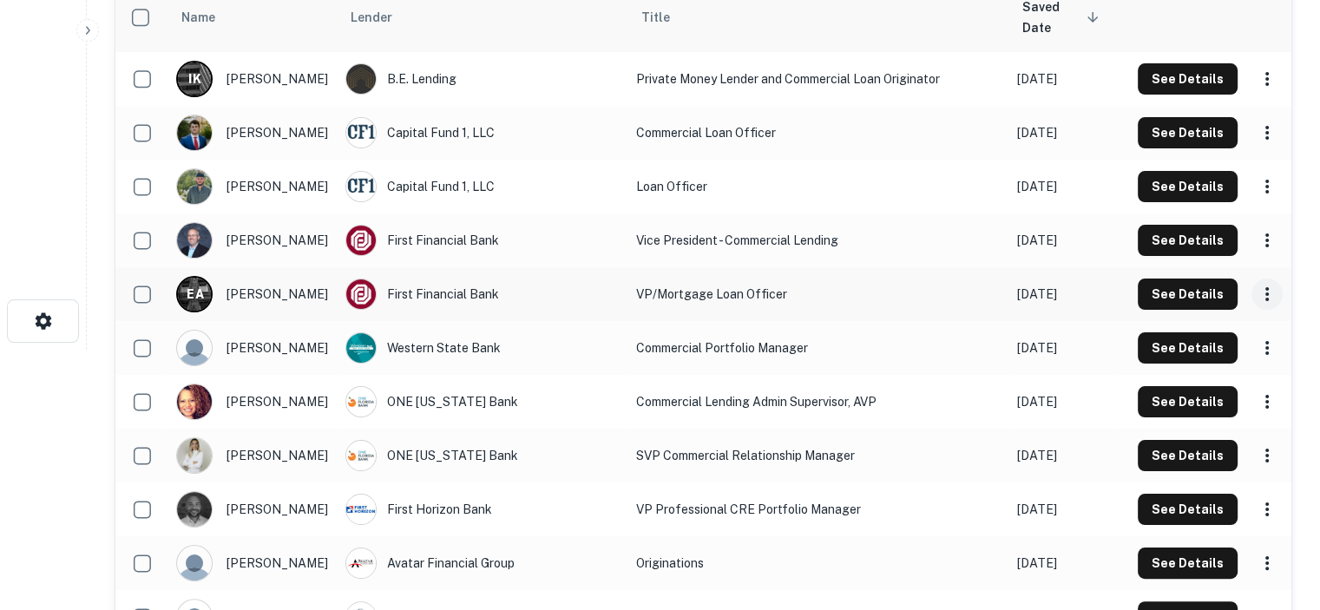
click at [1267, 294] on icon "scrollable content" at bounding box center [1266, 294] width 3 height 14
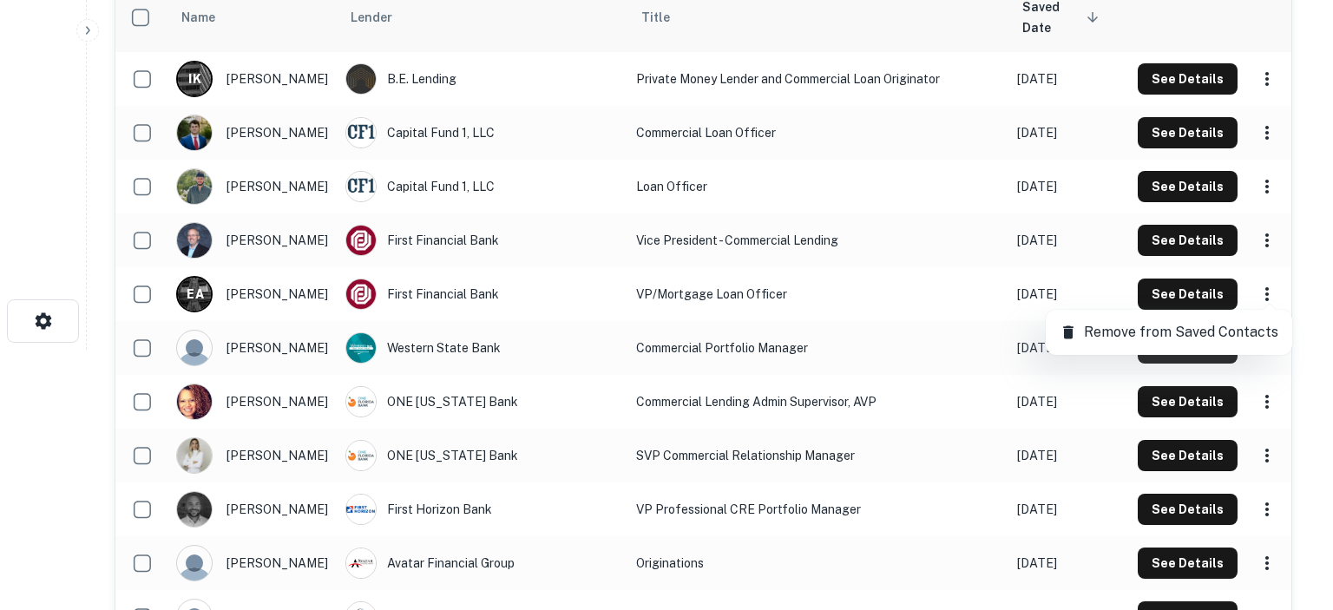
click at [1114, 337] on p "Remove from Saved Contacts" at bounding box center [1181, 332] width 194 height 21
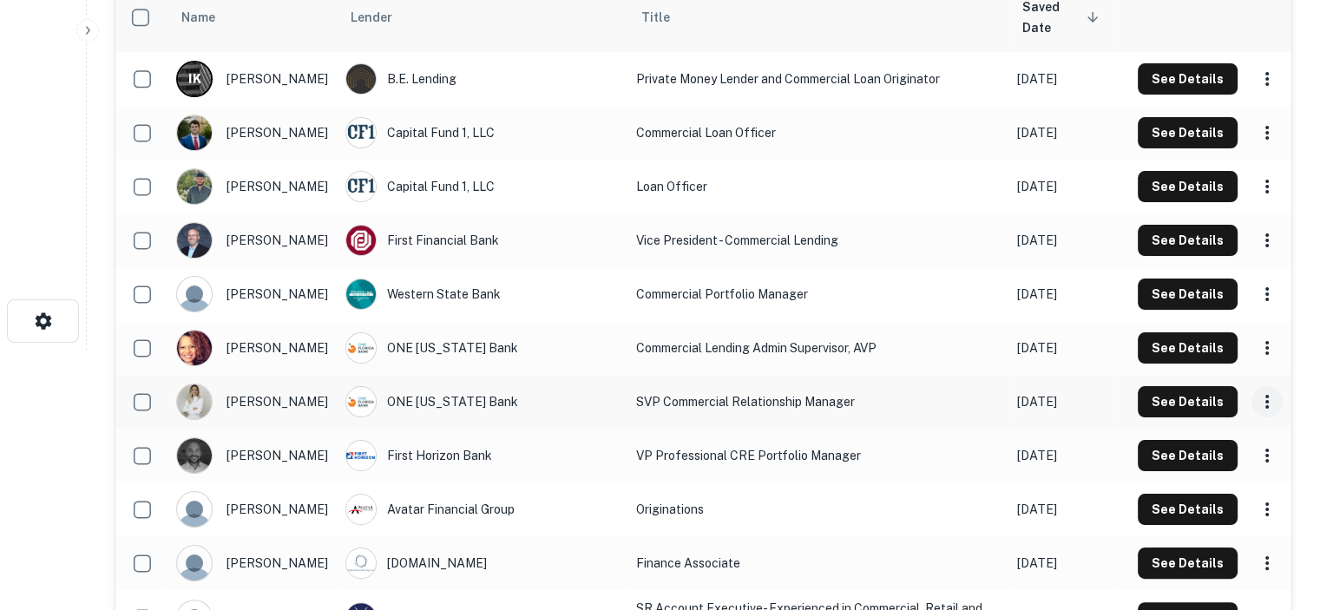
click at [1268, 402] on icon "scrollable content" at bounding box center [1266, 401] width 21 height 21
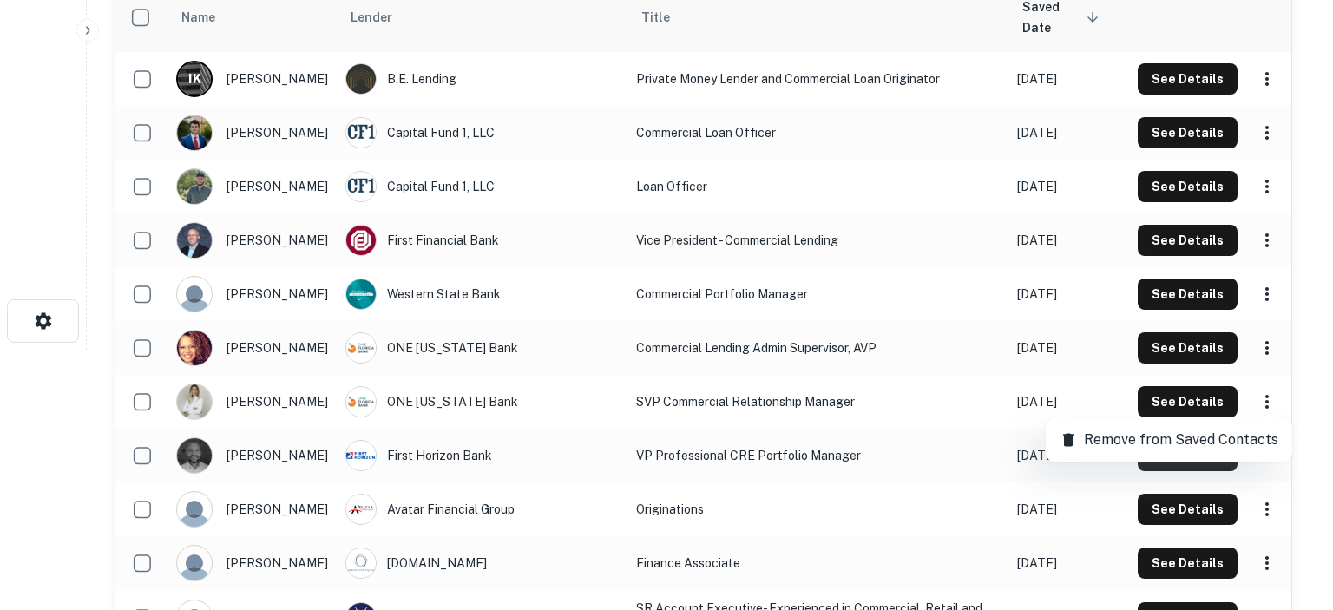
click at [1099, 441] on p "Remove from Saved Contacts" at bounding box center [1181, 439] width 194 height 21
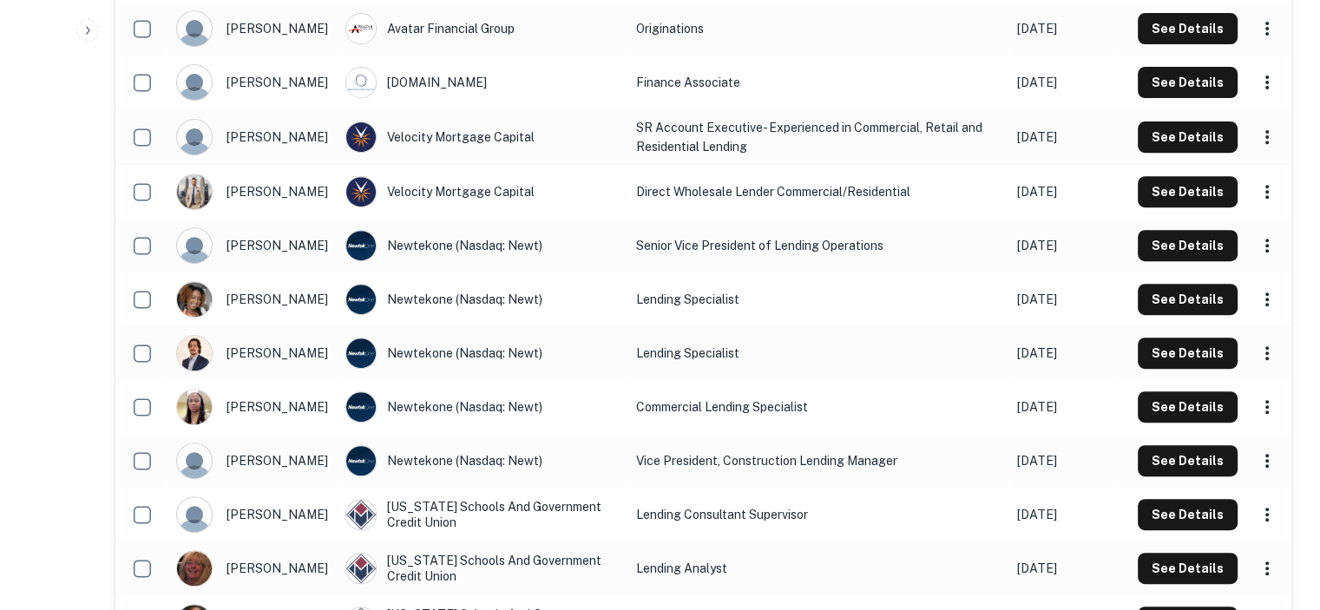
scroll to position [694, 0]
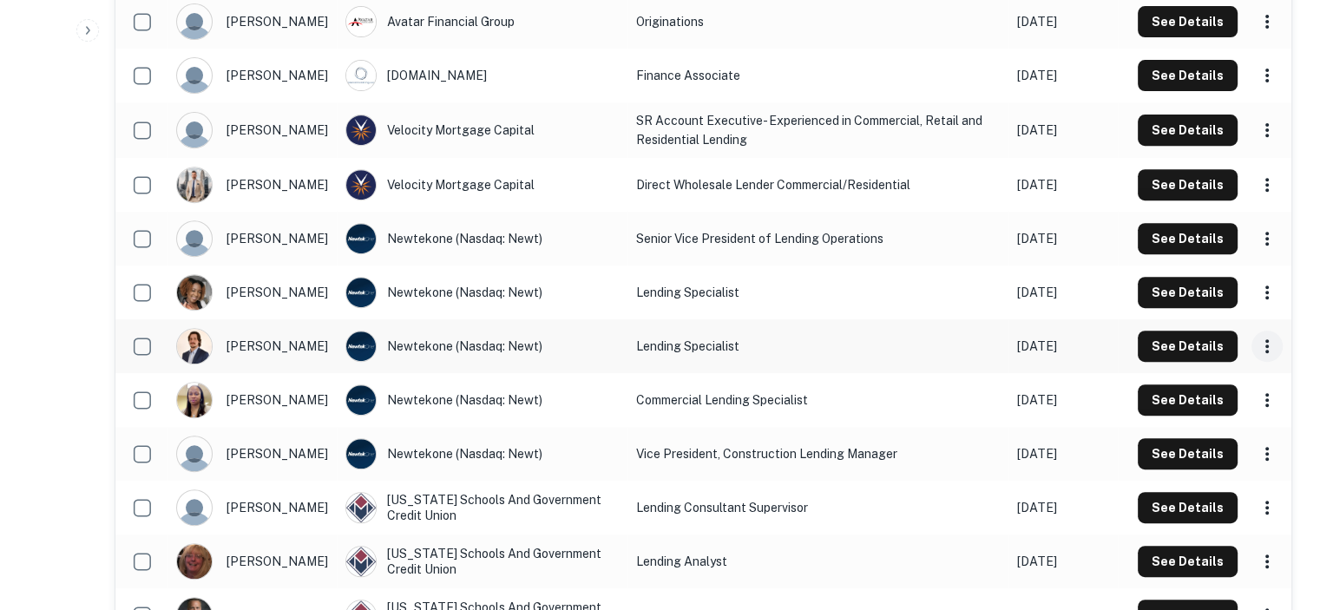
click at [1267, 344] on icon "scrollable content" at bounding box center [1266, 346] width 21 height 21
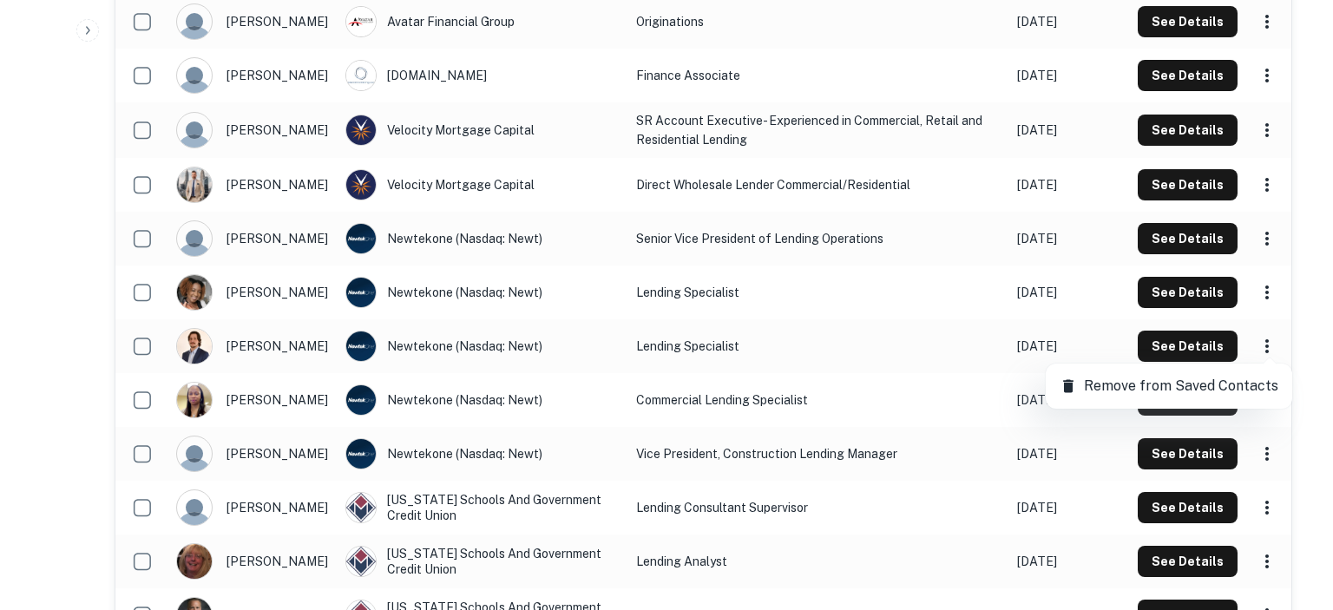
click at [1152, 391] on p "Remove from Saved Contacts" at bounding box center [1181, 386] width 194 height 21
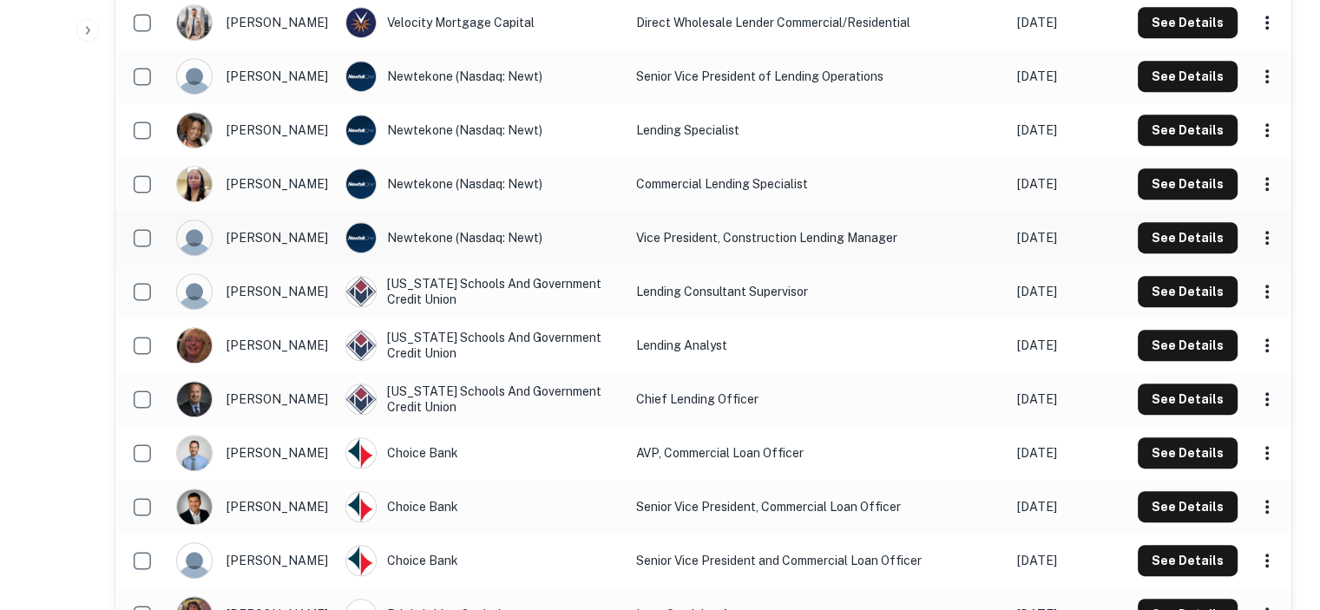
scroll to position [868, 0]
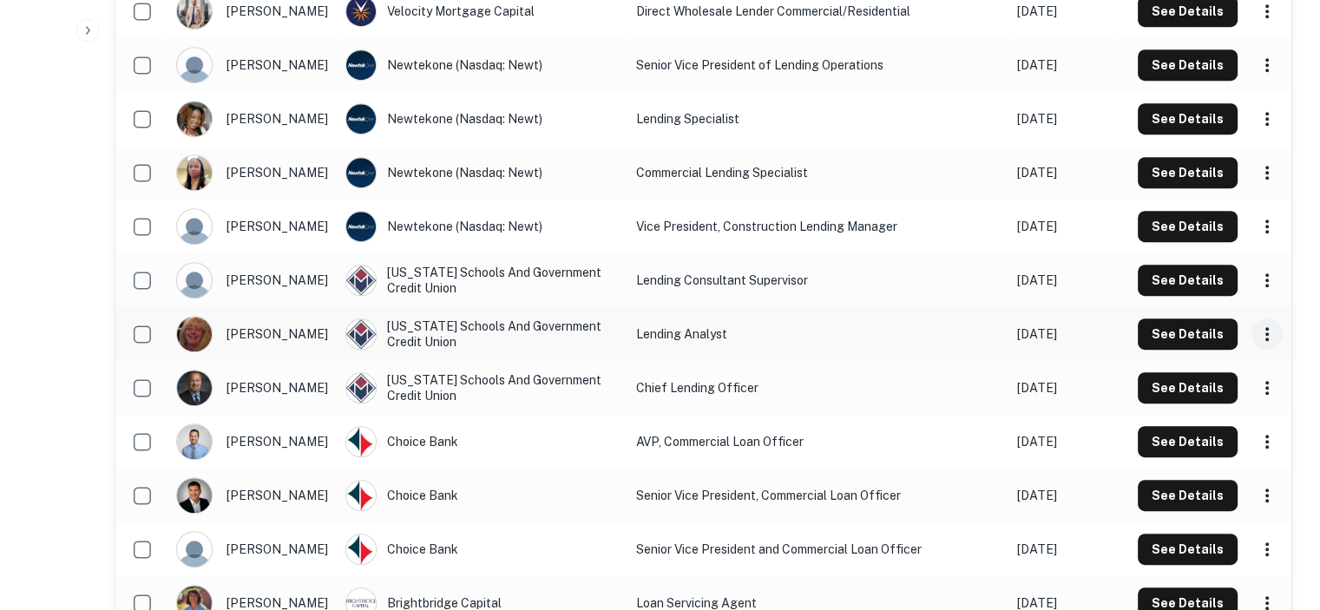
click at [1268, 331] on icon "scrollable content" at bounding box center [1266, 334] width 21 height 21
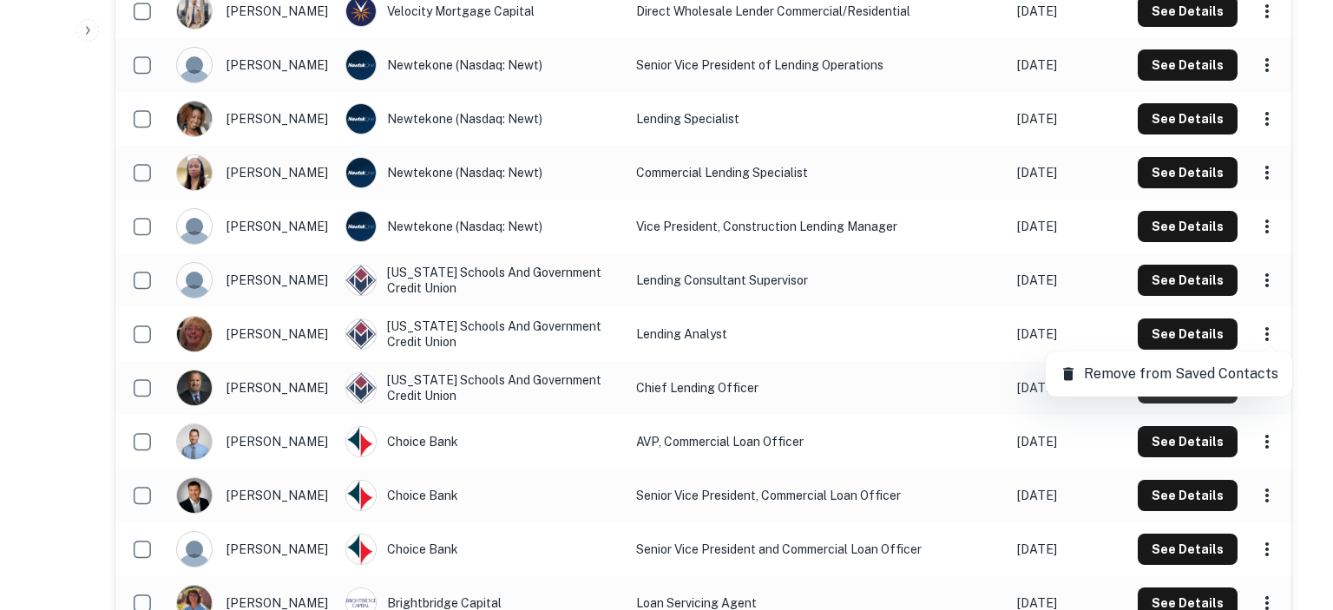
click at [1139, 375] on p "Remove from Saved Contacts" at bounding box center [1181, 373] width 194 height 21
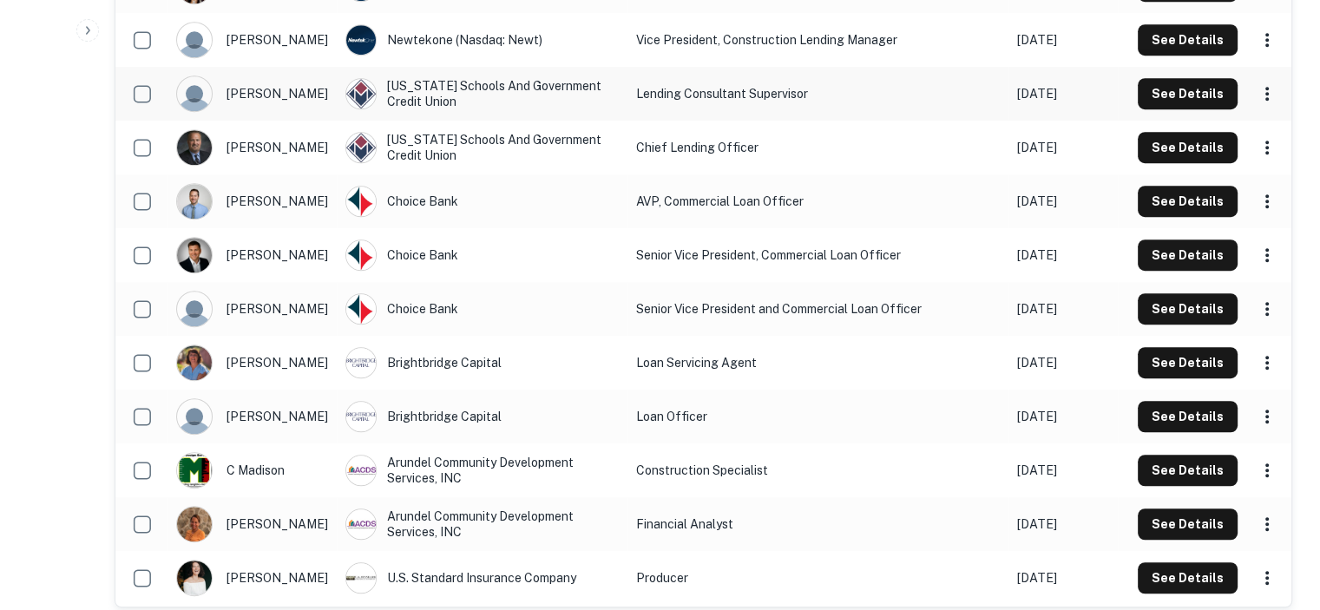
scroll to position [1024, 0]
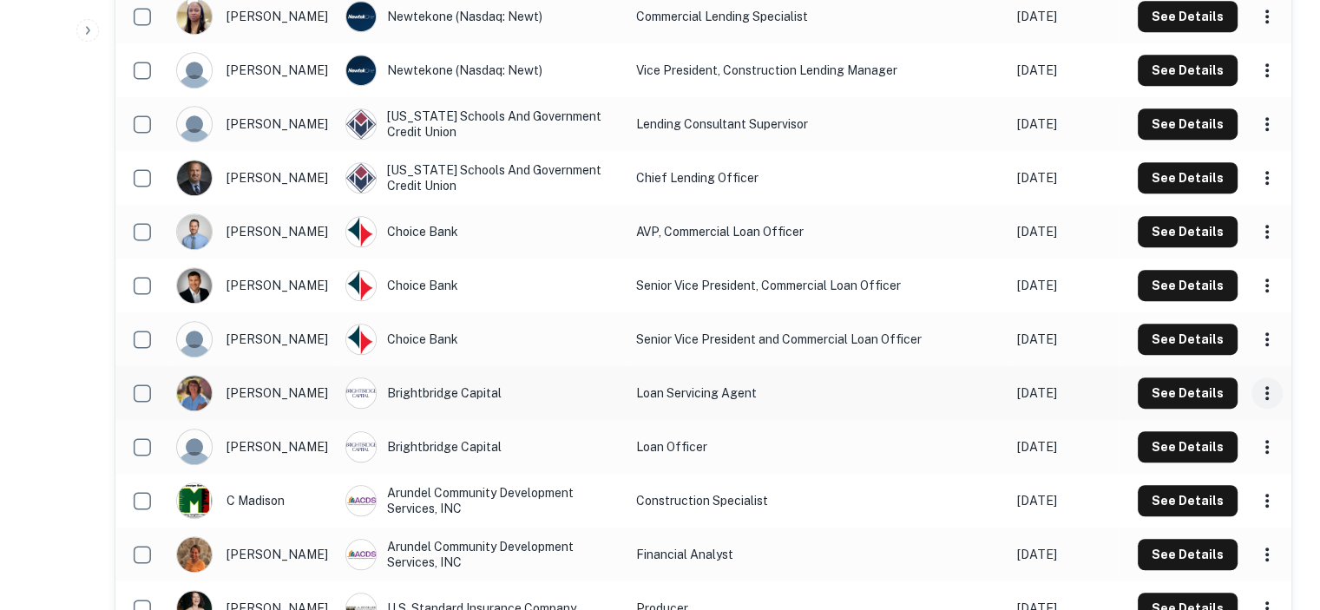
click at [1267, 396] on icon "scrollable content" at bounding box center [1266, 393] width 21 height 21
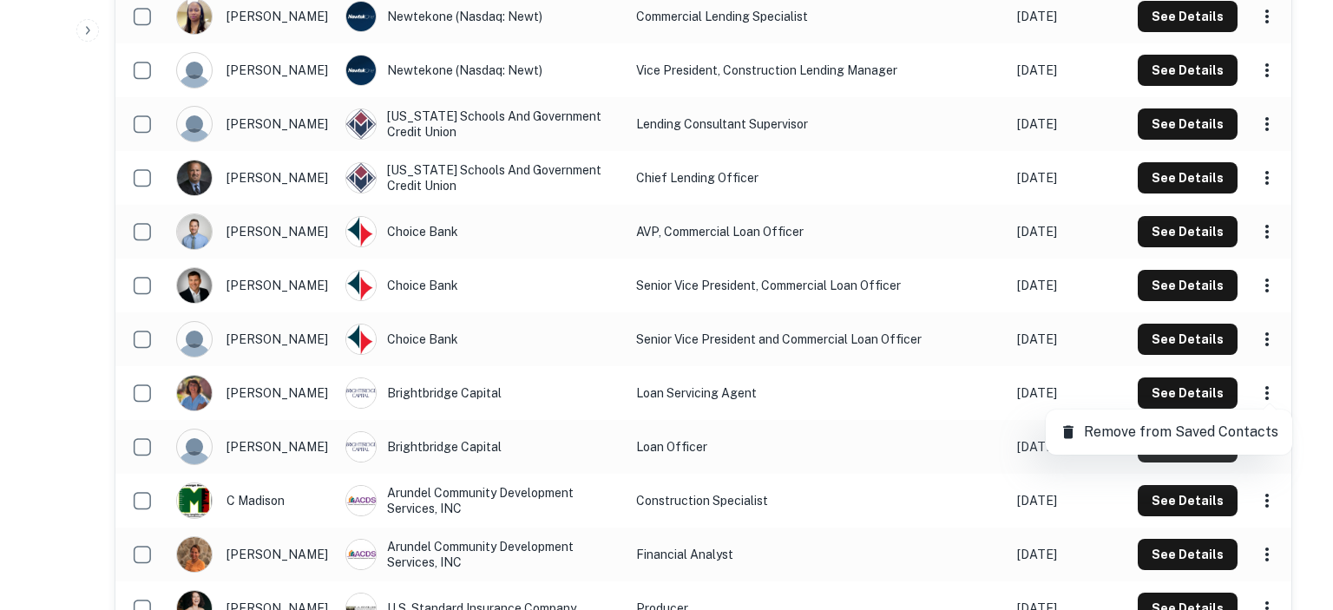
click at [1122, 433] on p "Remove from Saved Contacts" at bounding box center [1181, 432] width 194 height 21
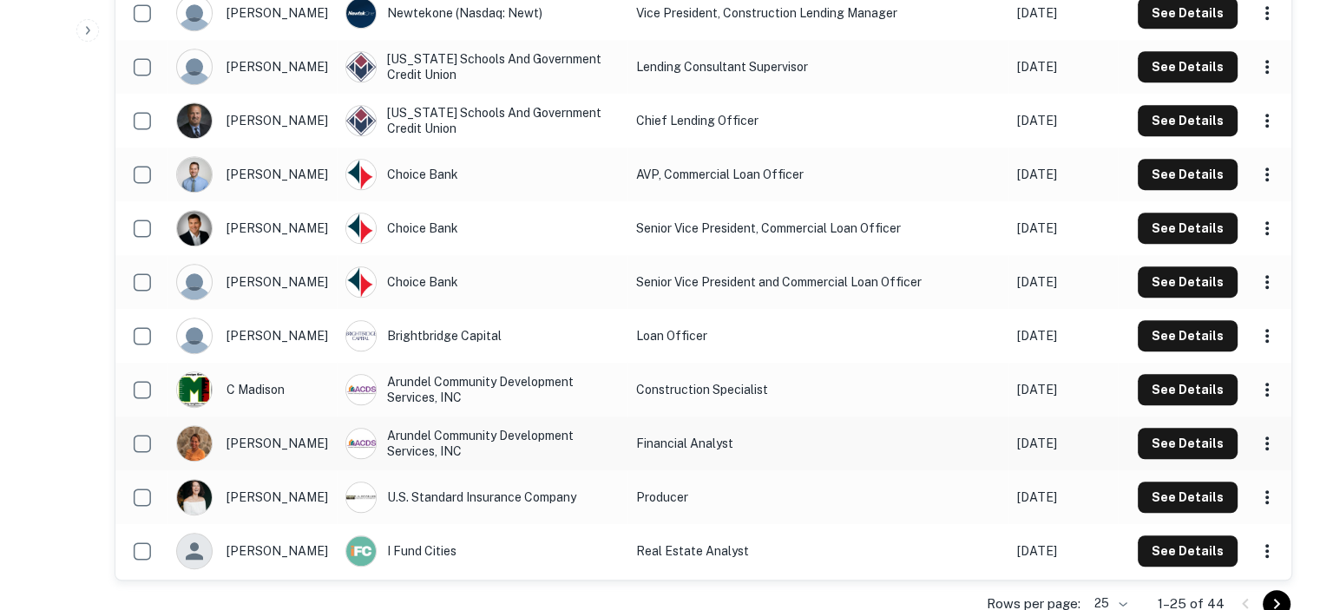
scroll to position [1110, 0]
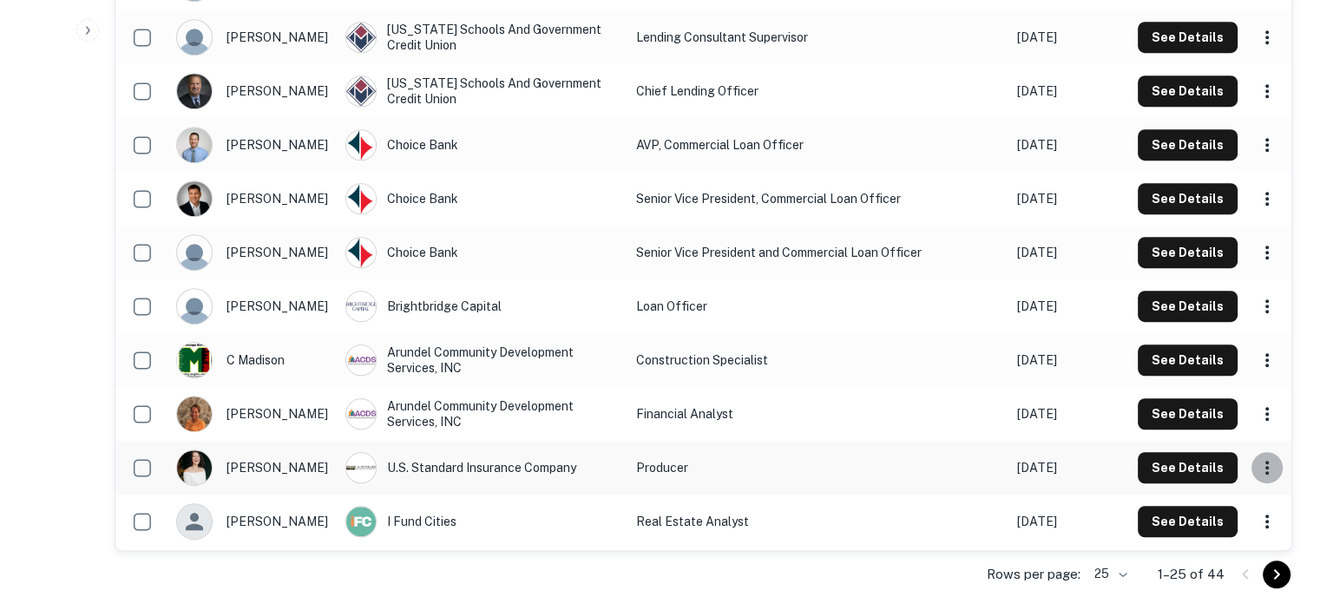
click at [1261, 468] on icon "scrollable content" at bounding box center [1266, 467] width 21 height 21
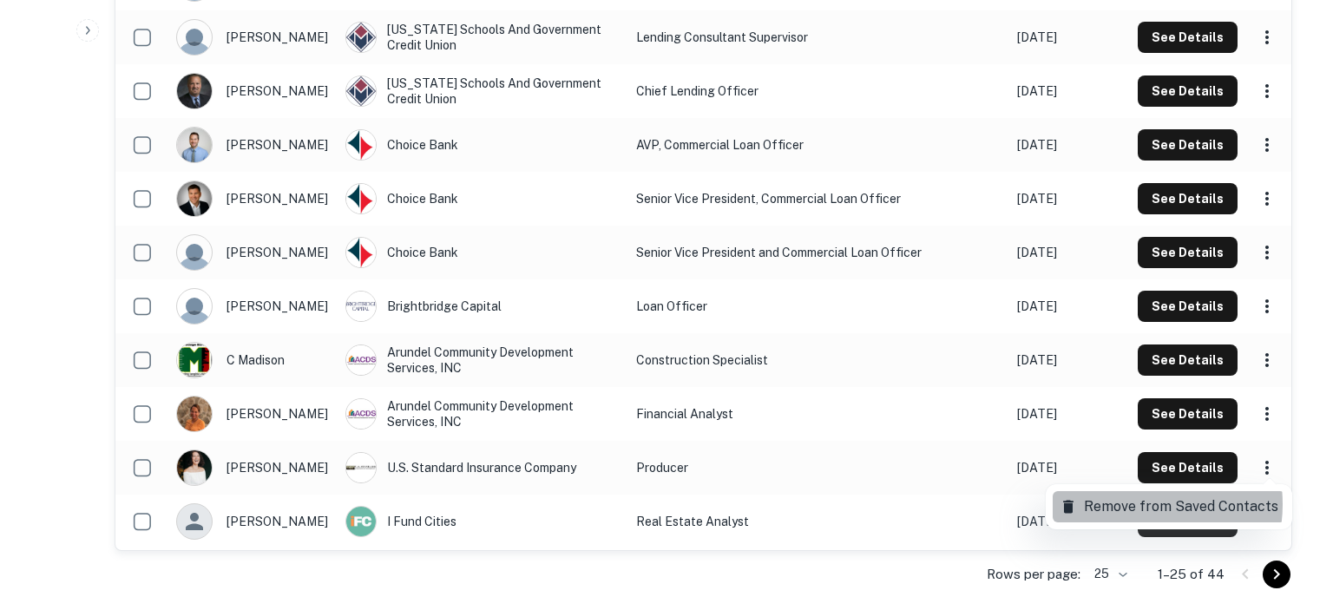
click at [1128, 504] on p "Remove from Saved Contacts" at bounding box center [1181, 506] width 194 height 21
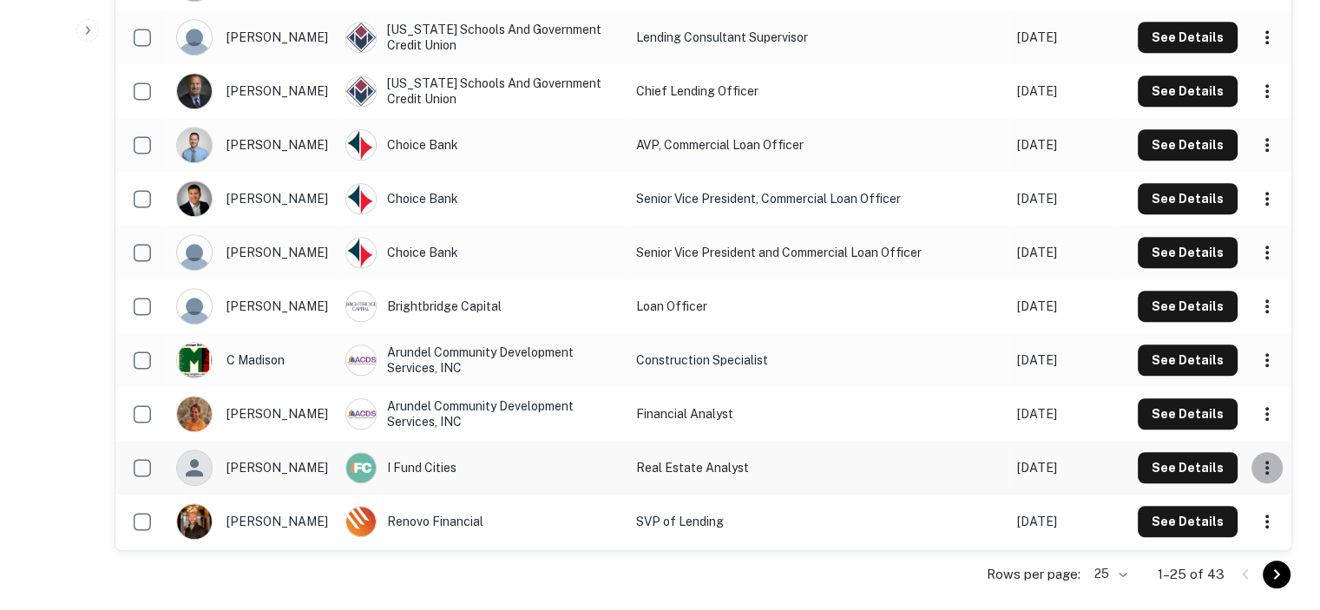
click at [1262, 468] on icon "scrollable content" at bounding box center [1266, 467] width 21 height 21
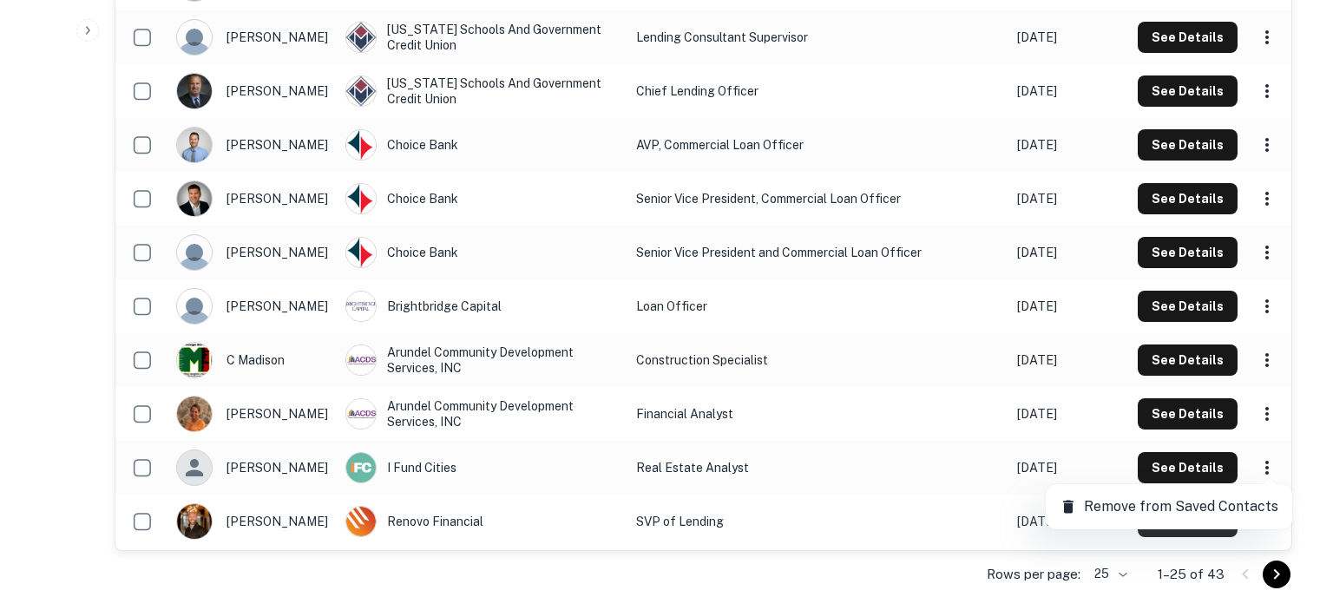
click at [1106, 502] on p "Remove from Saved Contacts" at bounding box center [1181, 506] width 194 height 21
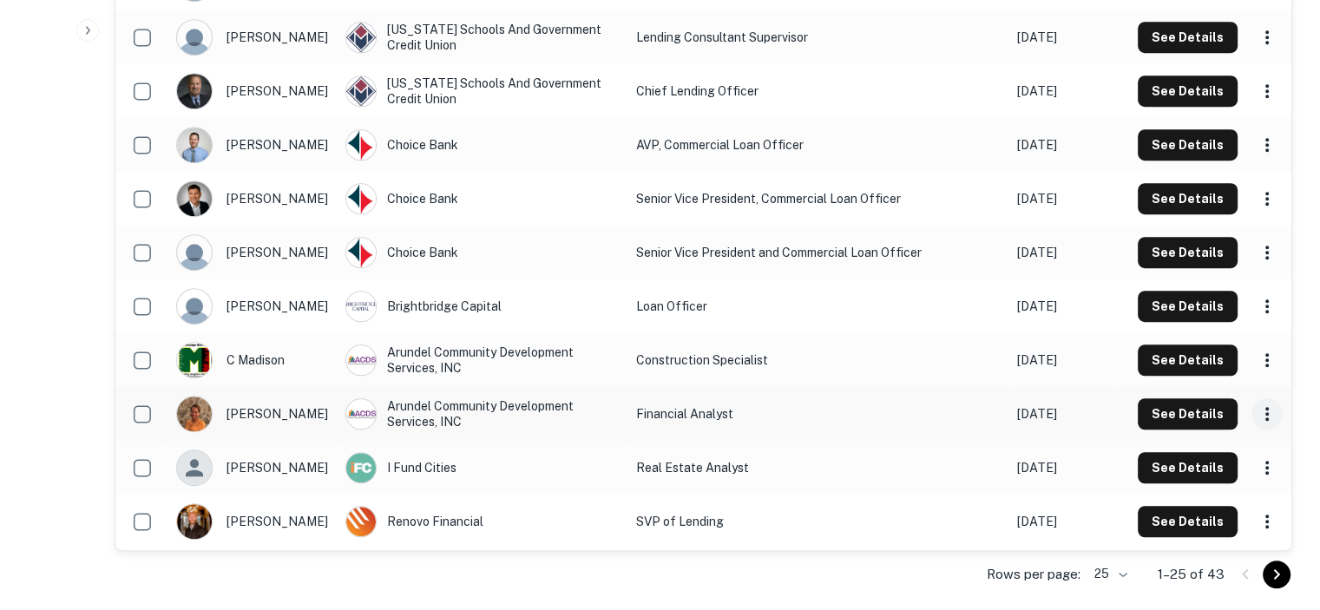
click at [1264, 416] on icon "scrollable content" at bounding box center [1266, 413] width 21 height 21
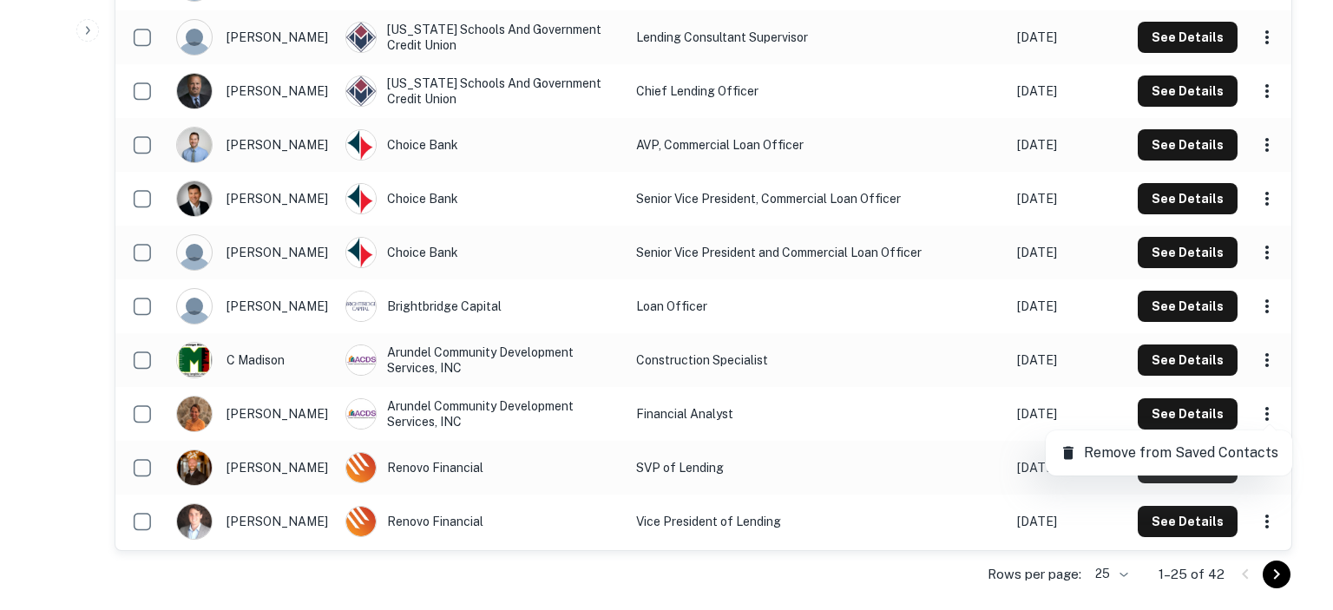
click at [1323, 65] on div at bounding box center [666, 305] width 1333 height 610
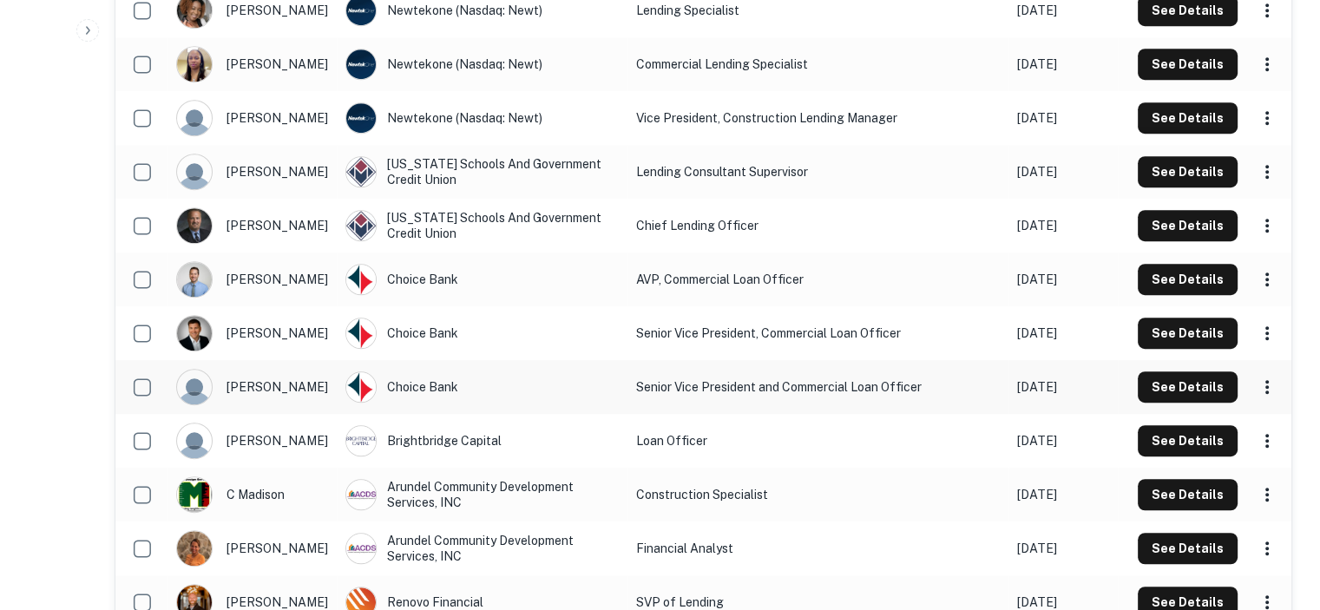
scroll to position [937, 0]
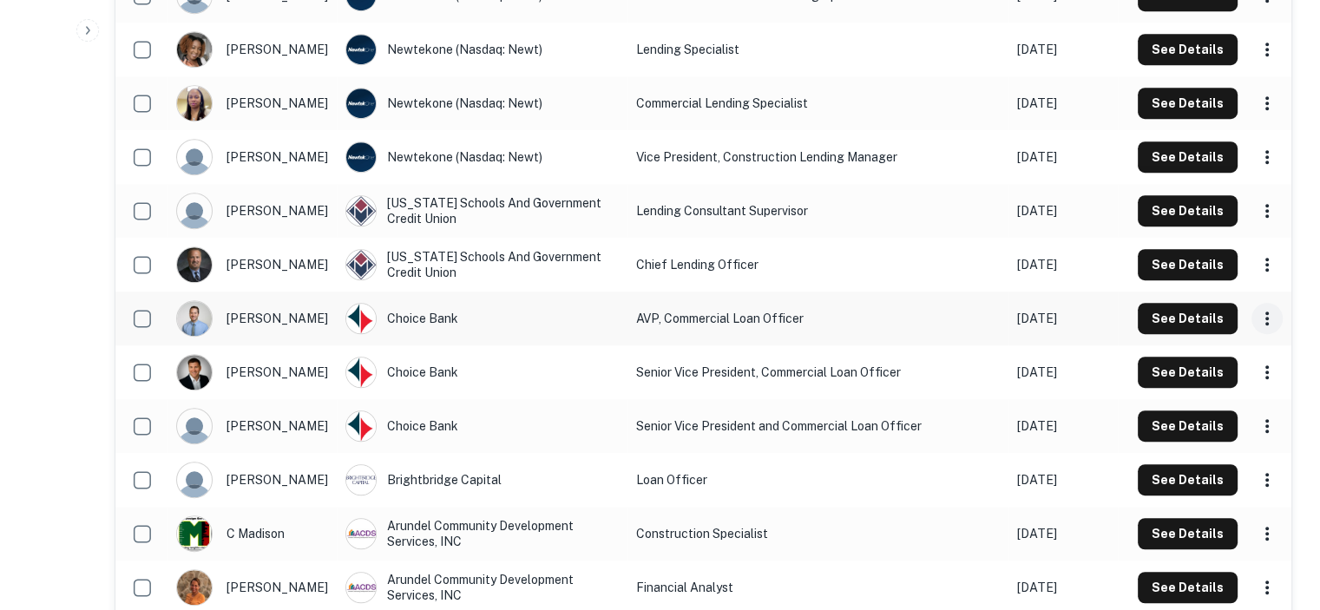
click at [1263, 318] on icon "scrollable content" at bounding box center [1266, 318] width 21 height 21
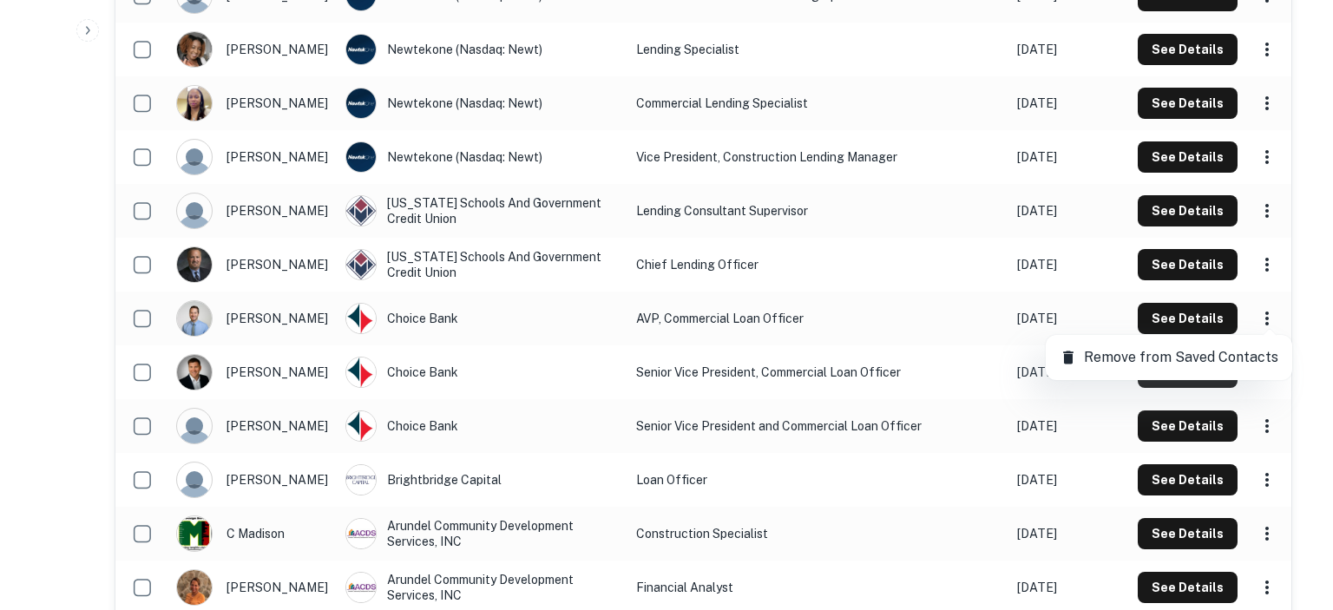
click at [1117, 360] on p "Remove from Saved Contacts" at bounding box center [1181, 357] width 194 height 21
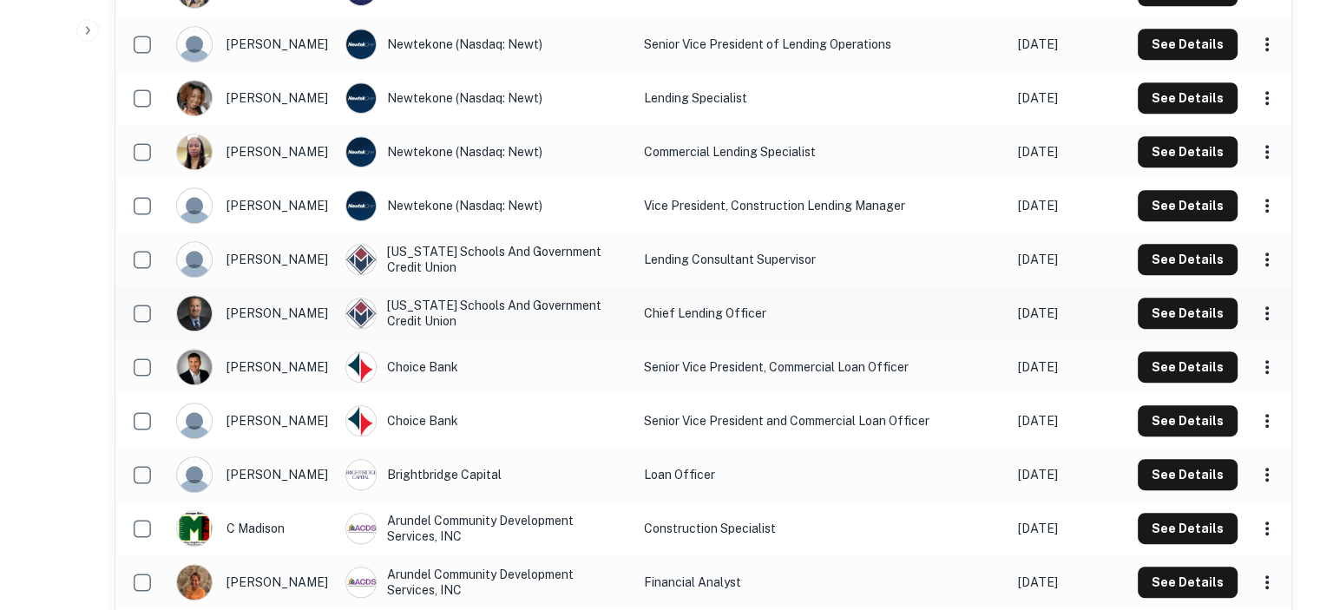
scroll to position [850, 0]
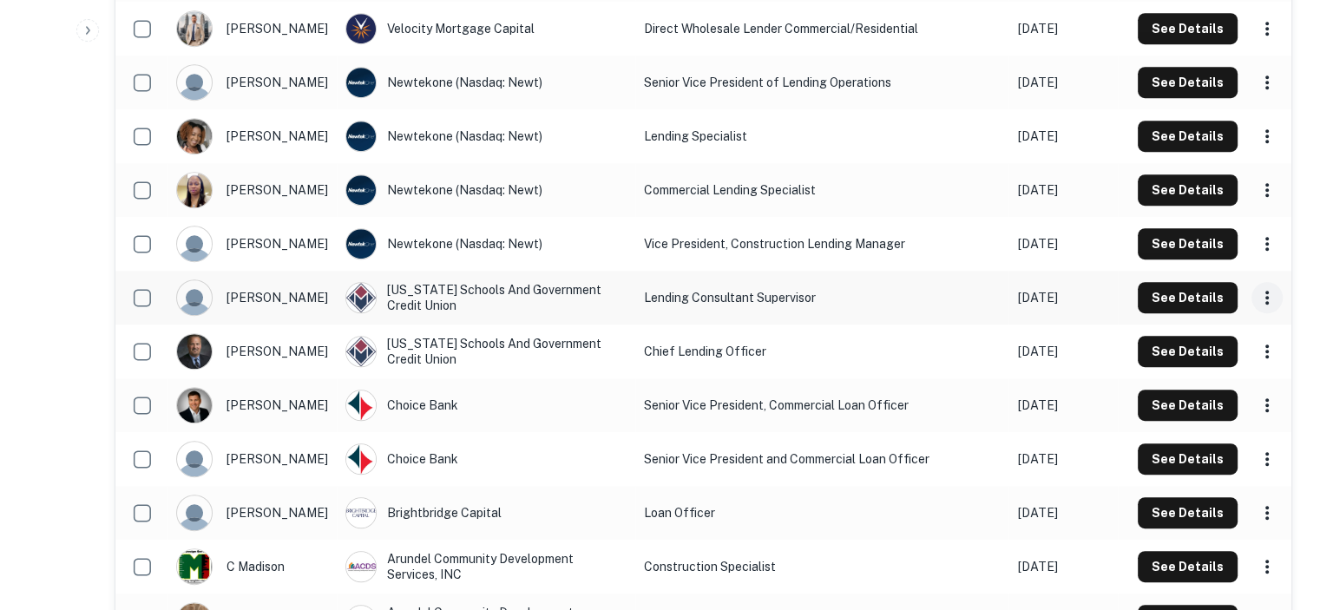
click at [1267, 297] on icon "scrollable content" at bounding box center [1266, 298] width 3 height 14
click at [1267, 303] on icon "scrollable content" at bounding box center [1266, 298] width 3 height 14
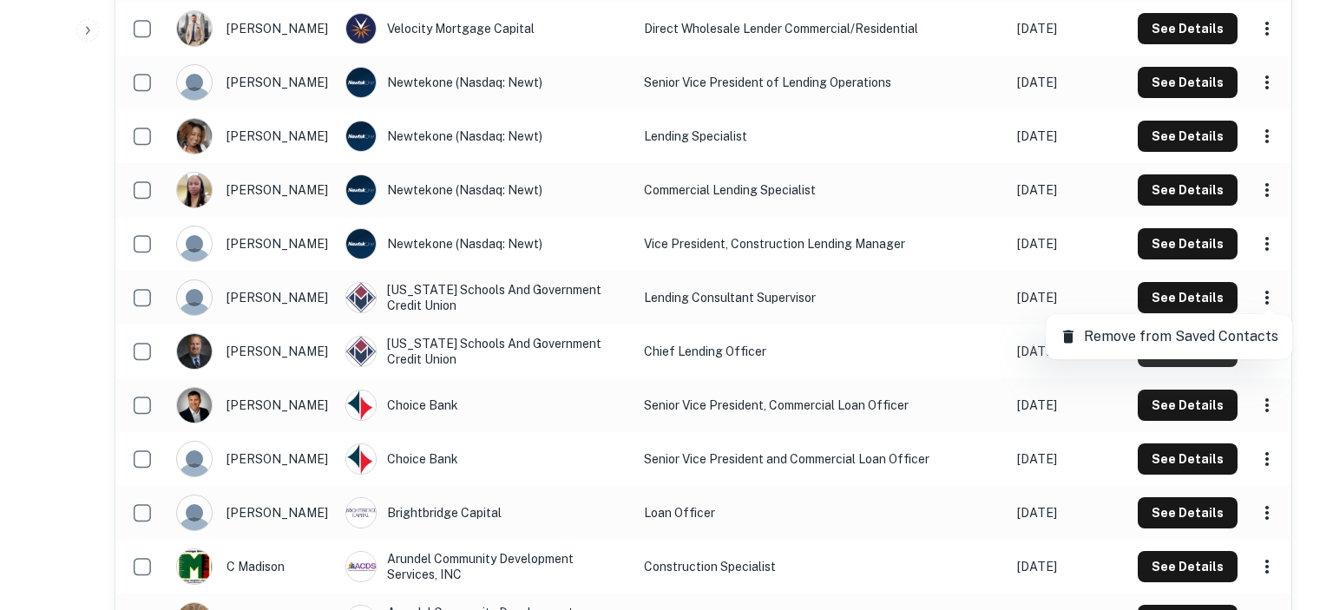
click at [1117, 337] on p "Remove from Saved Contacts" at bounding box center [1181, 336] width 194 height 21
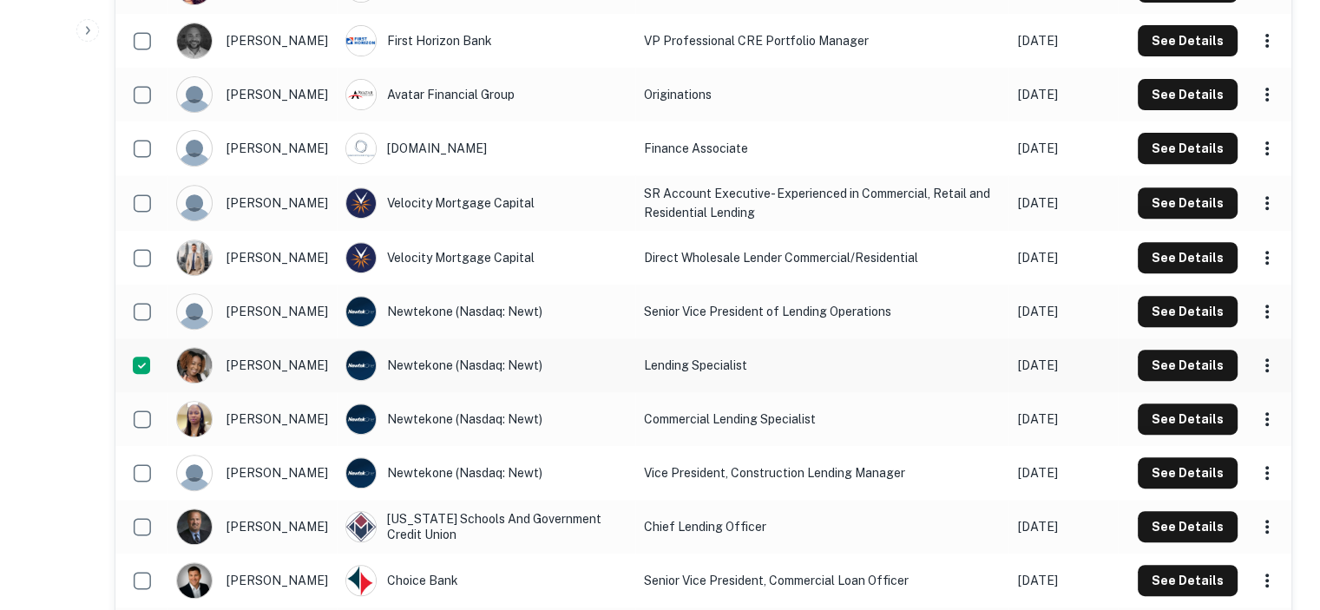
scroll to position [732, 0]
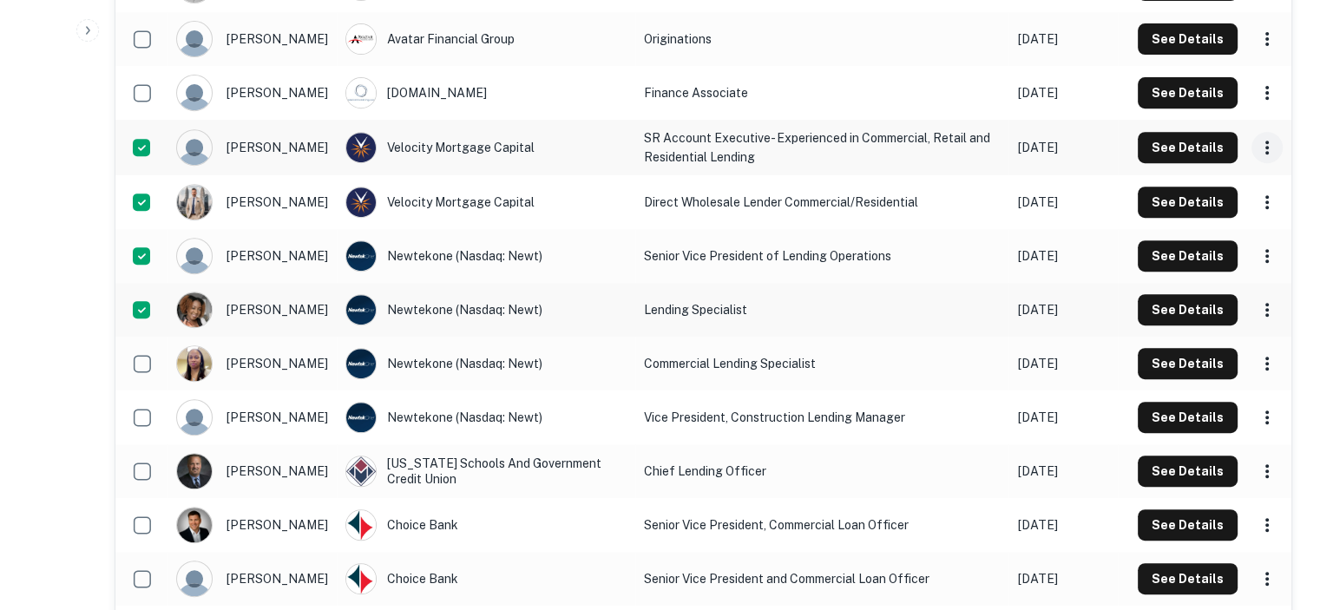
click at [1265, 147] on icon "scrollable content" at bounding box center [1266, 147] width 21 height 21
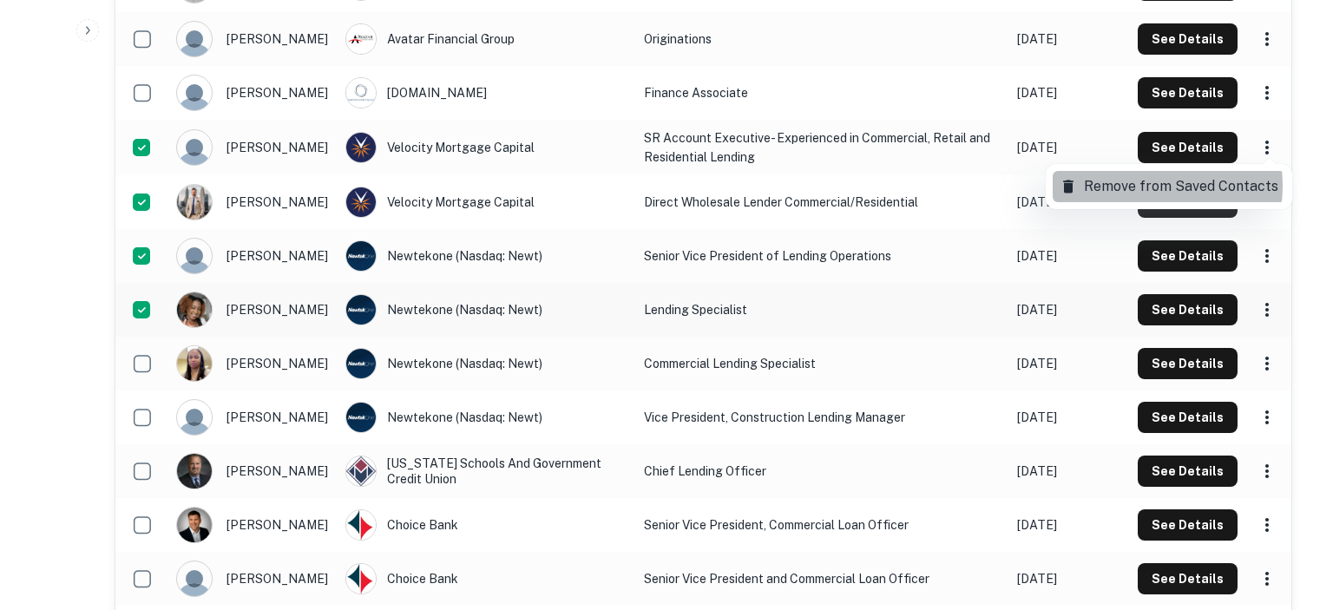
click at [1137, 186] on p "Remove from Saved Contacts" at bounding box center [1181, 186] width 194 height 21
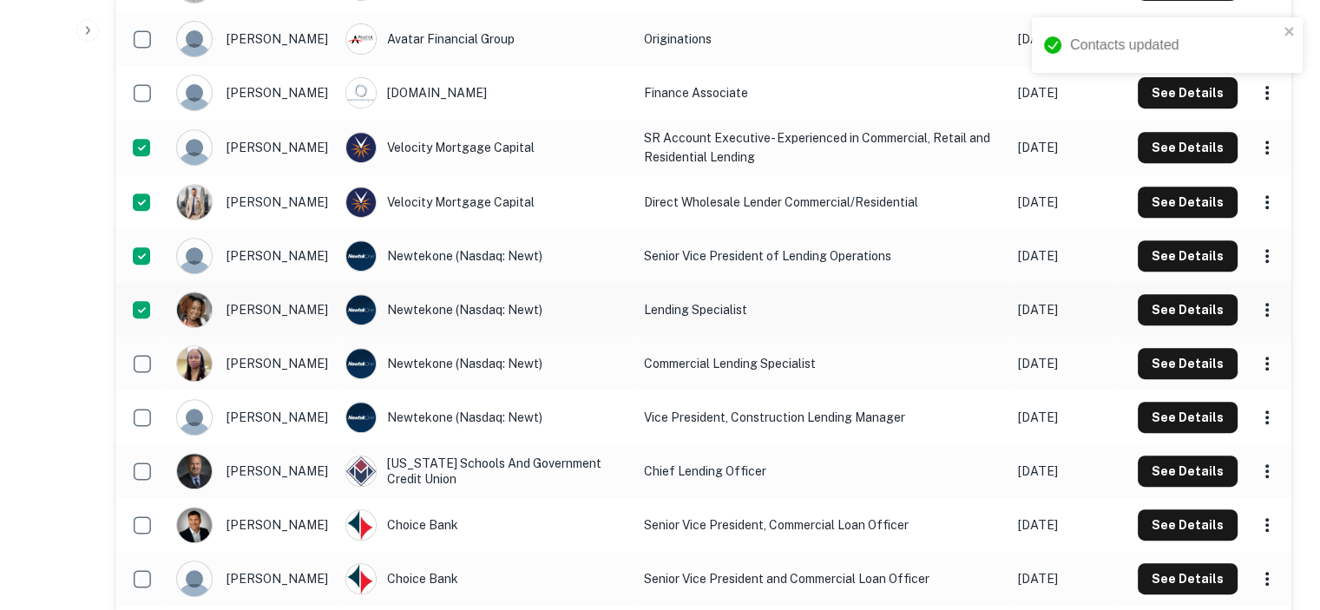
scroll to position [734, 0]
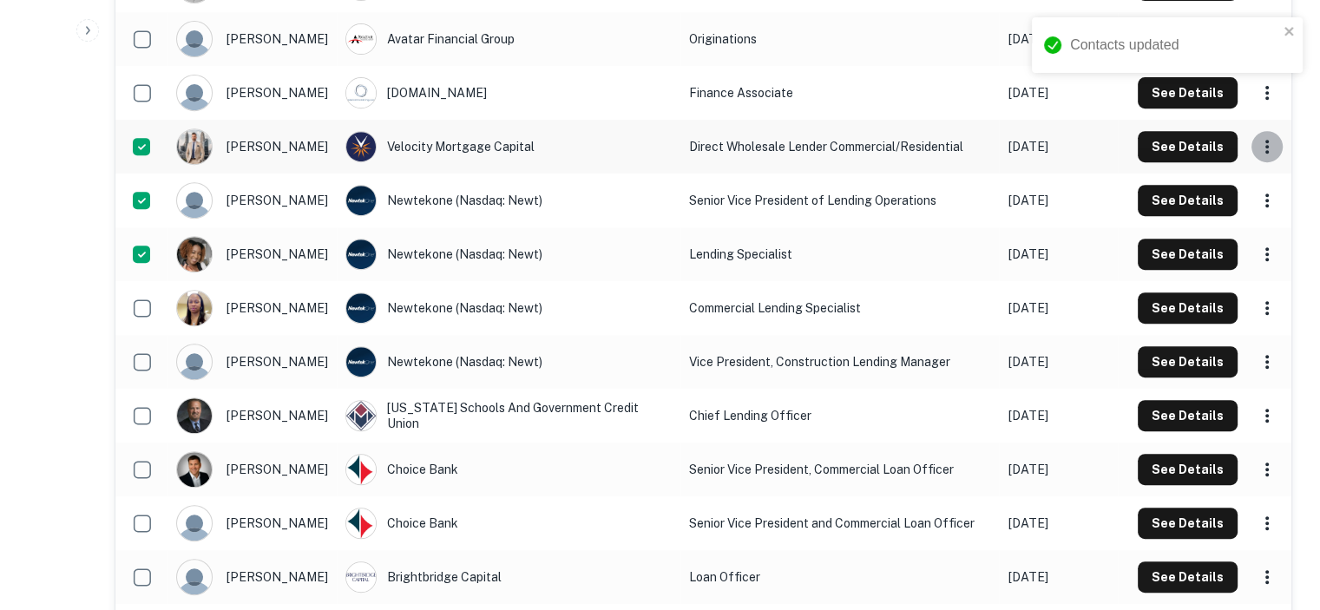
click at [1267, 146] on icon "scrollable content" at bounding box center [1266, 146] width 21 height 21
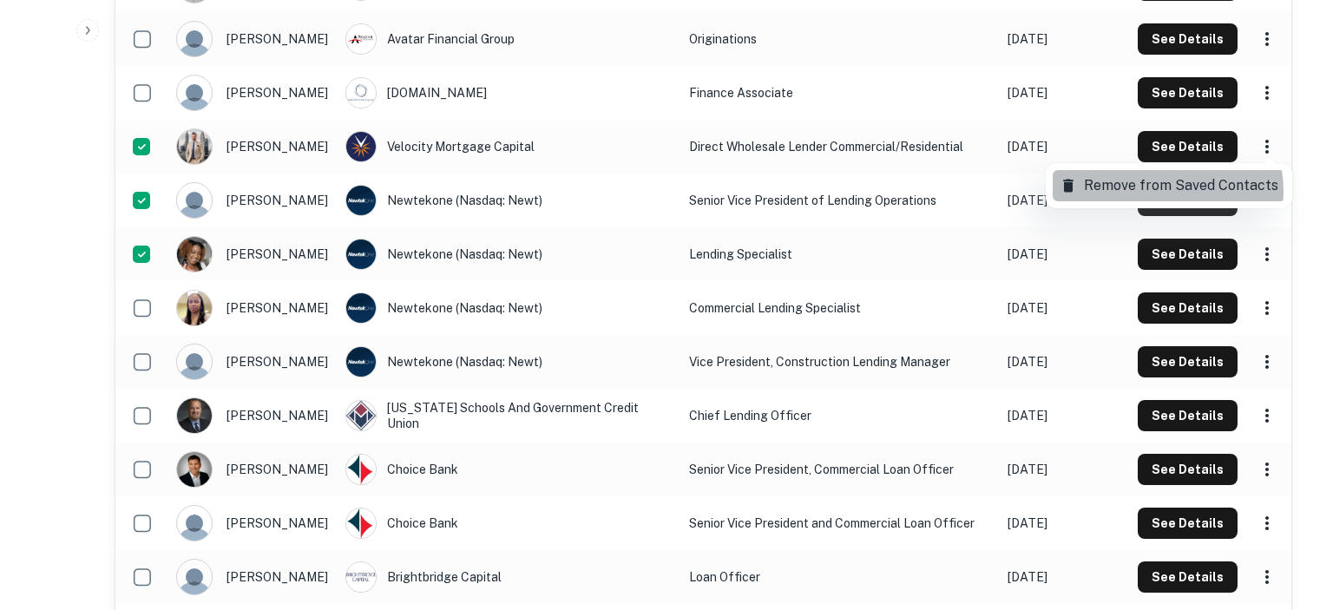
click at [1156, 191] on p "Remove from Saved Contacts" at bounding box center [1181, 185] width 194 height 21
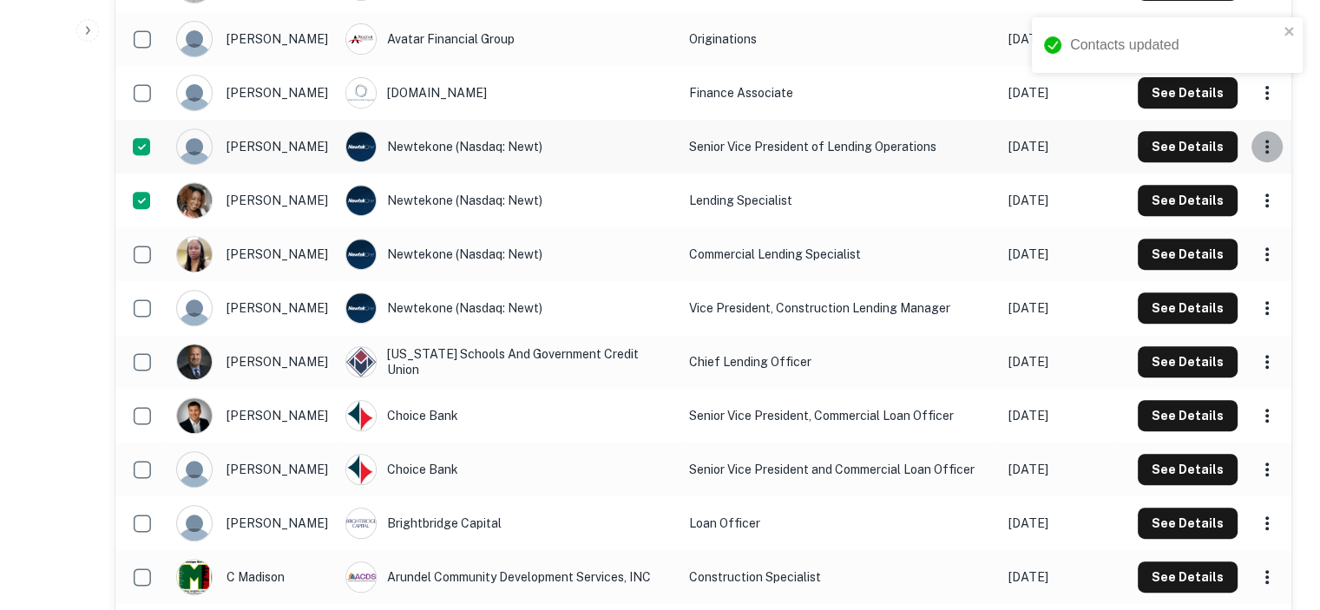
click at [1264, 151] on icon "scrollable content" at bounding box center [1266, 146] width 21 height 21
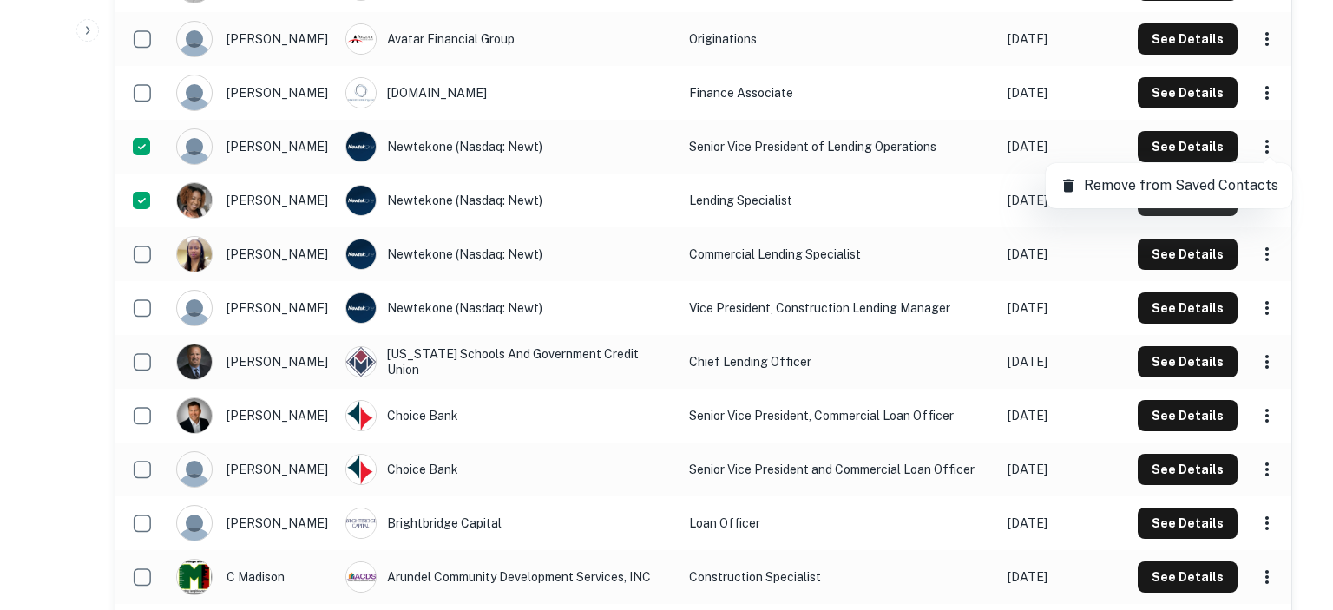
click at [1258, 184] on p "Remove from Saved Contacts" at bounding box center [1181, 185] width 194 height 21
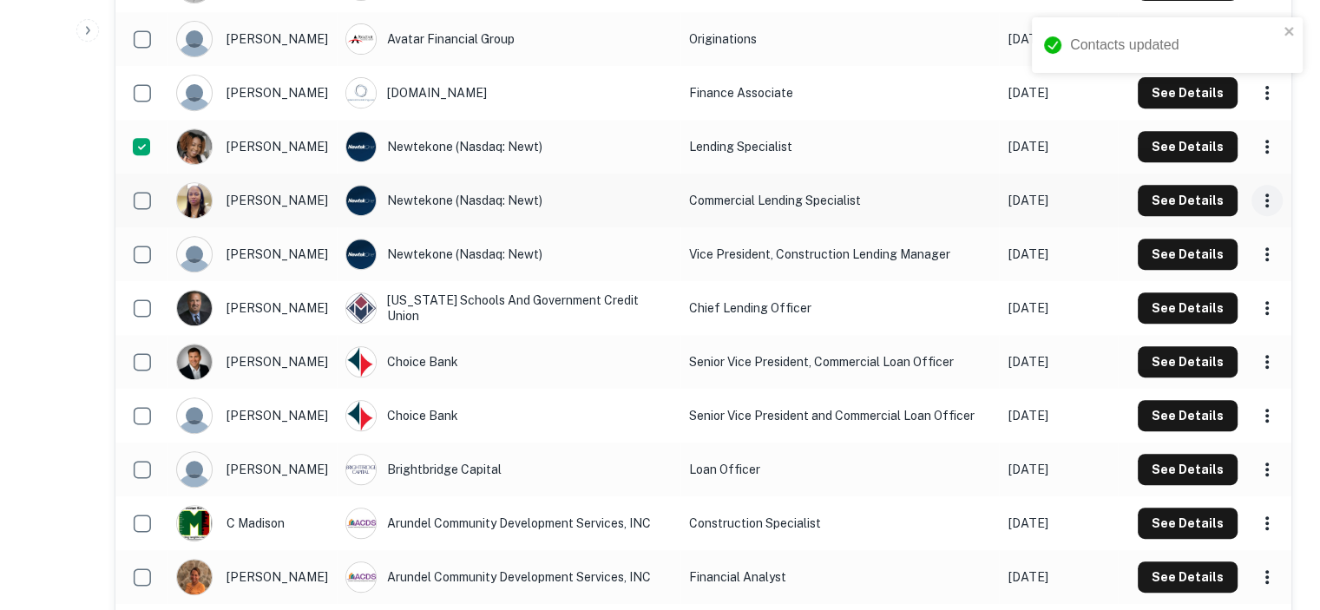
click at [1265, 202] on icon "scrollable content" at bounding box center [1266, 200] width 21 height 21
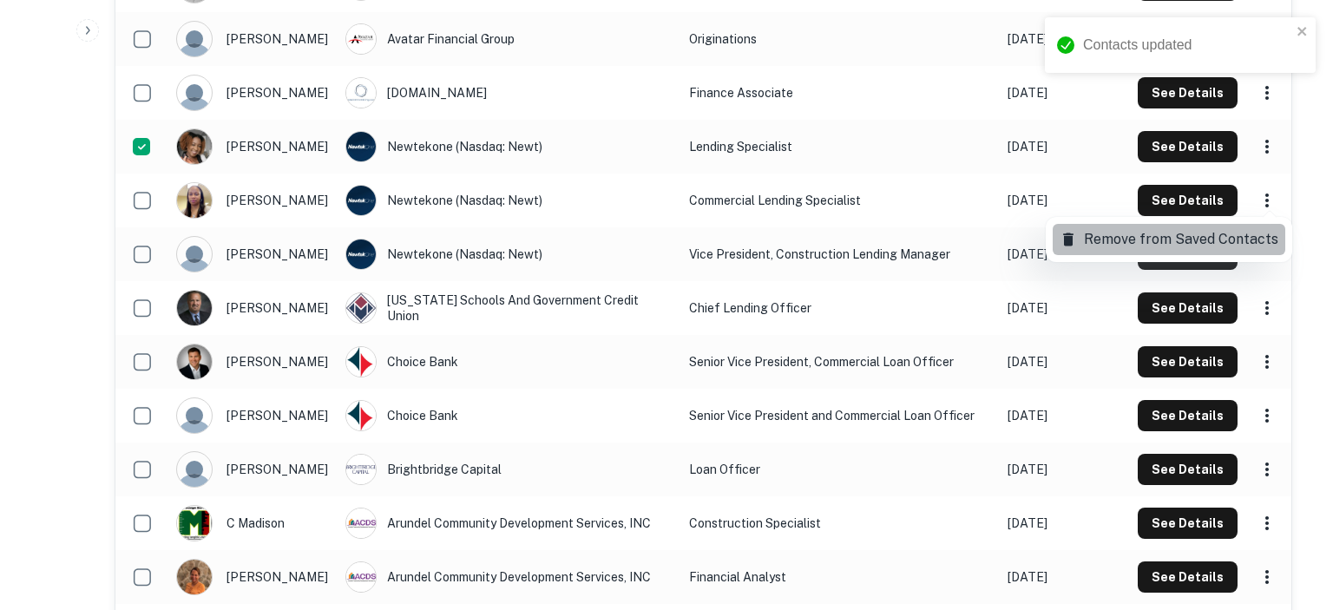
click at [1175, 232] on p "Remove from Saved Contacts" at bounding box center [1181, 239] width 194 height 21
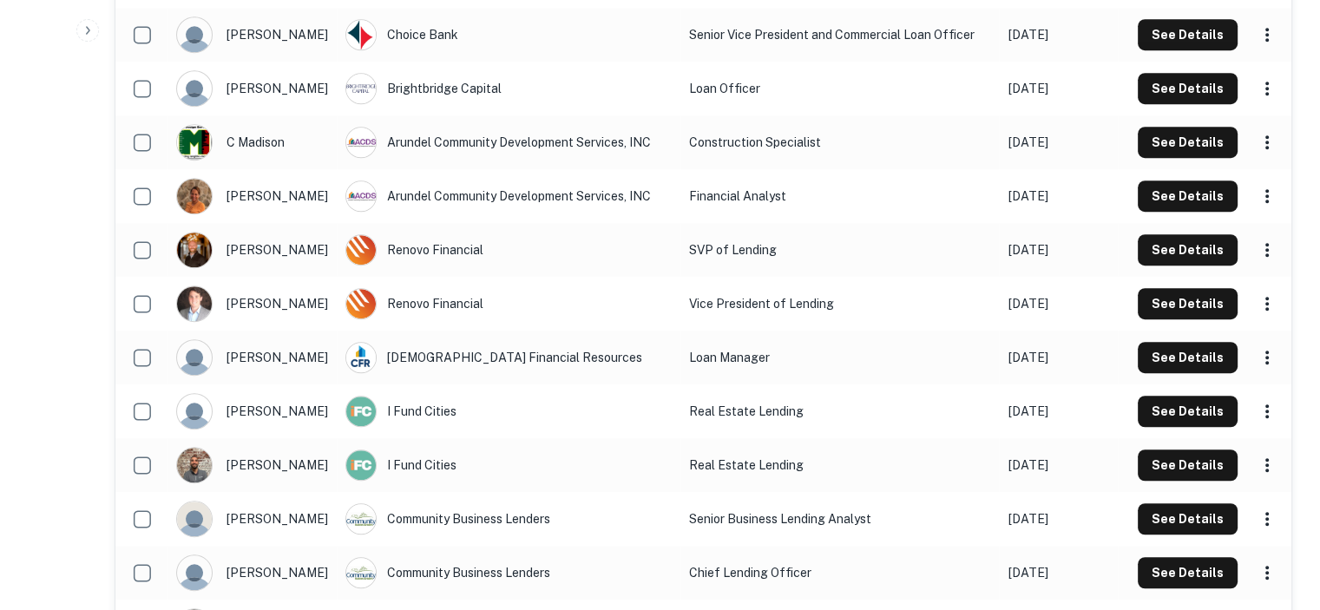
scroll to position [1166, 0]
